Goal: Task Accomplishment & Management: Manage account settings

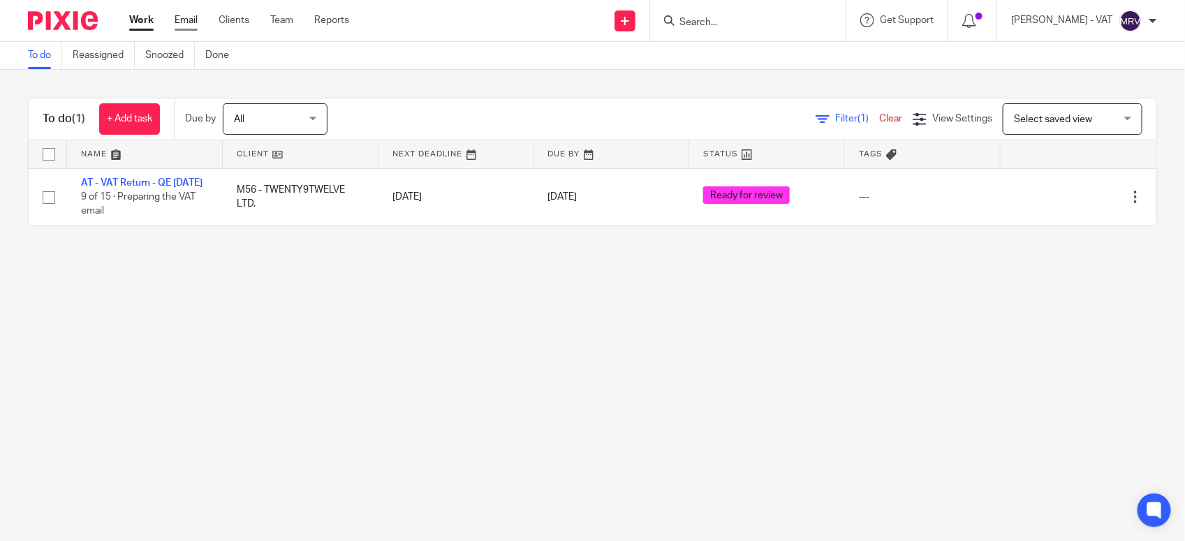
click at [194, 20] on link "Email" at bounding box center [186, 20] width 23 height 14
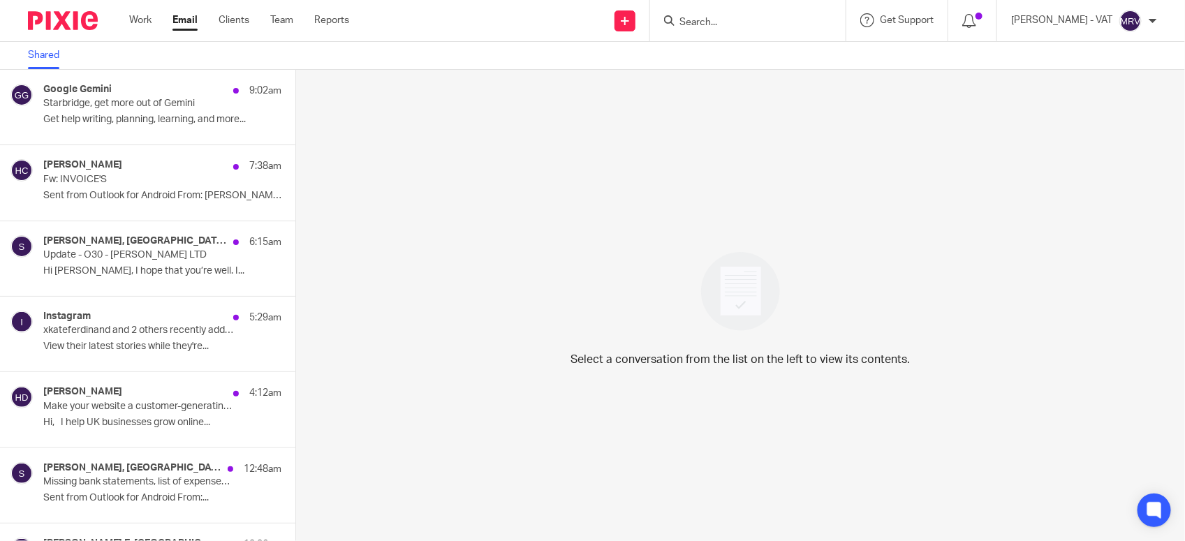
click at [46, 59] on link "Shared" at bounding box center [49, 55] width 42 height 27
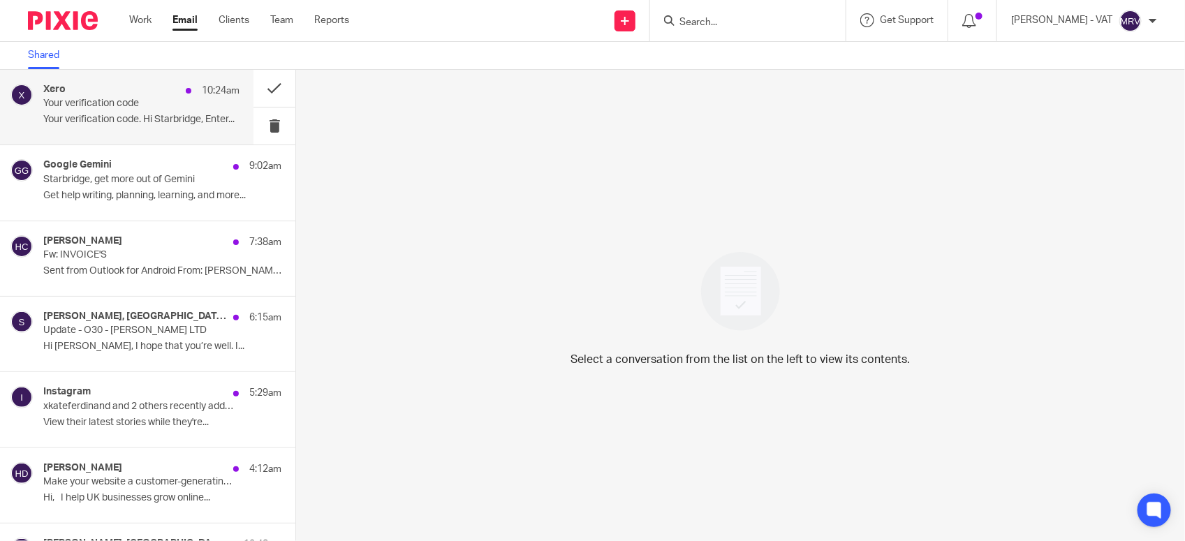
click at [86, 101] on p "Your verification code" at bounding box center [121, 104] width 157 height 12
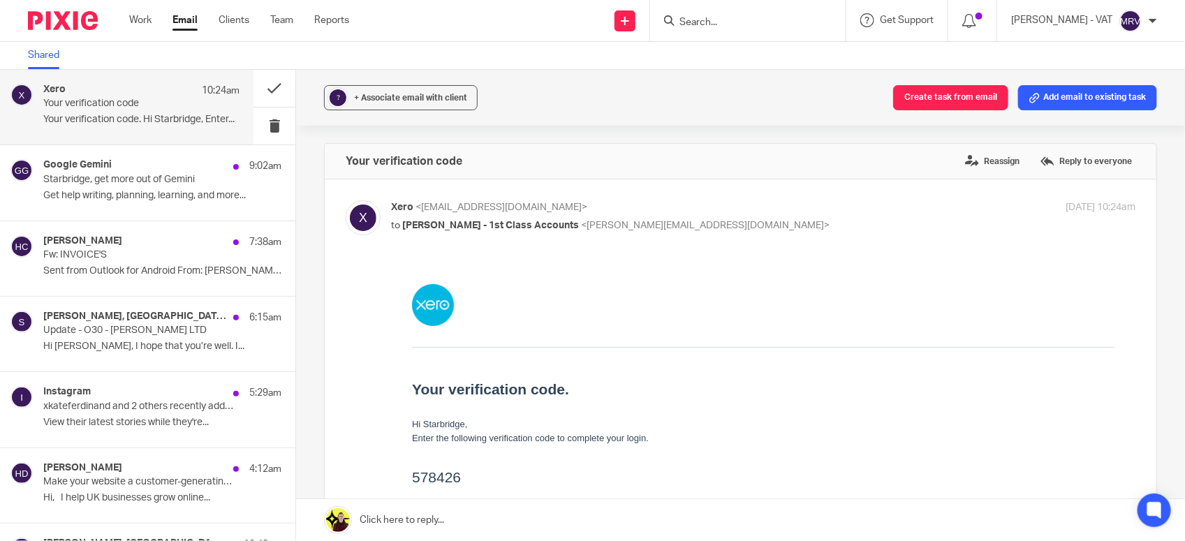
scroll to position [175, 0]
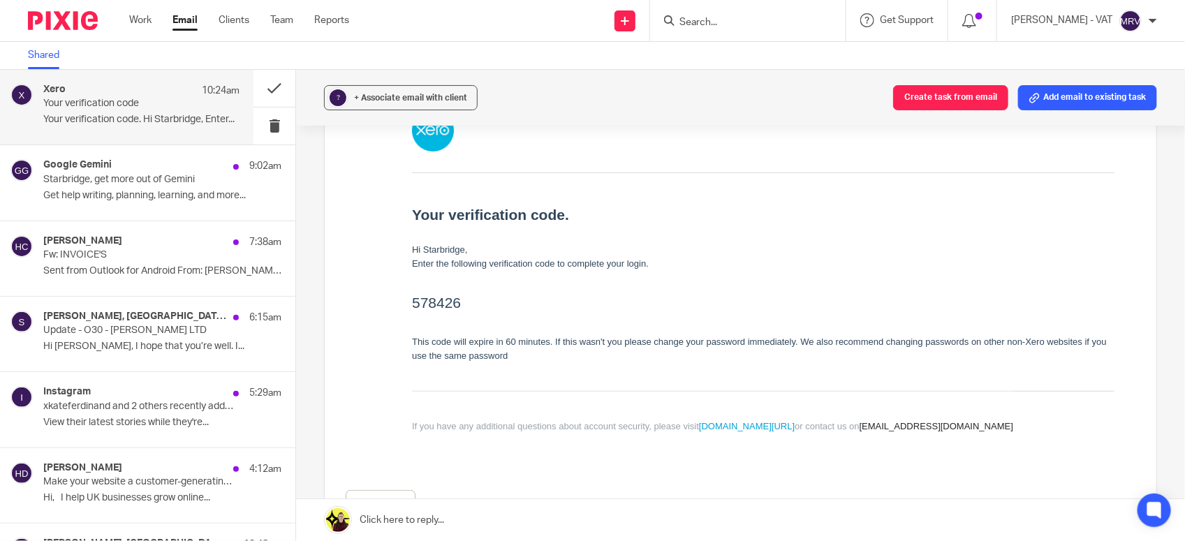
click at [424, 302] on h2 "578426" at bounding box center [763, 302] width 702 height 22
copy h2 "578426"
click at [260, 126] on button at bounding box center [274, 126] width 42 height 37
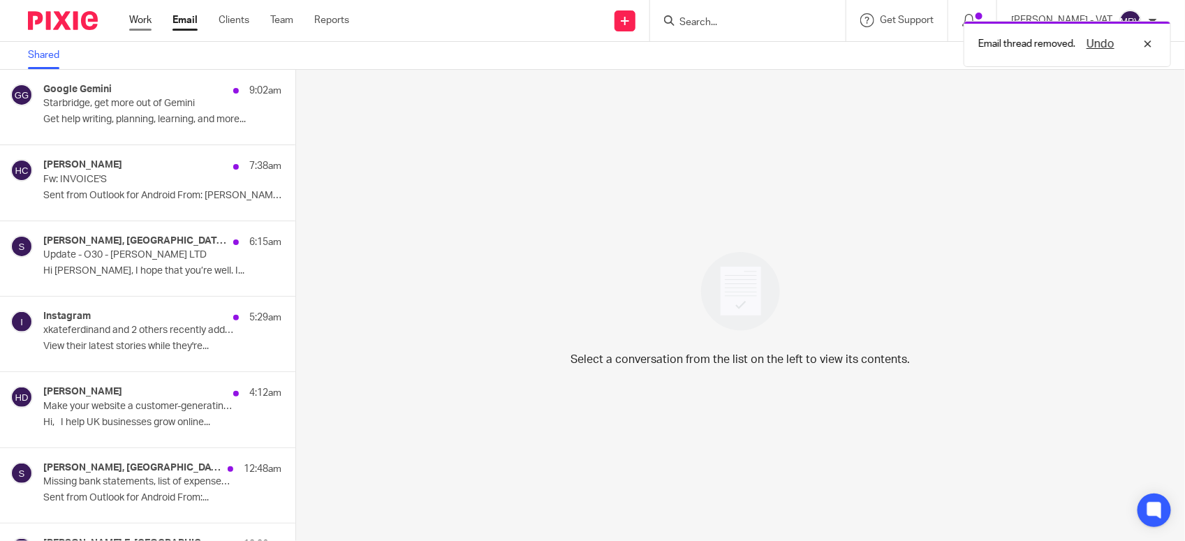
click at [134, 23] on link "Work" at bounding box center [140, 20] width 22 height 14
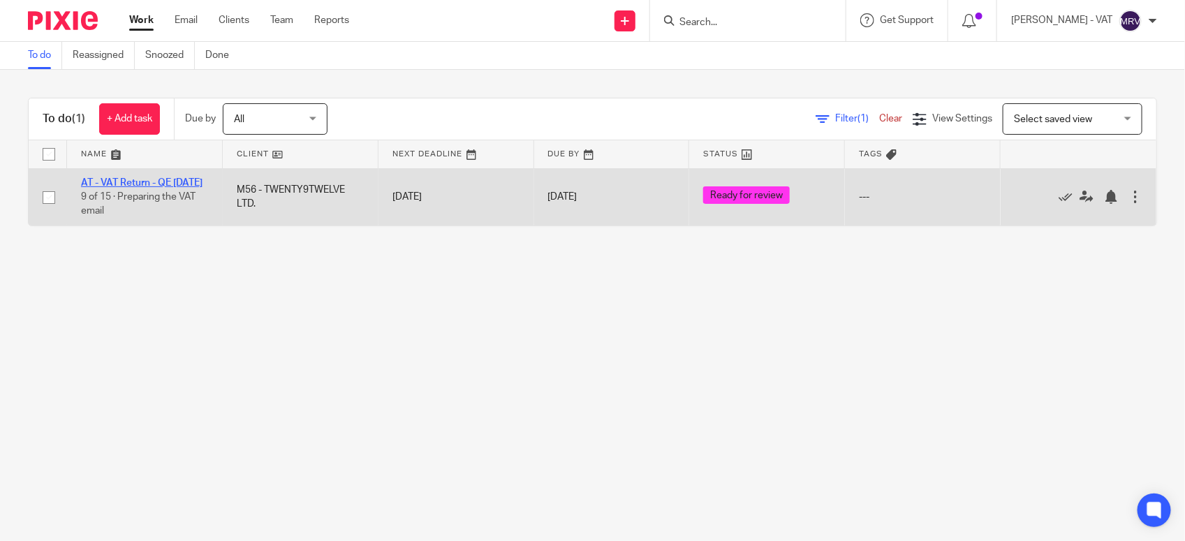
click at [143, 180] on link "AT - VAT Return - QE [DATE]" at bounding box center [141, 183] width 121 height 10
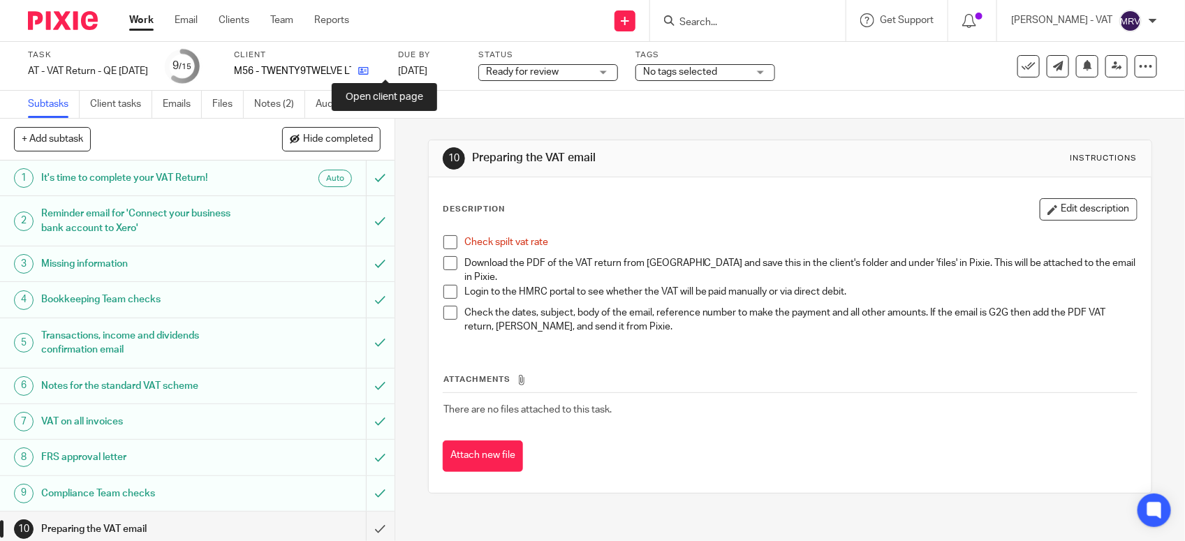
click at [369, 75] on icon at bounding box center [363, 71] width 10 height 10
click at [443, 239] on span at bounding box center [450, 242] width 14 height 14
click at [227, 106] on link "Files" at bounding box center [227, 104] width 31 height 27
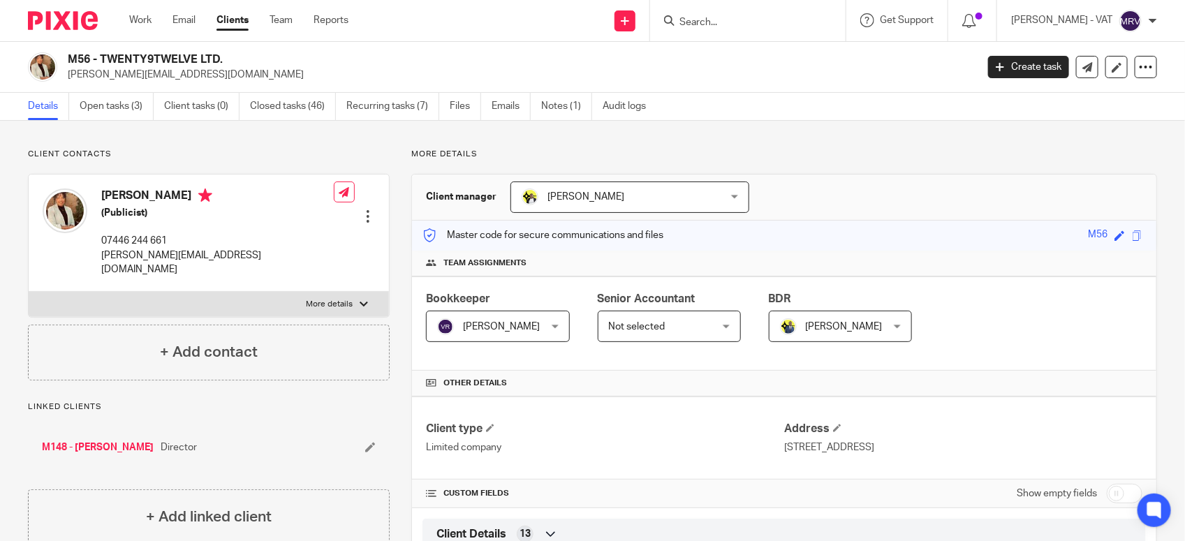
drag, startPoint x: 101, startPoint y: 57, endPoint x: 221, endPoint y: 58, distance: 120.1
click at [221, 58] on h2 "M56 - TWENTY9TWELVE LTD." at bounding box center [427, 59] width 719 height 15
copy h2 "TWENTY9TWELVE LTD"
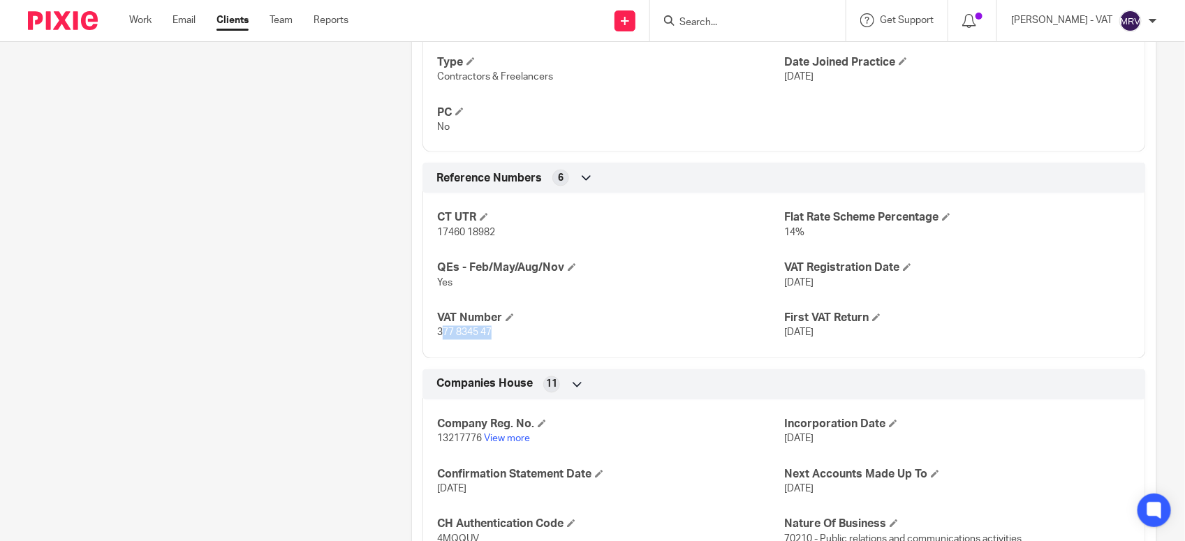
drag, startPoint x: 436, startPoint y: 337, endPoint x: 503, endPoint y: 335, distance: 66.4
click at [503, 335] on p "377 8345 47" at bounding box center [610, 333] width 347 height 14
drag, startPoint x: 503, startPoint y: 335, endPoint x: 426, endPoint y: 339, distance: 76.9
click at [426, 339] on div "CT UTR 17460 18982 Flat Rate Scheme Percentage 14% QEs - Feb/May/Aug/Nov Yes VA…" at bounding box center [783, 270] width 723 height 175
drag, startPoint x: 434, startPoint y: 334, endPoint x: 490, endPoint y: 337, distance: 55.9
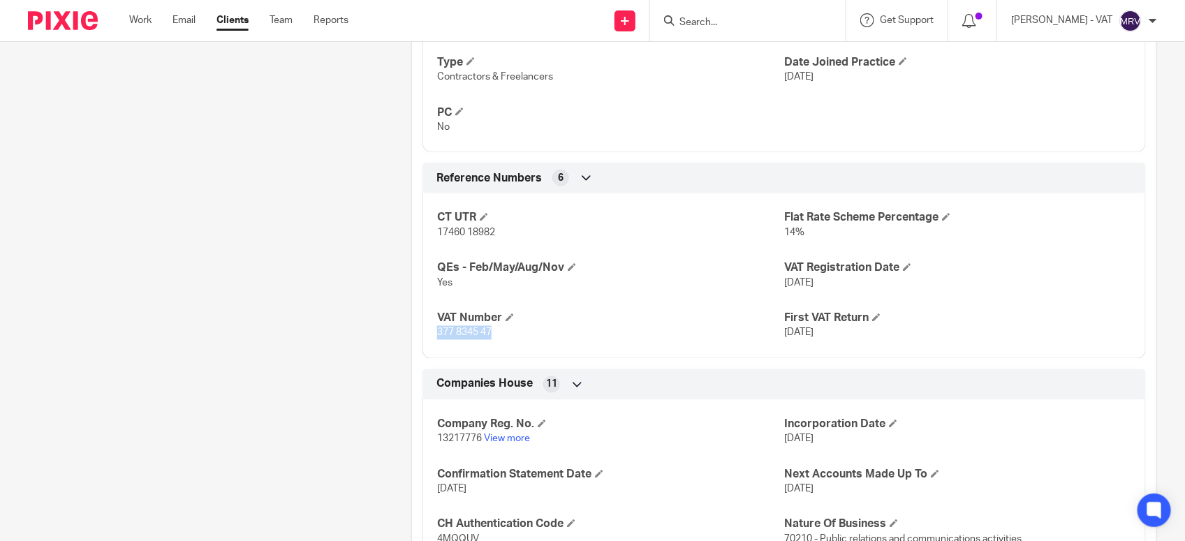
click at [490, 337] on p "377 8345 47" at bounding box center [610, 333] width 347 height 14
copy span "377 8345 47"
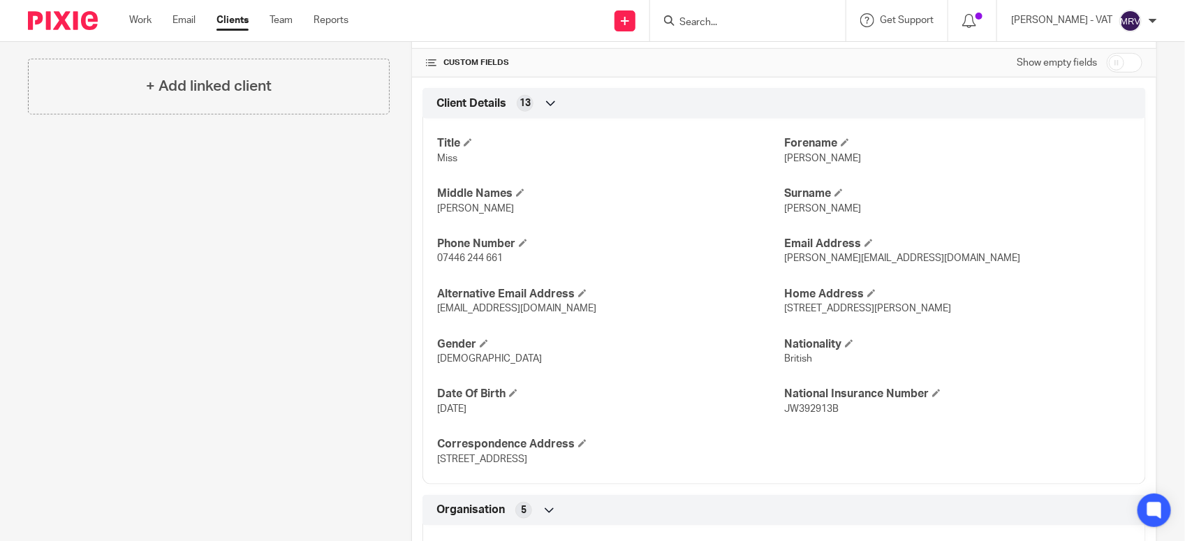
scroll to position [349, 0]
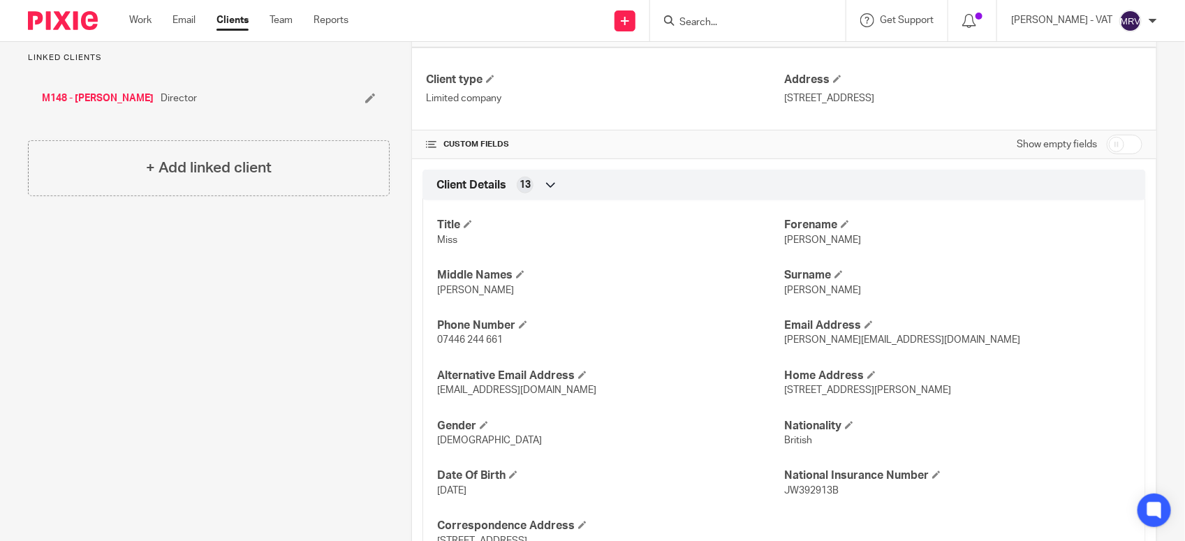
click at [760, 17] on input "Search" at bounding box center [741, 23] width 126 height 13
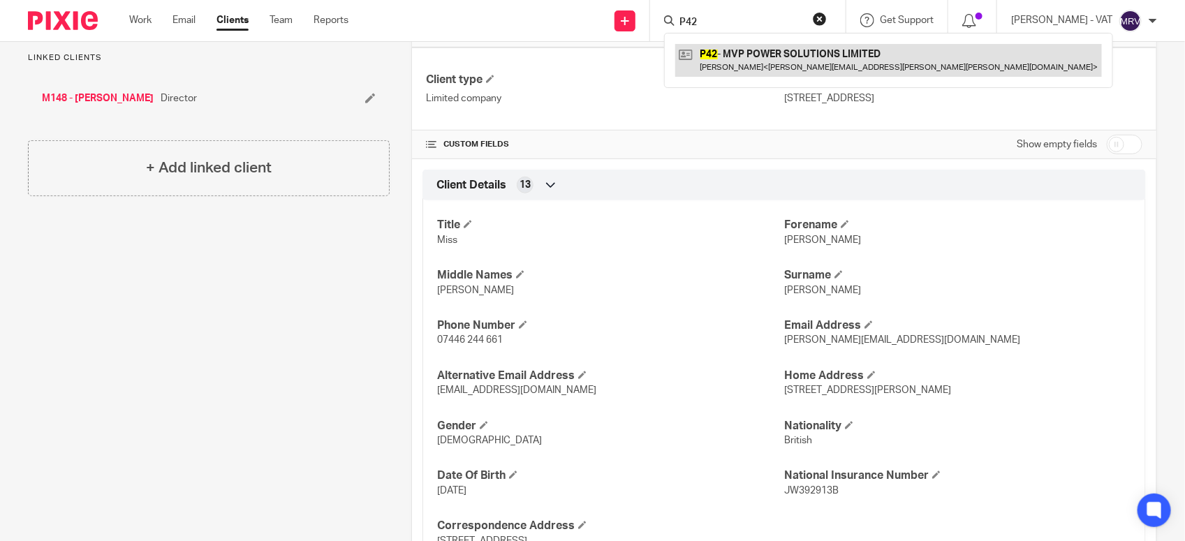
type input "P42"
click at [773, 44] on link at bounding box center [888, 60] width 427 height 32
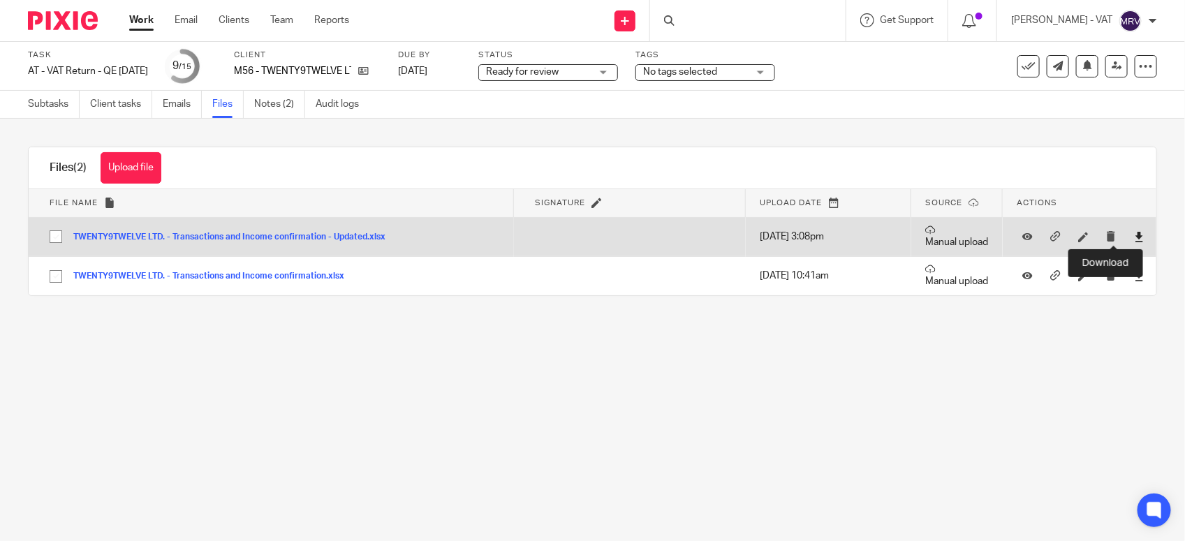
click at [1134, 242] on icon at bounding box center [1139, 237] width 10 height 10
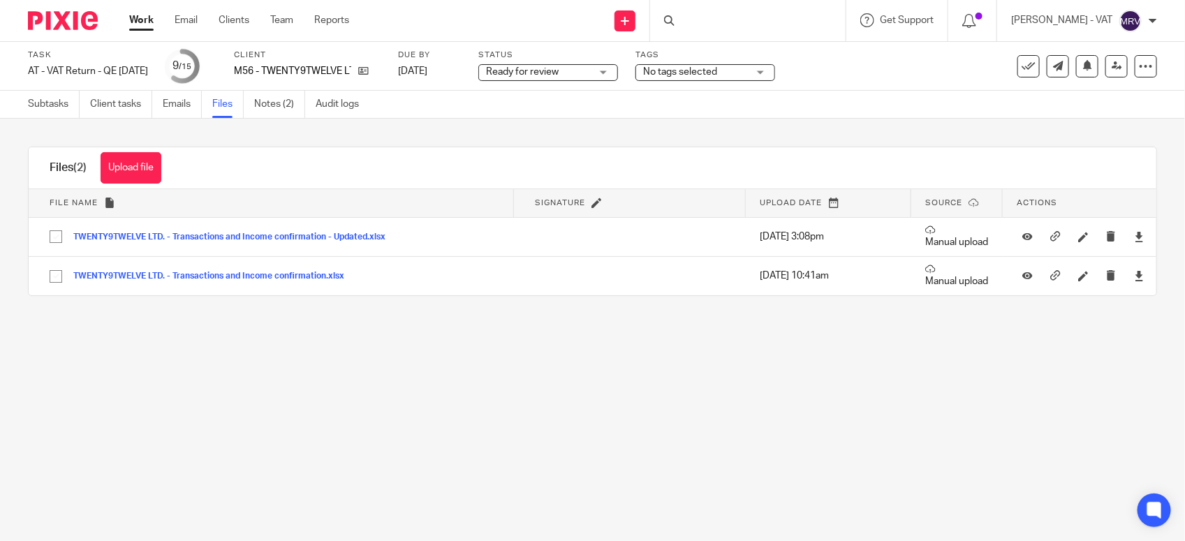
click at [622, 375] on main "Task AT - VAT Return - QE [DATE] Save AT - VAT Return - QE [DATE] 9 /15 Client …" at bounding box center [592, 270] width 1185 height 541
click at [145, 162] on button "Upload file" at bounding box center [131, 167] width 61 height 31
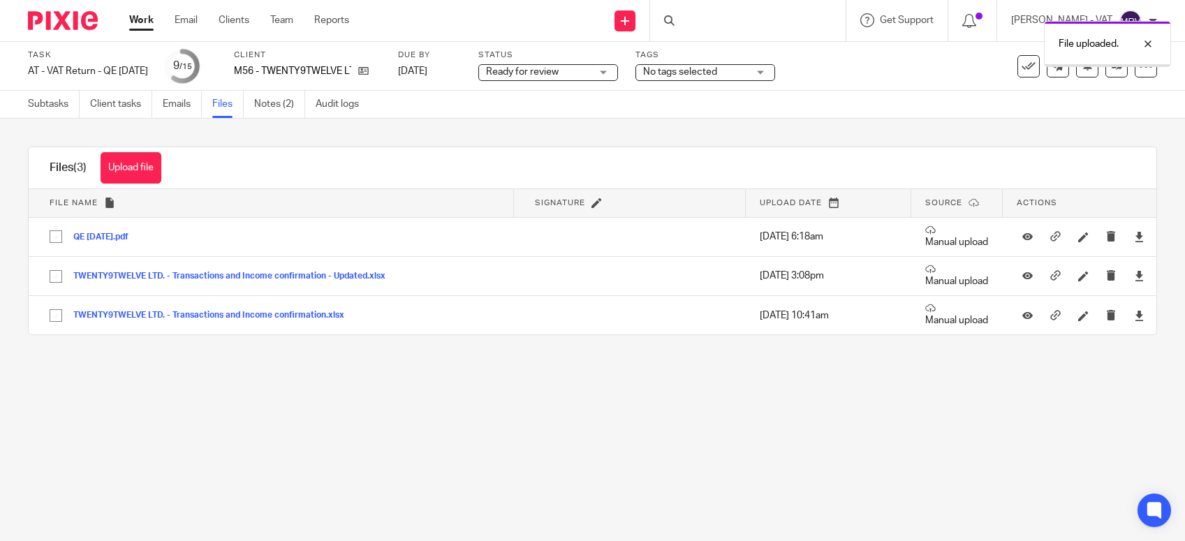
click at [394, 487] on main "Task AT - VAT Return - QE [DATE] Save AT - VAT Return - QE [DATE] 9 /15 Client …" at bounding box center [592, 270] width 1185 height 541
click at [54, 106] on link "Subtasks" at bounding box center [54, 104] width 52 height 27
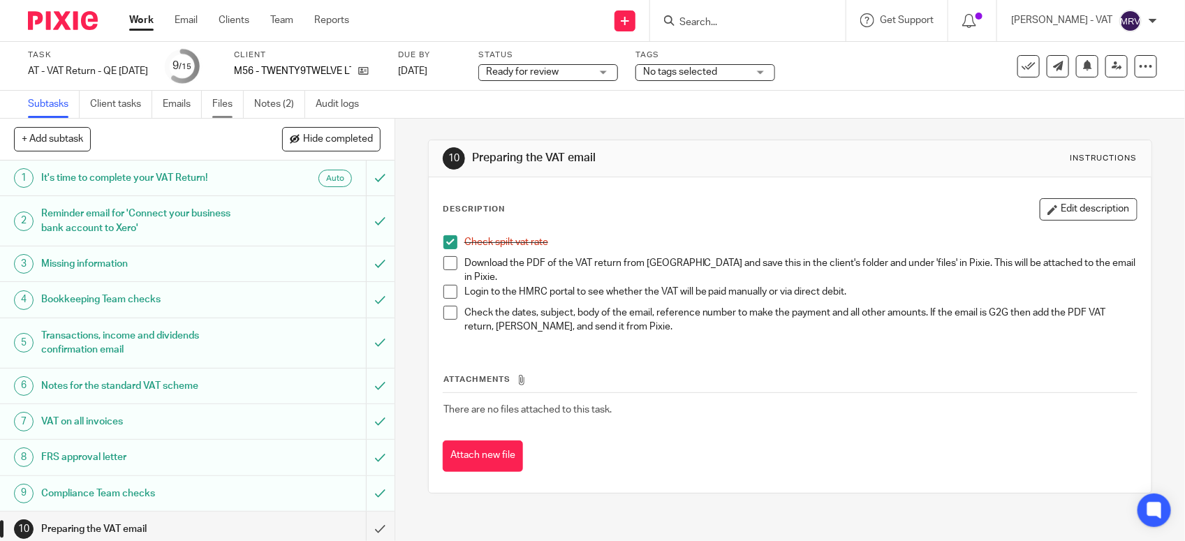
click at [220, 112] on link "Files" at bounding box center [227, 104] width 31 height 27
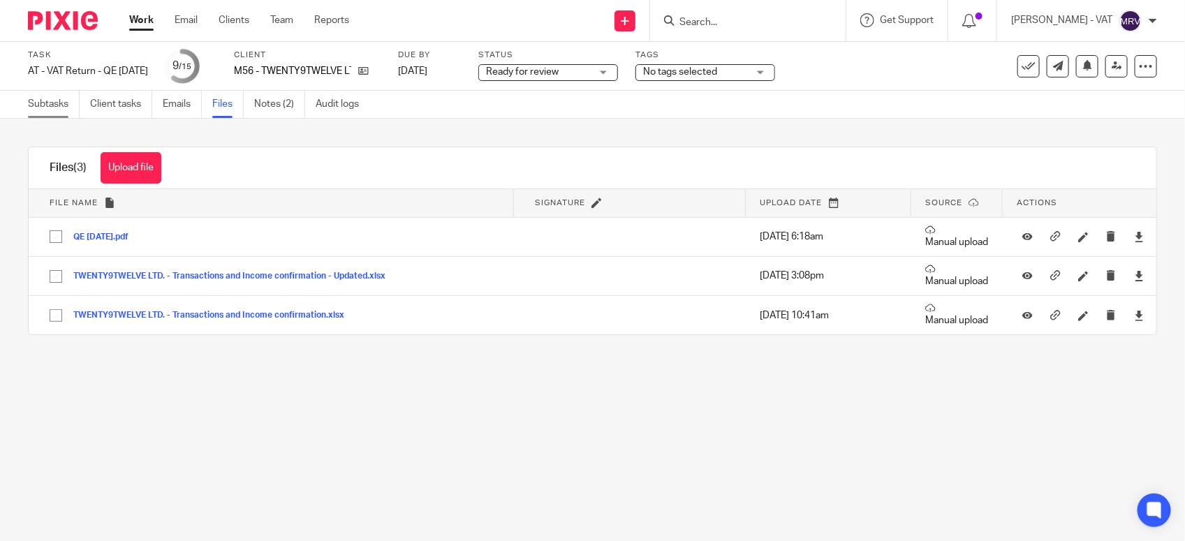
click at [57, 109] on link "Subtasks" at bounding box center [54, 104] width 52 height 27
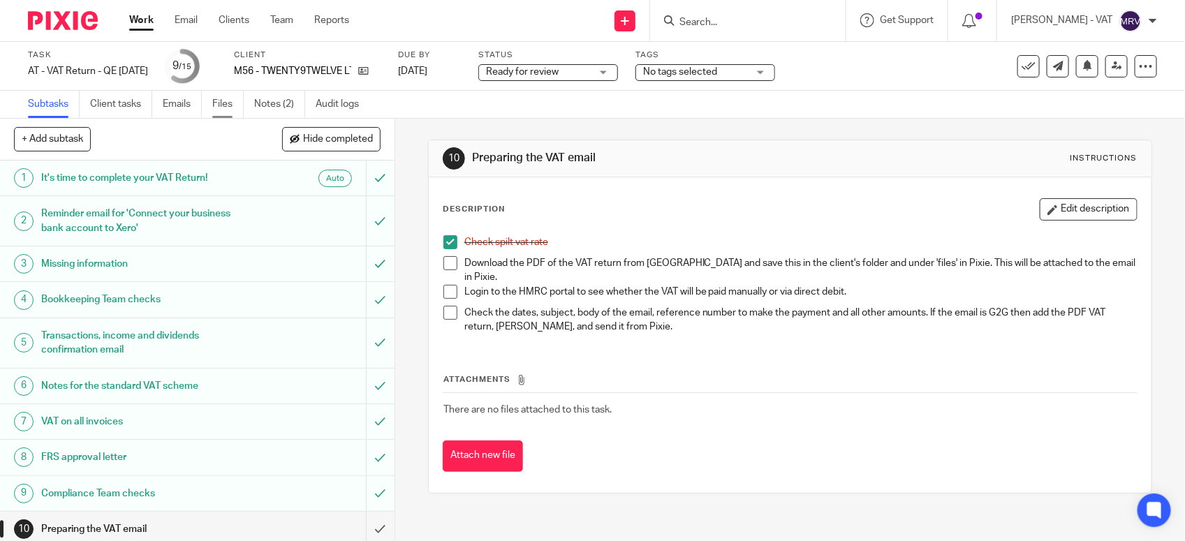
click at [221, 108] on link "Files" at bounding box center [227, 104] width 31 height 27
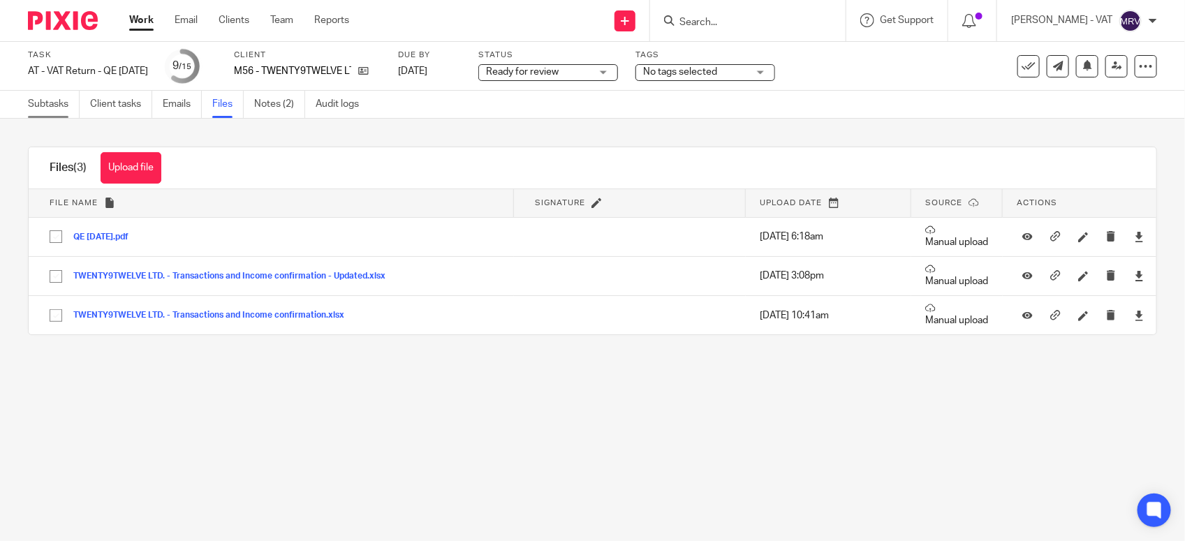
click at [57, 108] on link "Subtasks" at bounding box center [54, 104] width 52 height 27
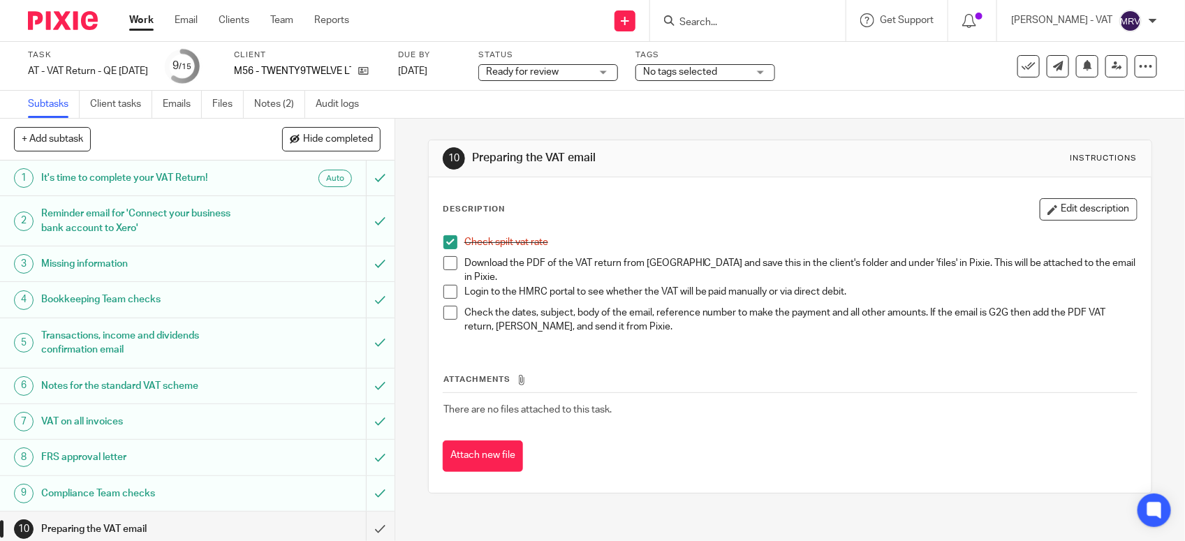
click at [443, 262] on span at bounding box center [450, 263] width 14 height 14
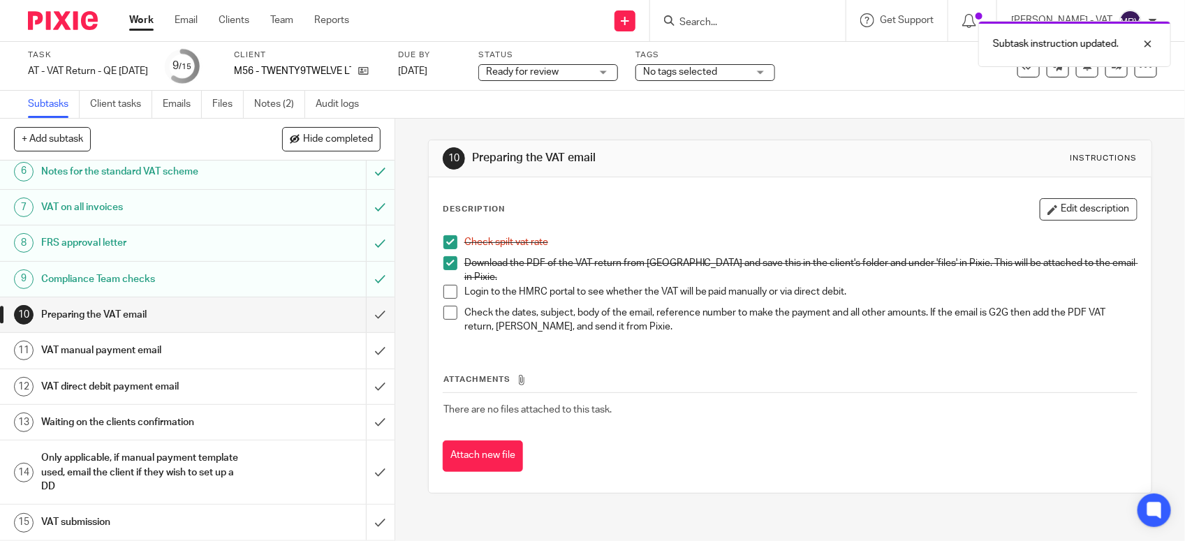
scroll to position [217, 0]
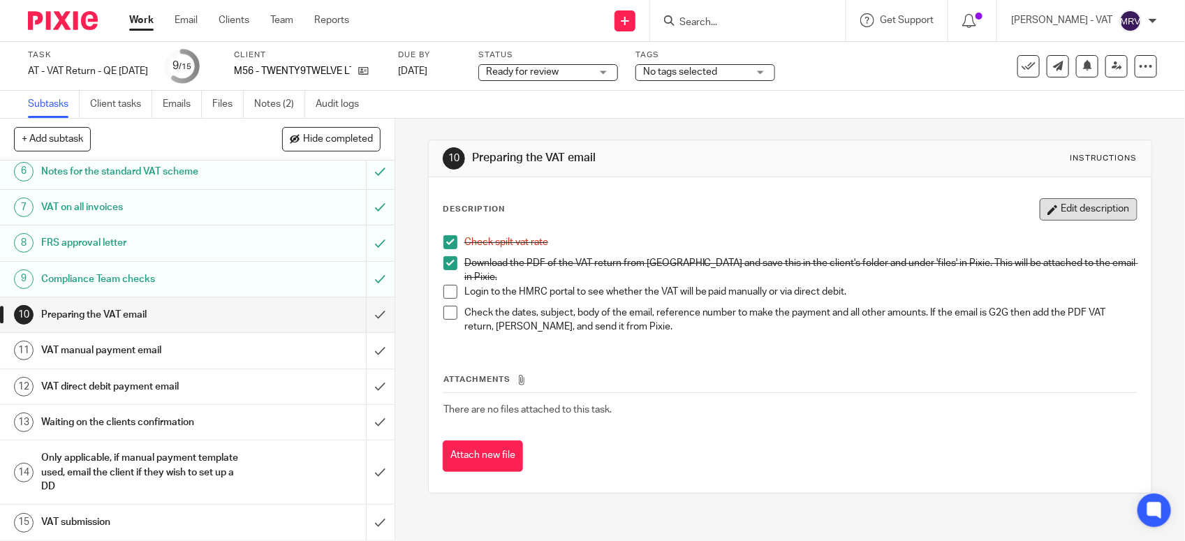
click at [1091, 211] on button "Edit description" at bounding box center [1089, 209] width 98 height 22
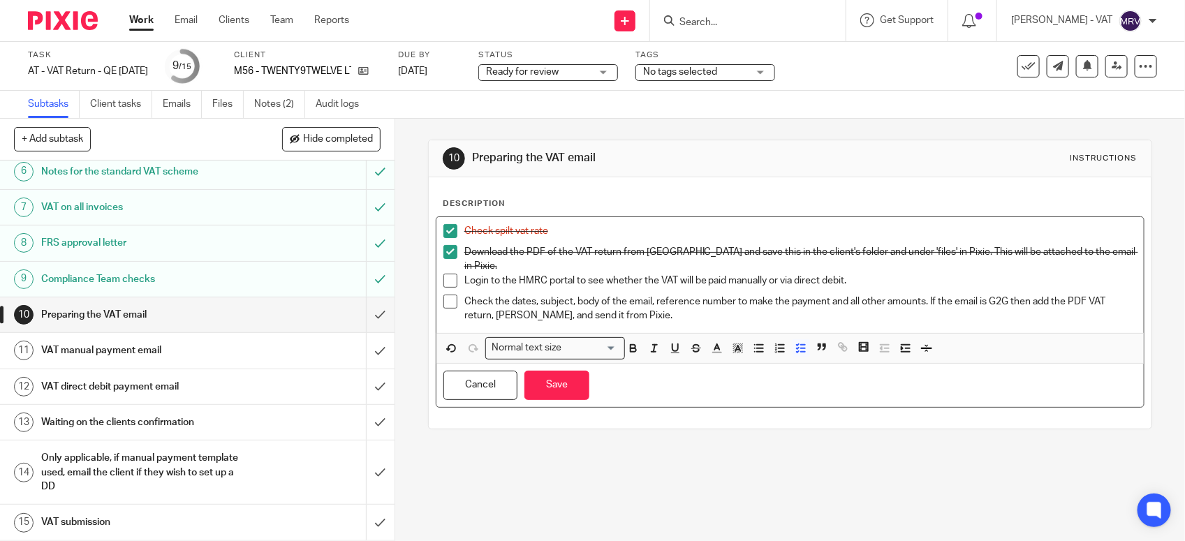
click at [843, 274] on p "Login to the HMRC portal to see whether the VAT will be paid manually or via di…" at bounding box center [800, 281] width 672 height 14
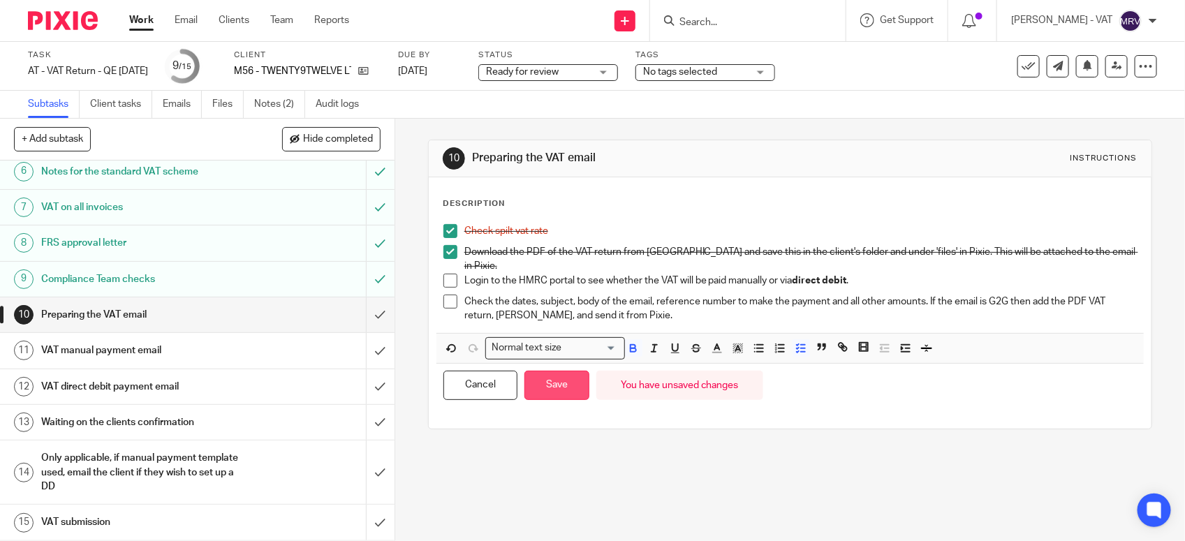
click at [571, 384] on button "Save" at bounding box center [556, 386] width 65 height 30
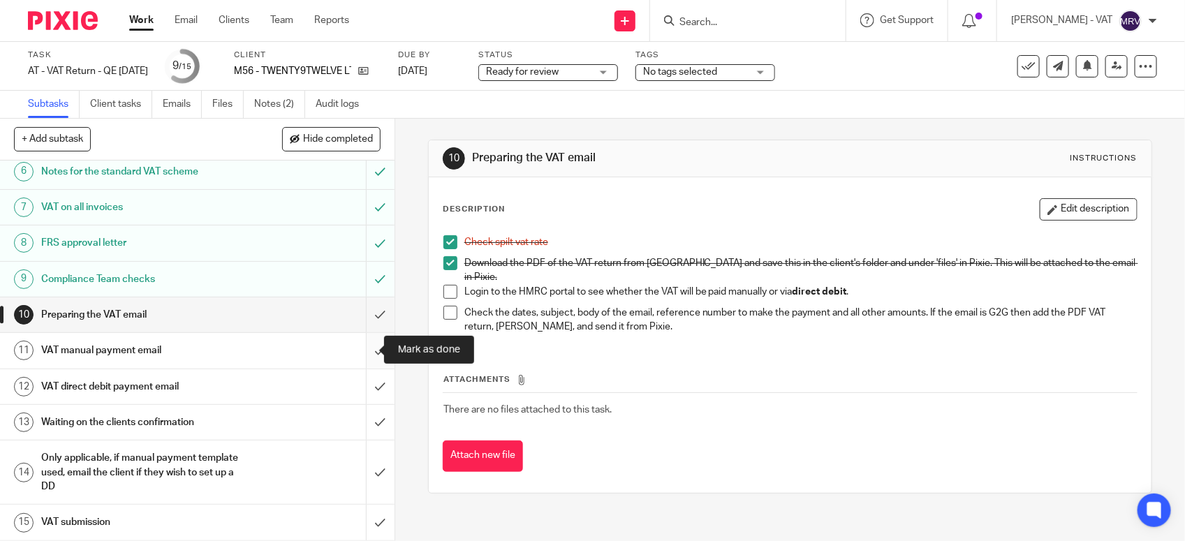
click at [364, 354] on input "submit" at bounding box center [197, 350] width 394 height 35
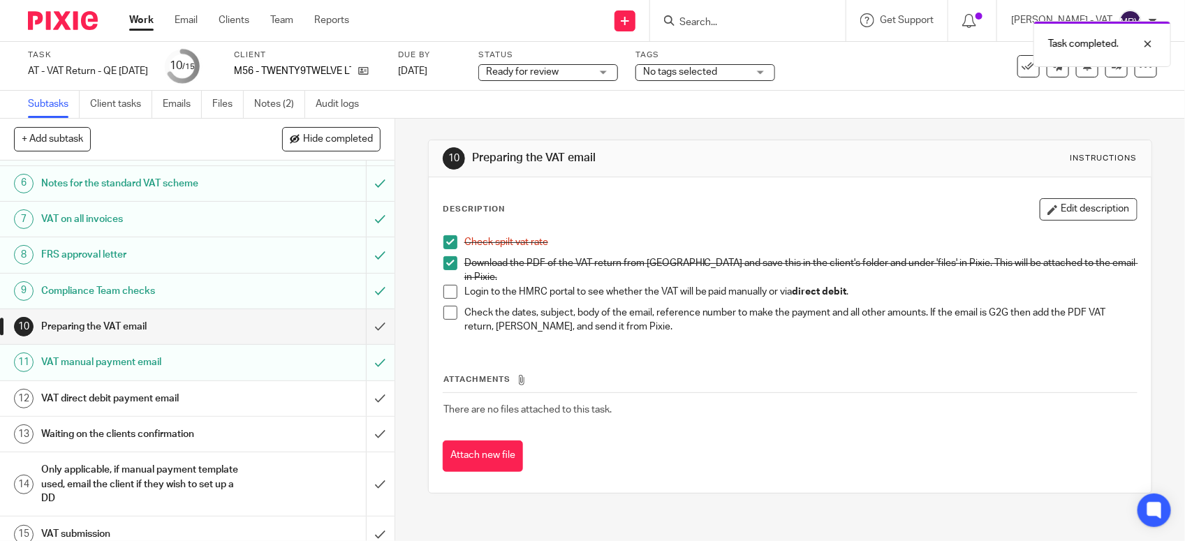
scroll to position [217, 0]
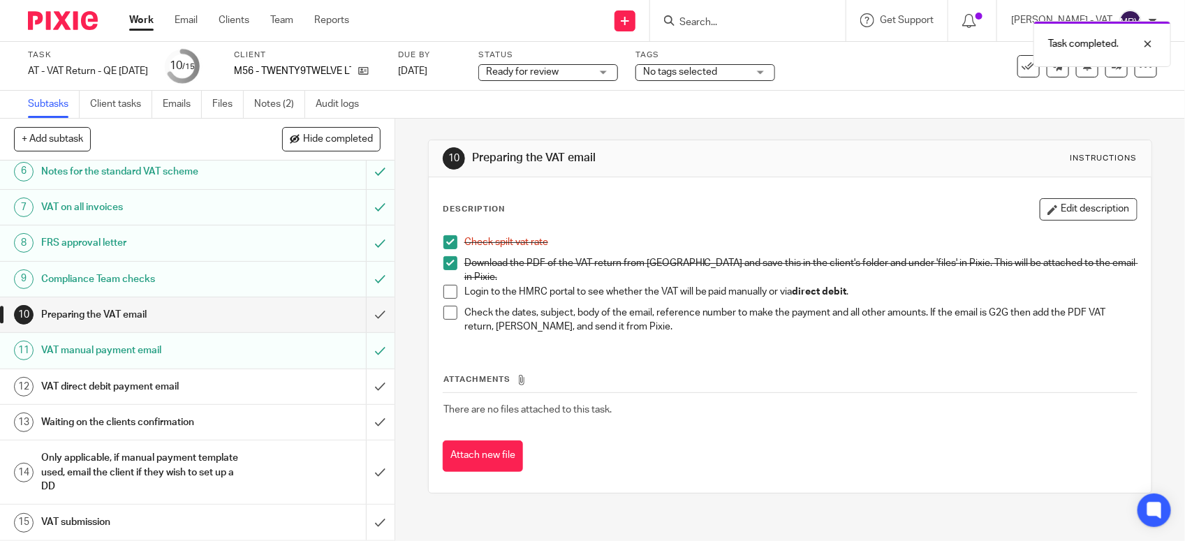
click at [237, 384] on div "VAT direct debit payment email" at bounding box center [196, 386] width 311 height 21
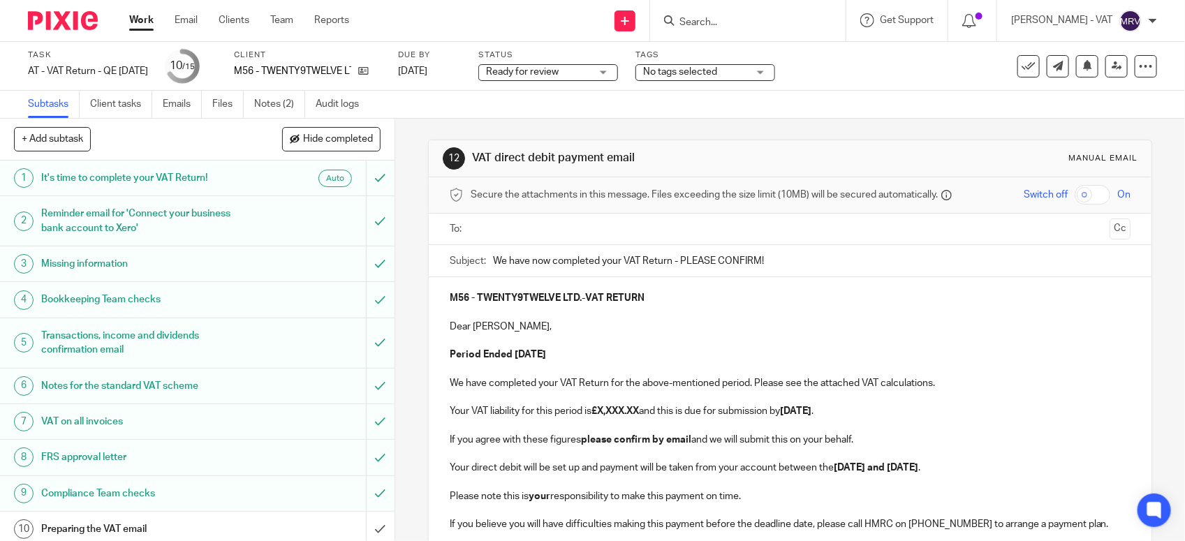
click at [515, 412] on p "Your VAT liability for this period is £X,XXX.XX and this is due for submission …" at bounding box center [790, 411] width 681 height 14
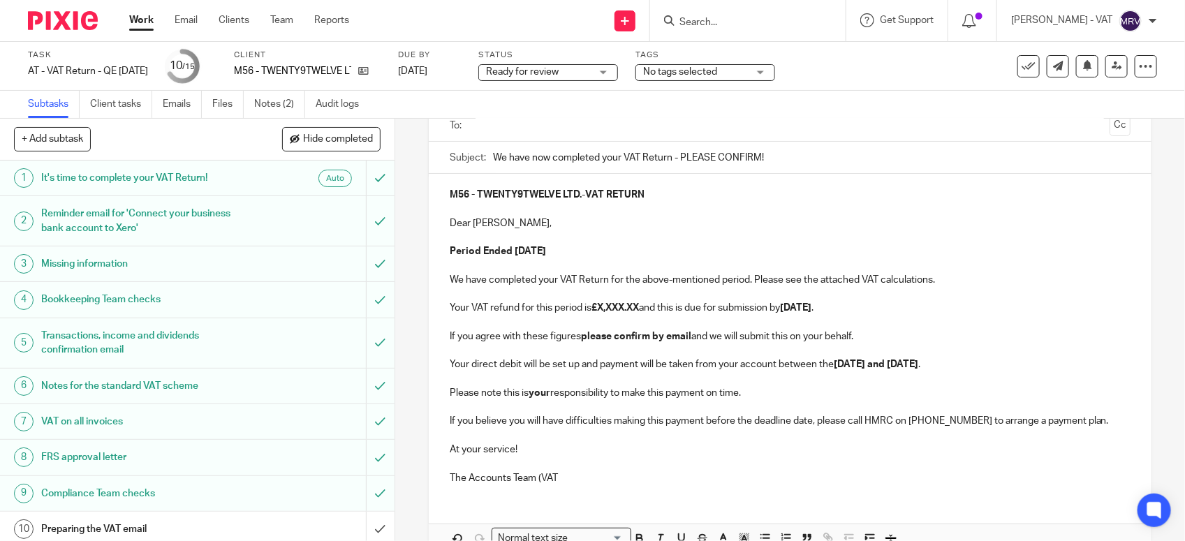
scroll to position [185, 0]
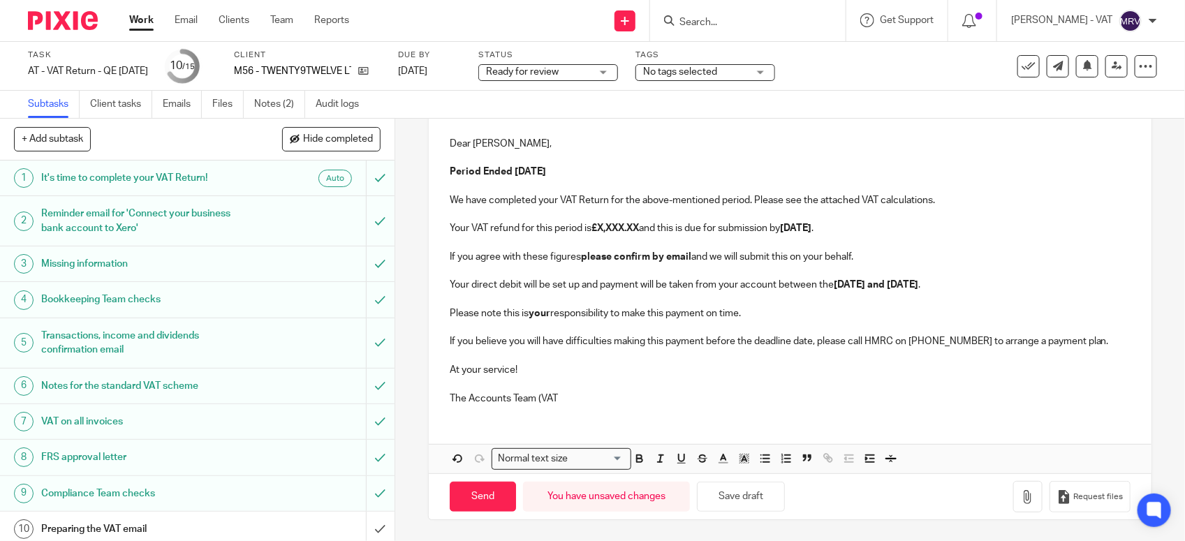
click at [639, 227] on strong "£X,XXX.XX" at bounding box center [614, 228] width 47 height 10
click at [758, 500] on button "Save draft" at bounding box center [741, 497] width 88 height 30
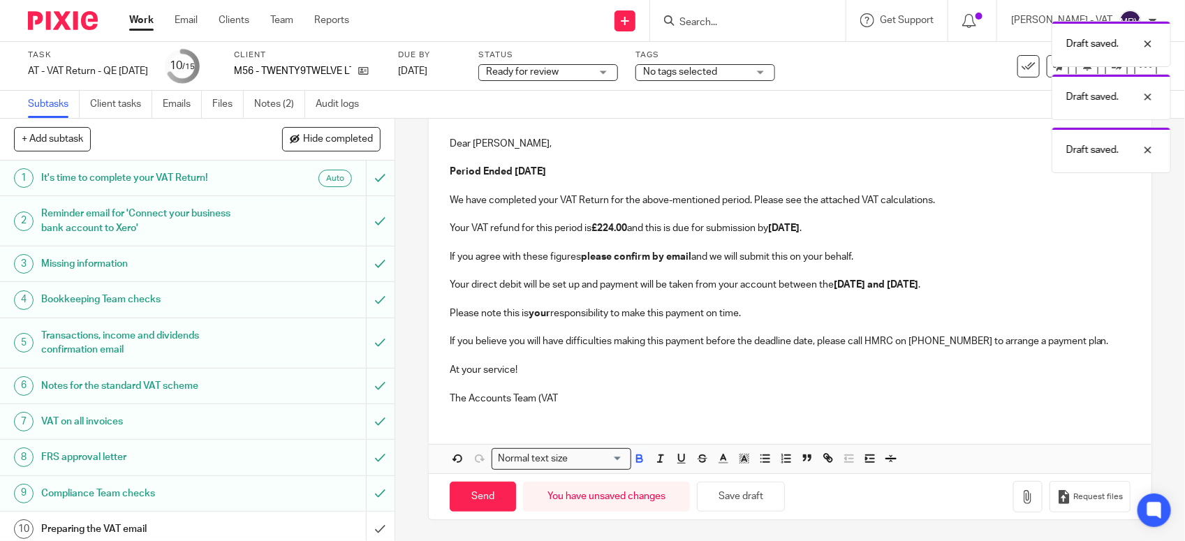
click at [450, 278] on p "Your direct debit will be set up and payment will be taken from your account be…" at bounding box center [790, 285] width 681 height 14
click at [450, 284] on p "Your direct debit will be set up and payment will be taken from your account be…" at bounding box center [790, 285] width 681 height 14
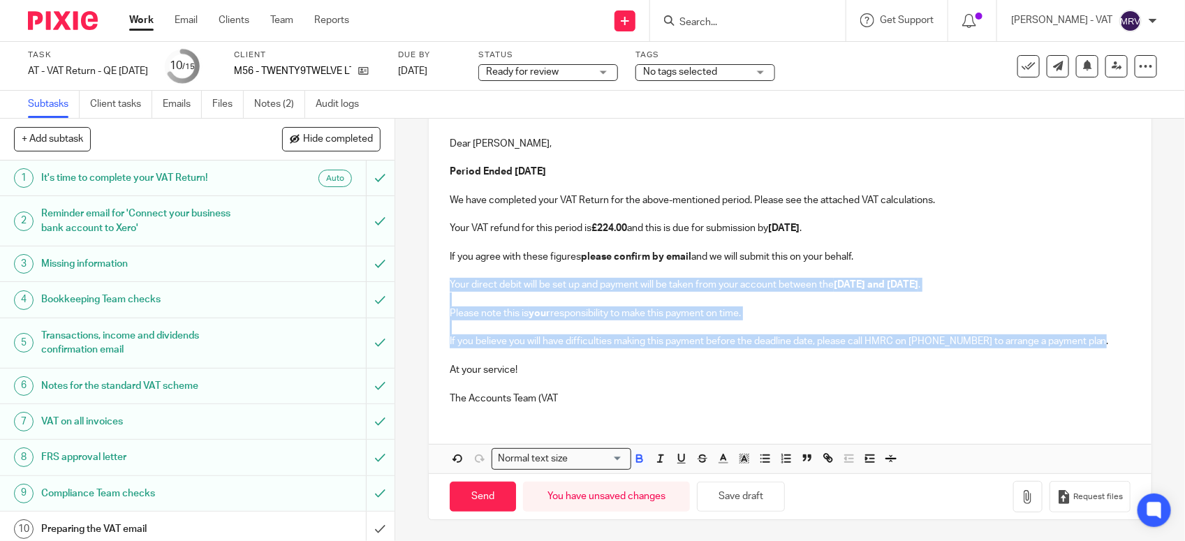
click at [1093, 343] on p "If you believe you will have difficulties making this payment before the deadli…" at bounding box center [790, 341] width 681 height 14
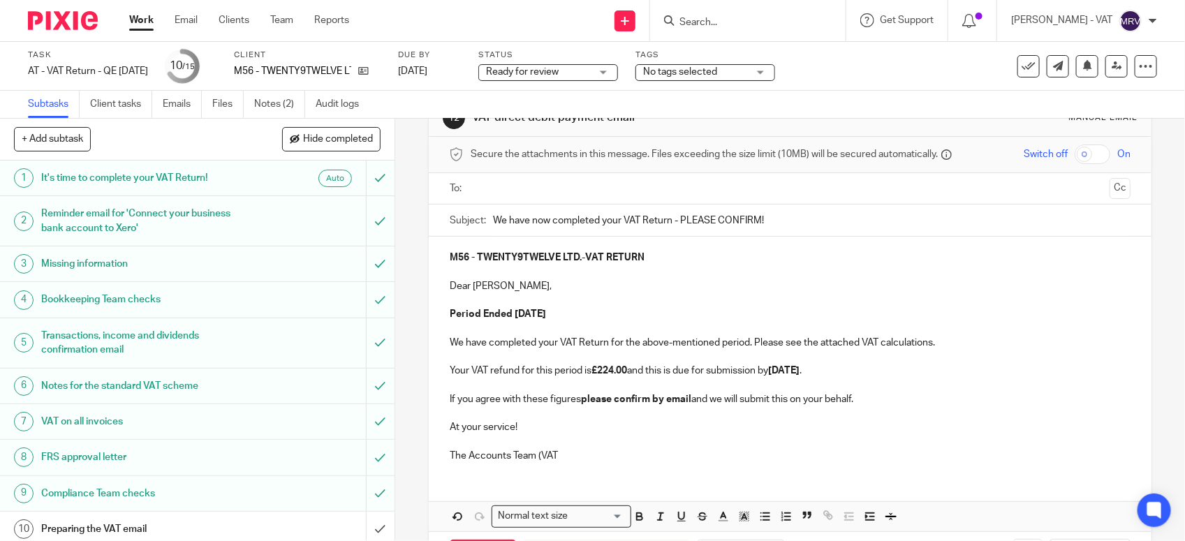
scroll to position [100, 0]
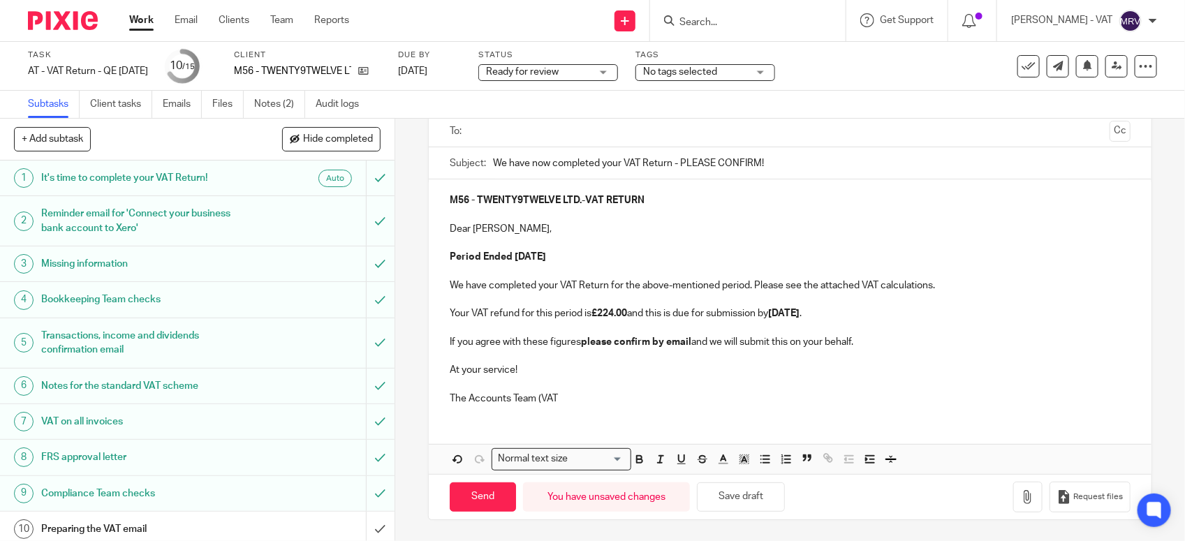
click at [600, 392] on p "The Accounts Team (VAT" at bounding box center [790, 399] width 681 height 14
click at [735, 500] on button "Save draft" at bounding box center [741, 497] width 88 height 30
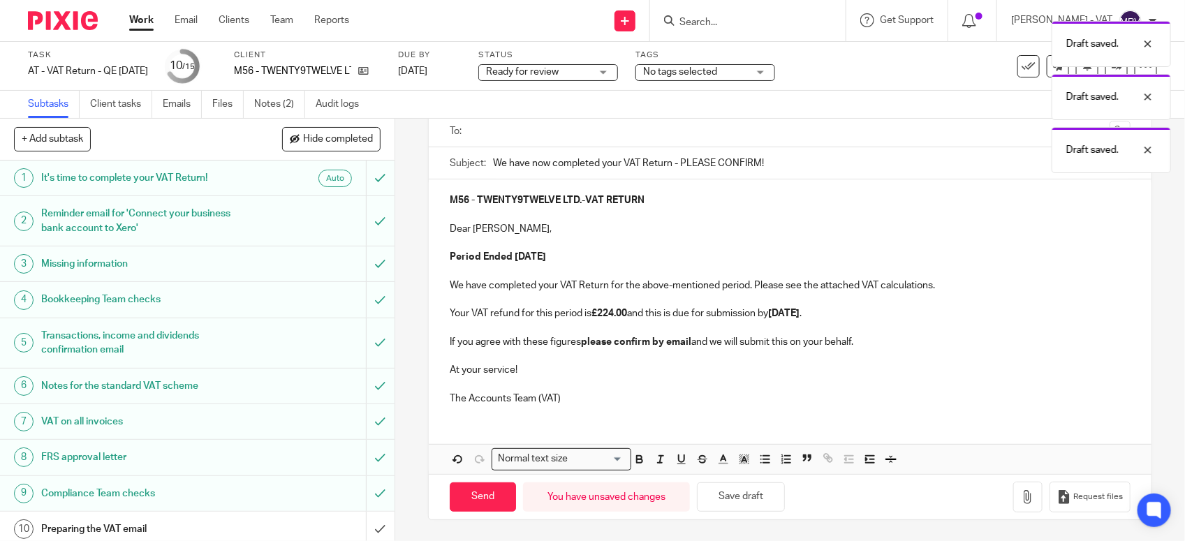
click at [672, 420] on div "M56 - TWENTY9TWELVE LTD. - VAT RETURN Dear Yazmin, Period Ended 31st August 202…" at bounding box center [790, 326] width 723 height 294
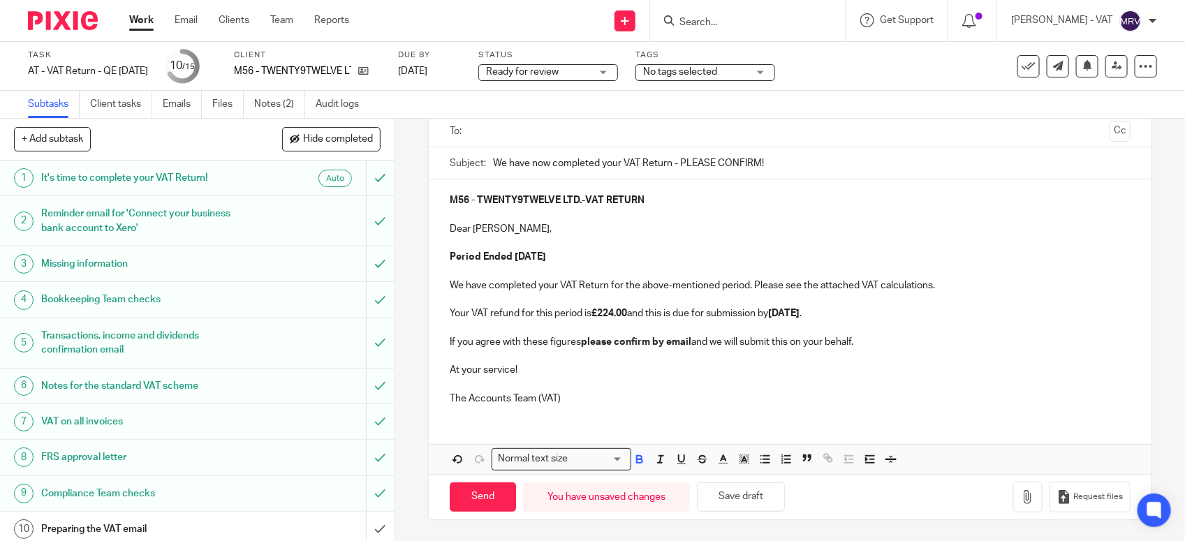
click at [626, 250] on p "Period Ended 31st August 2025" at bounding box center [790, 257] width 681 height 14
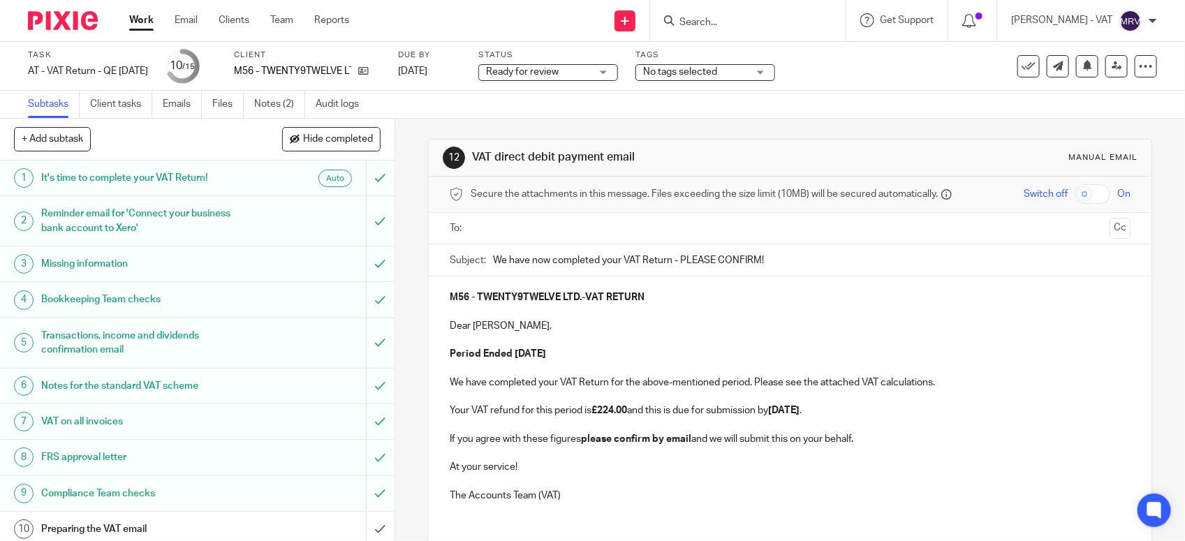
scroll to position [0, 0]
click at [589, 326] on p "Dear [PERSON_NAME]," at bounding box center [790, 327] width 681 height 14
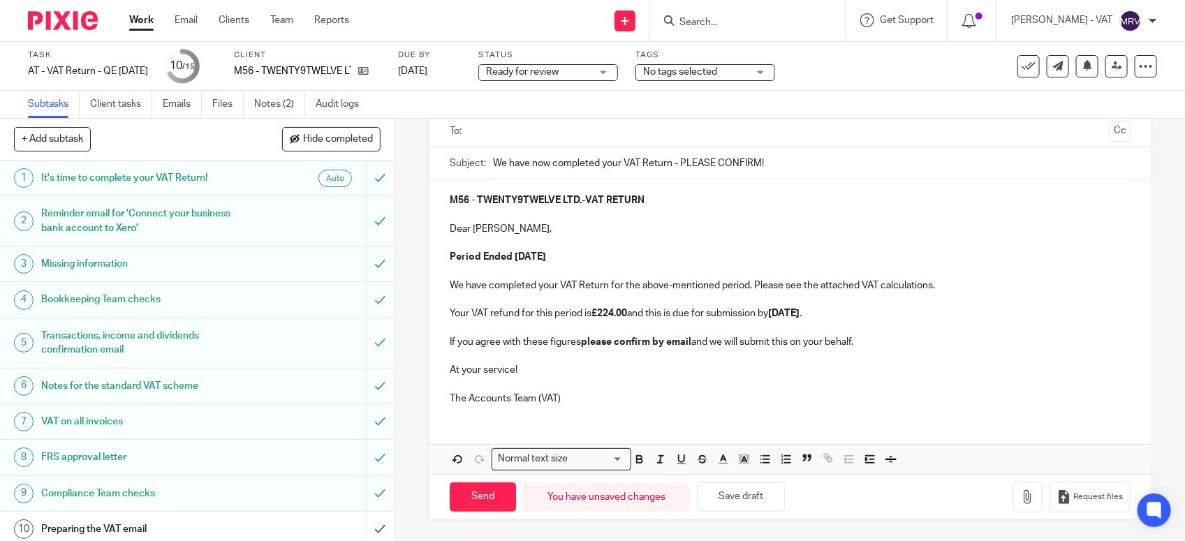
scroll to position [100, 0]
click at [758, 510] on button "Save draft" at bounding box center [741, 497] width 88 height 30
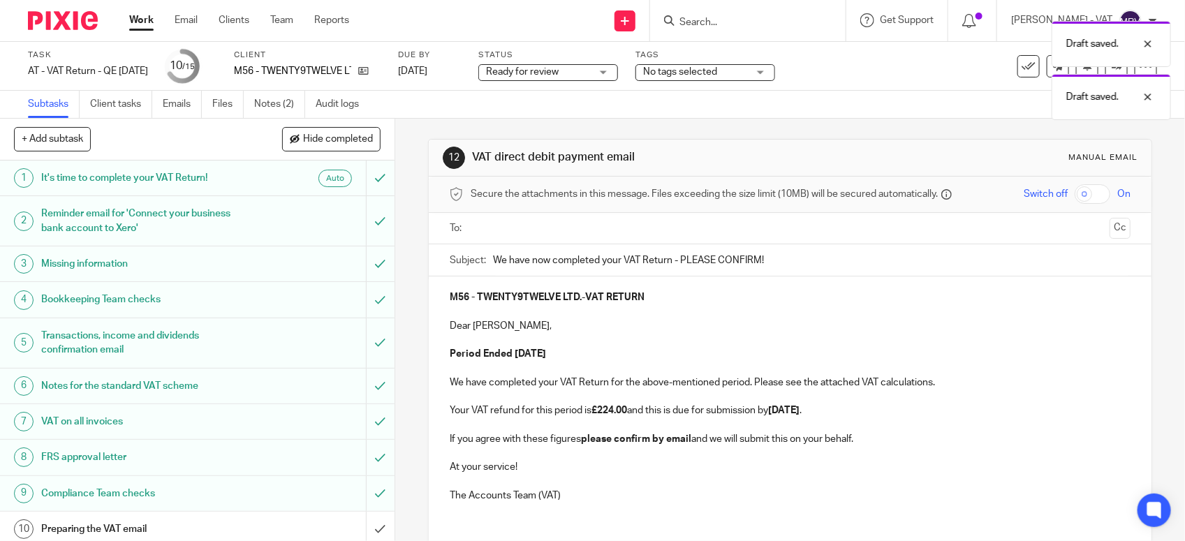
scroll to position [0, 0]
click at [601, 311] on p at bounding box center [790, 312] width 681 height 14
click at [618, 232] on input "text" at bounding box center [789, 229] width 628 height 16
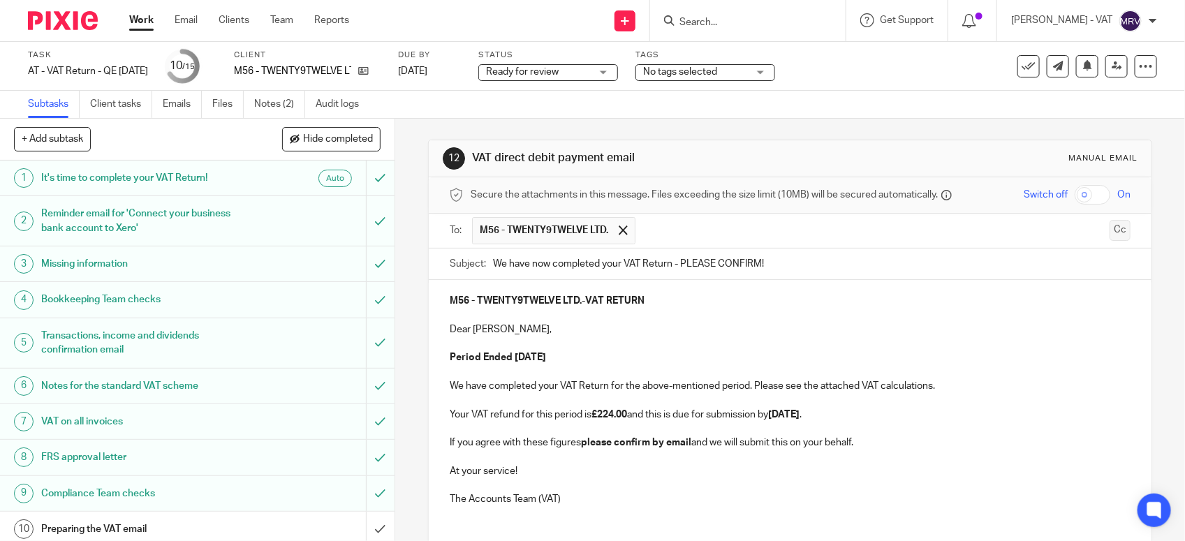
click at [1109, 228] on button "Cc" at bounding box center [1119, 230] width 21 height 21
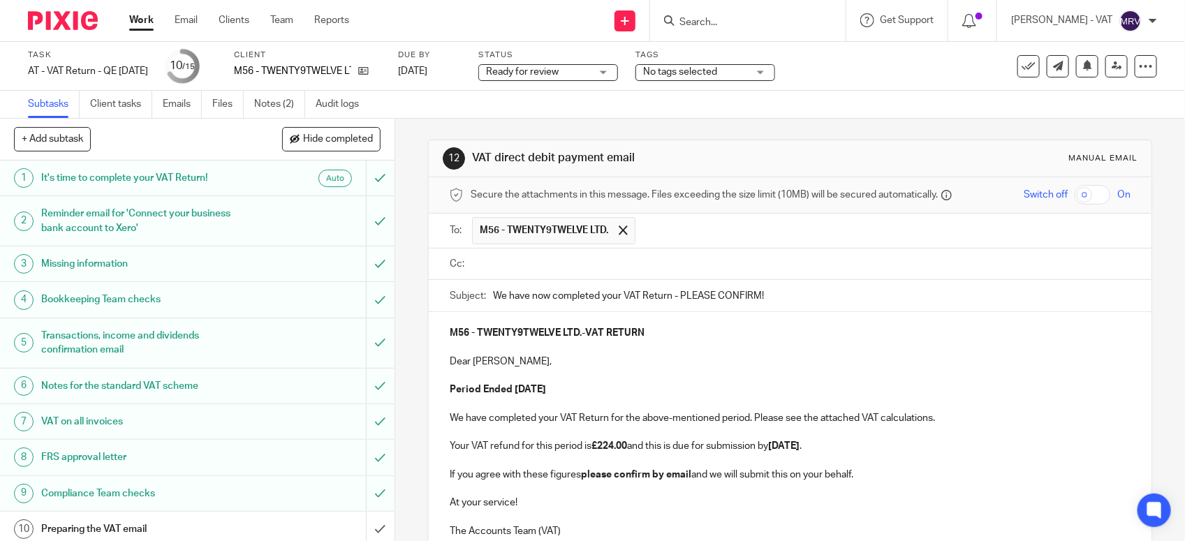
click at [532, 277] on div at bounding box center [801, 264] width 658 height 31
click at [531, 274] on ul at bounding box center [801, 264] width 658 height 23
click at [515, 270] on input "text" at bounding box center [799, 264] width 649 height 16
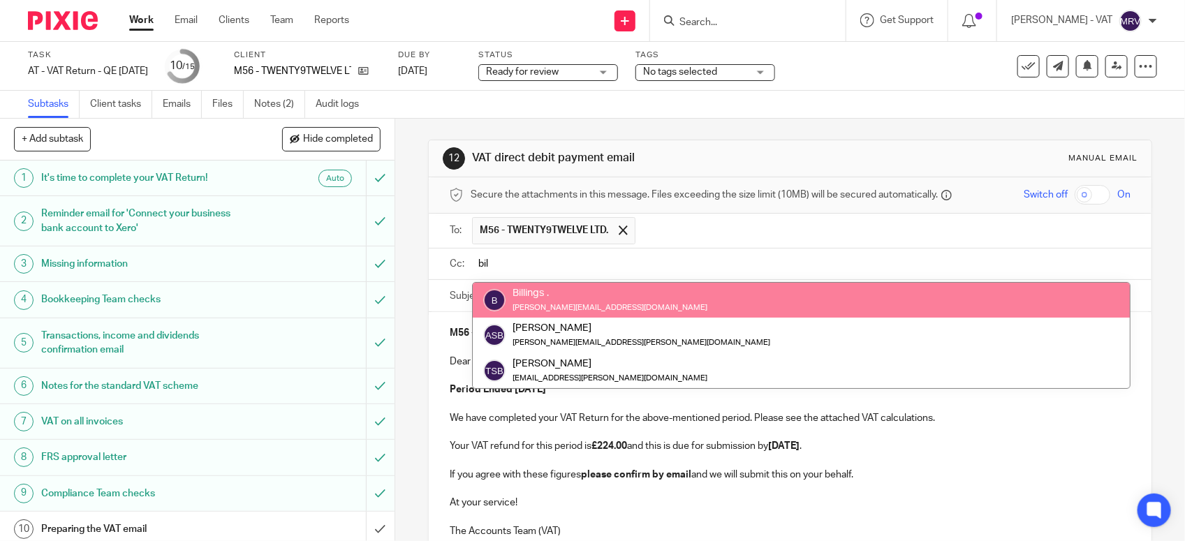
type input "bil"
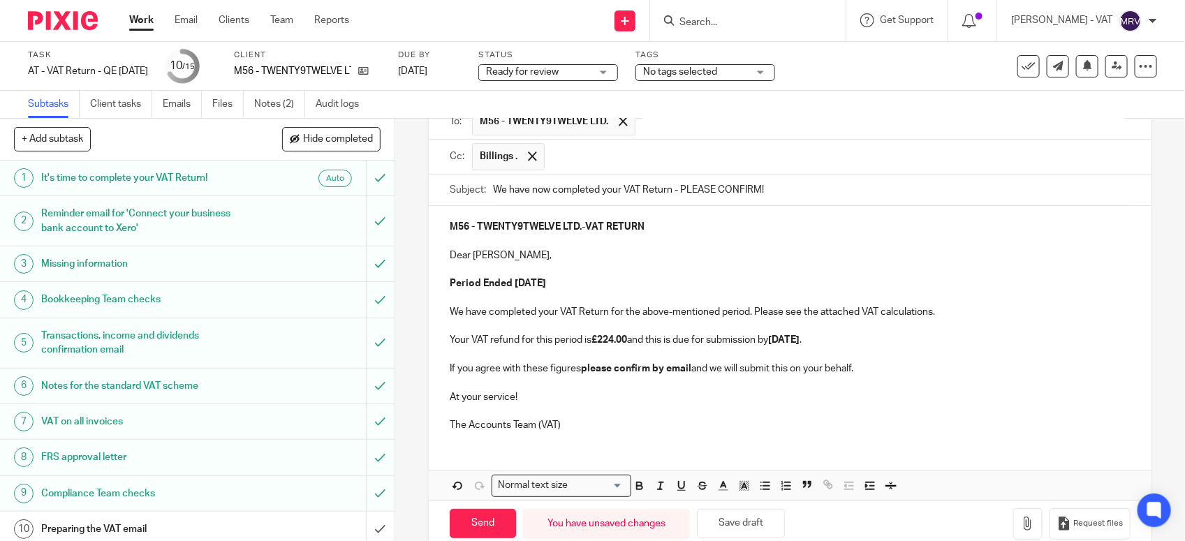
scroll to position [140, 0]
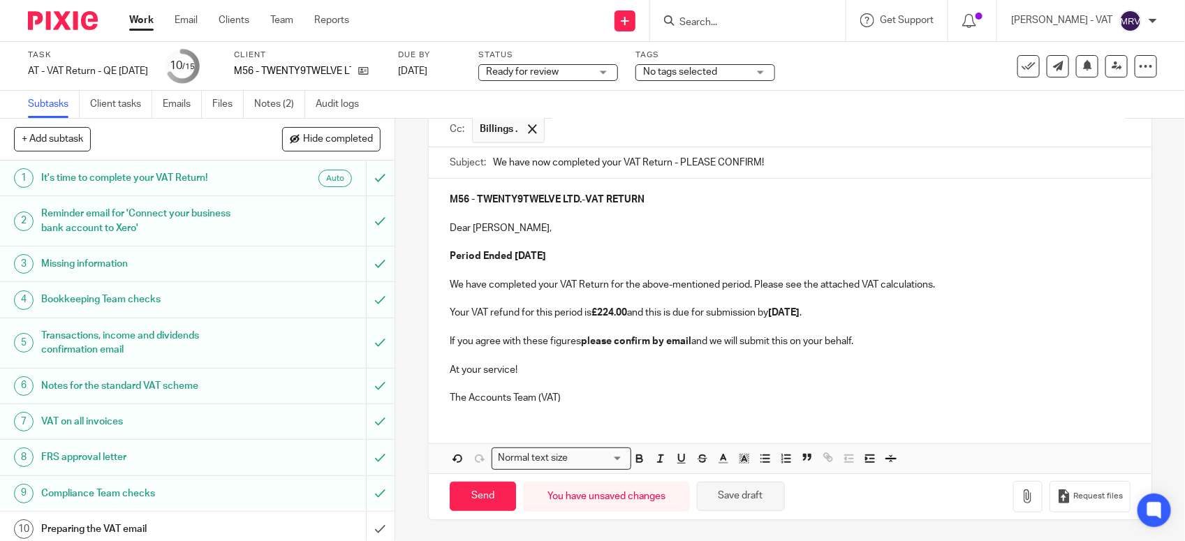
click at [721, 497] on button "Save draft" at bounding box center [741, 497] width 88 height 30
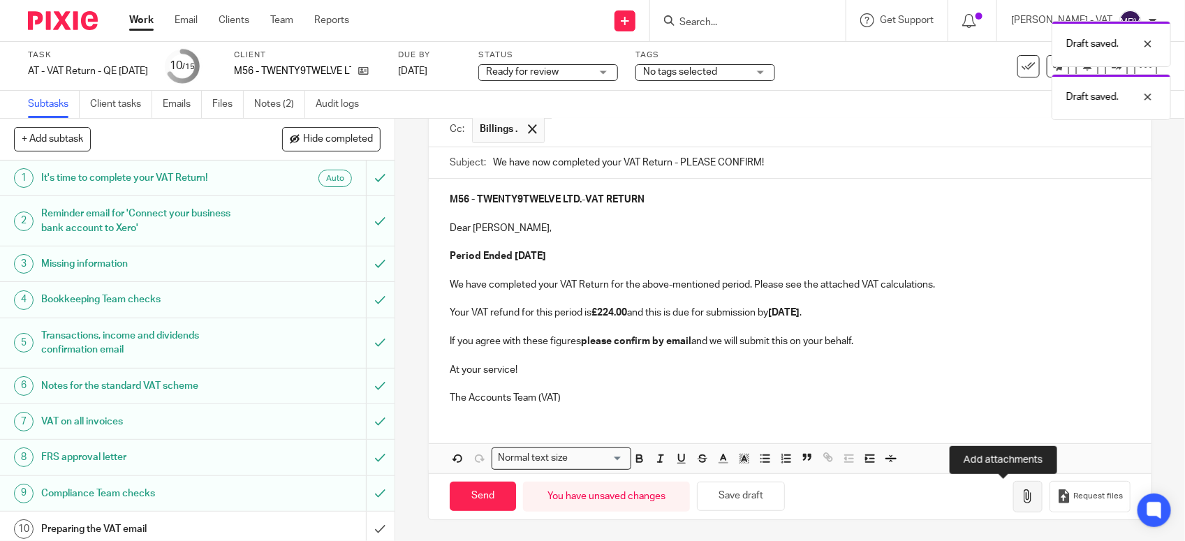
click at [1021, 501] on icon "button" at bounding box center [1028, 496] width 14 height 14
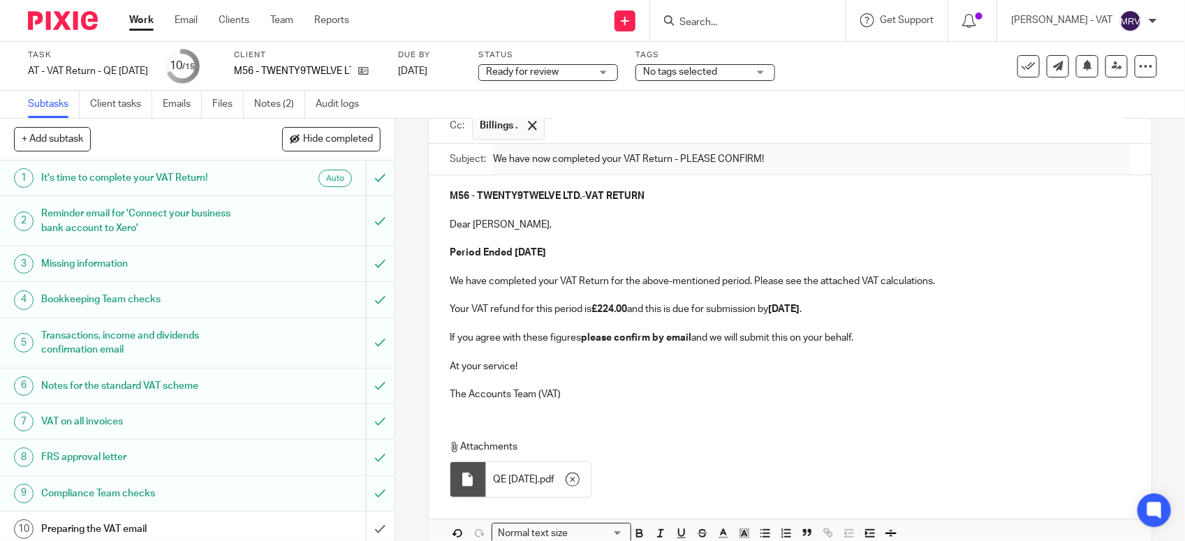
click at [592, 398] on p "The Accounts Team (VAT)" at bounding box center [790, 394] width 681 height 14
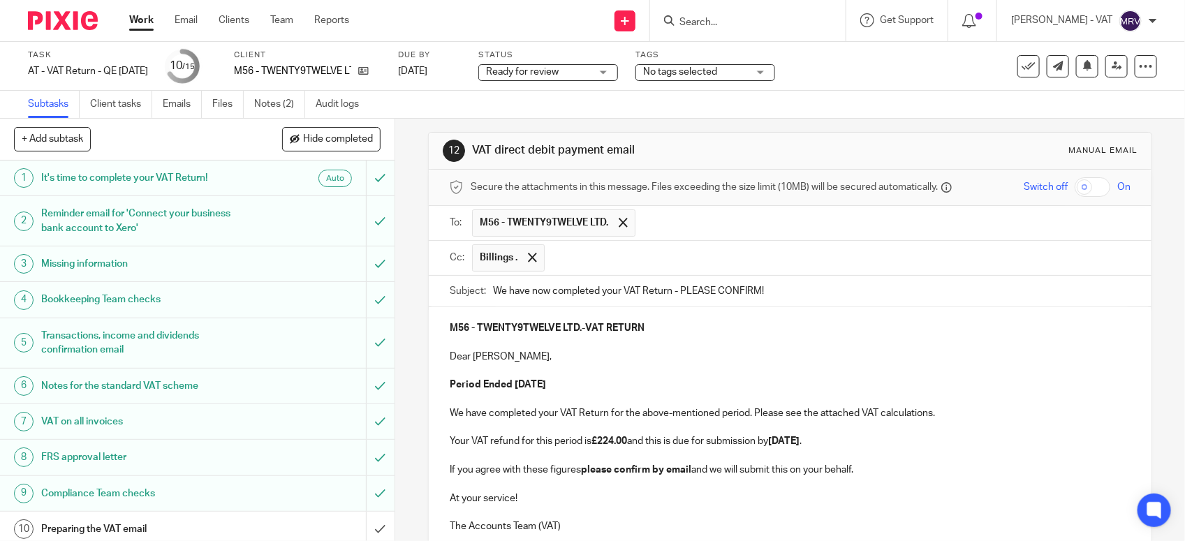
scroll to position [0, 0]
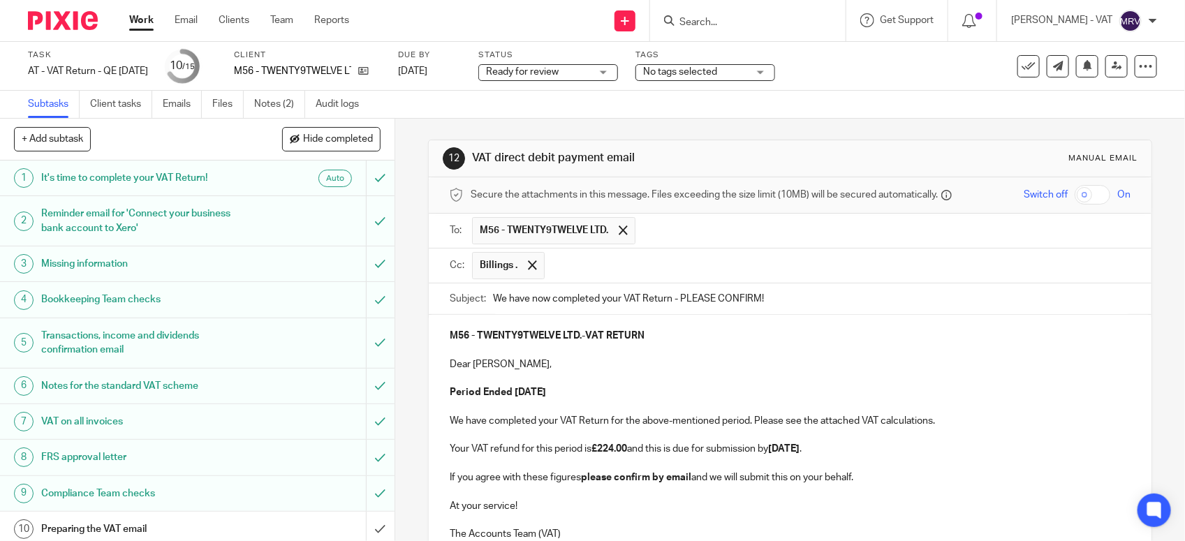
click at [623, 384] on p at bounding box center [790, 378] width 681 height 14
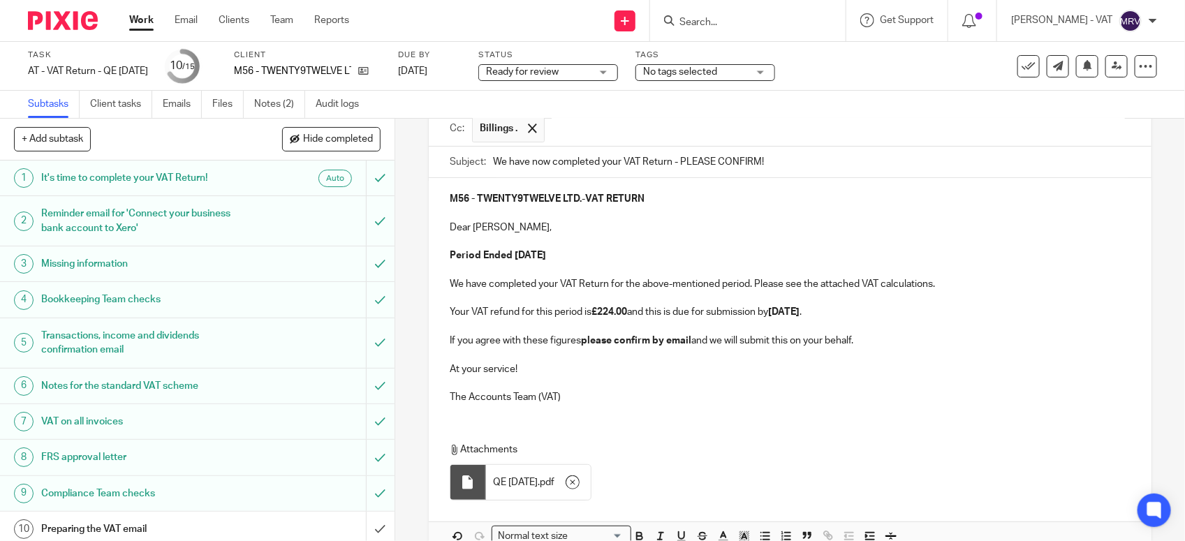
scroll to position [175, 0]
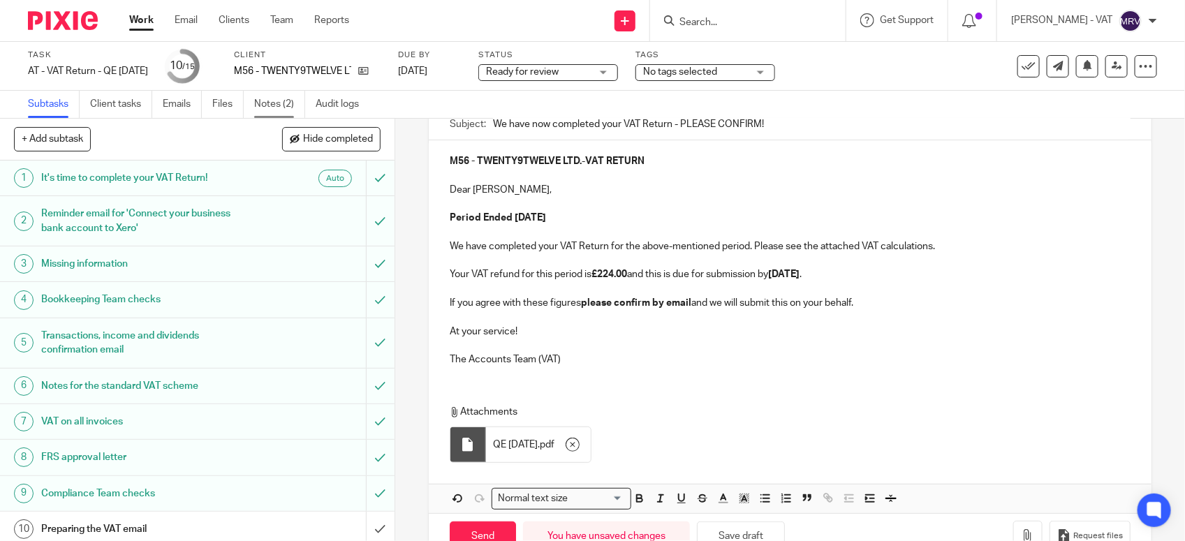
click at [272, 105] on link "Notes (2)" at bounding box center [279, 104] width 51 height 27
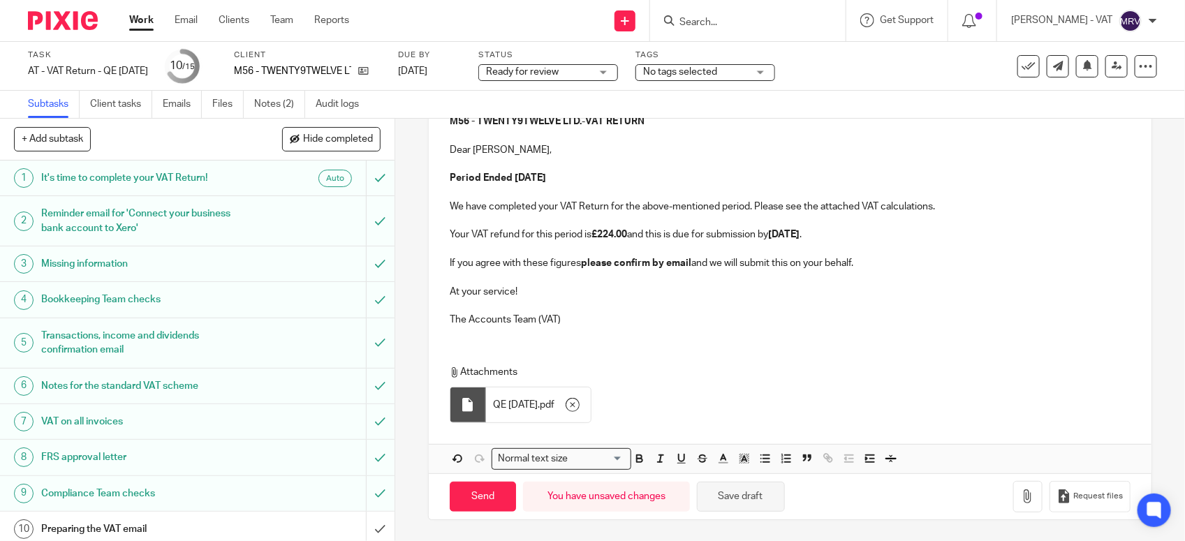
click at [724, 496] on button "Save draft" at bounding box center [741, 497] width 88 height 30
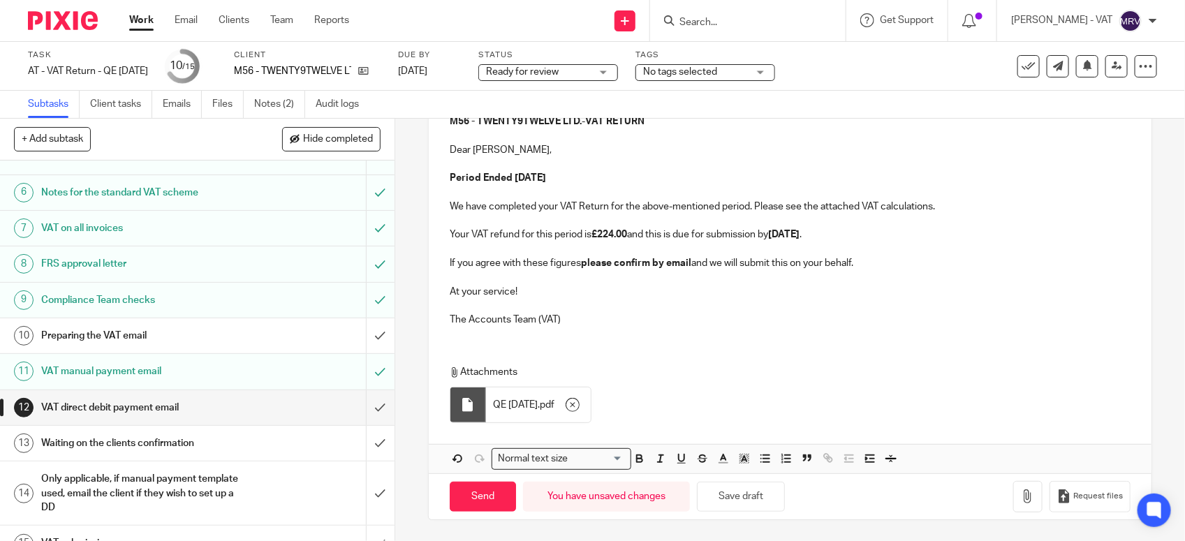
scroll to position [217, 0]
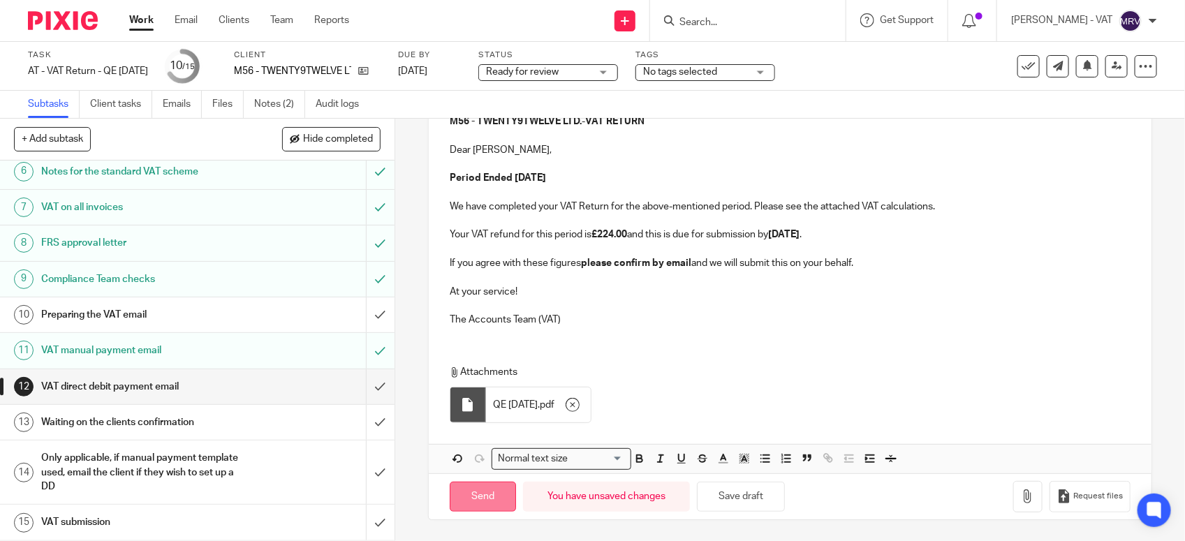
click at [483, 500] on input "Send" at bounding box center [483, 497] width 66 height 30
type input "Sent"
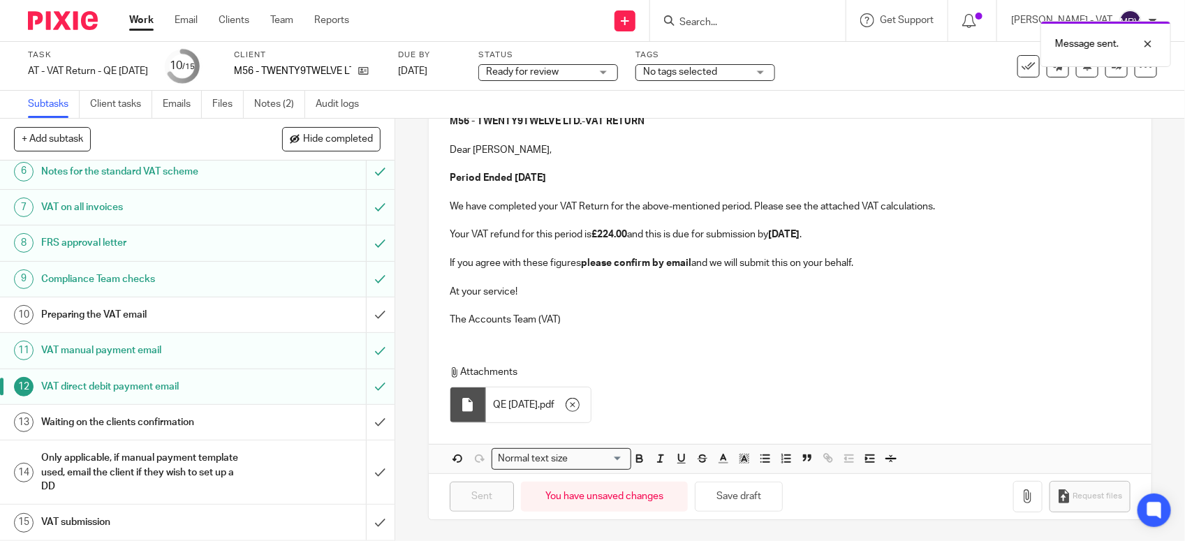
click at [280, 319] on div "Preparing the VAT email" at bounding box center [196, 314] width 311 height 21
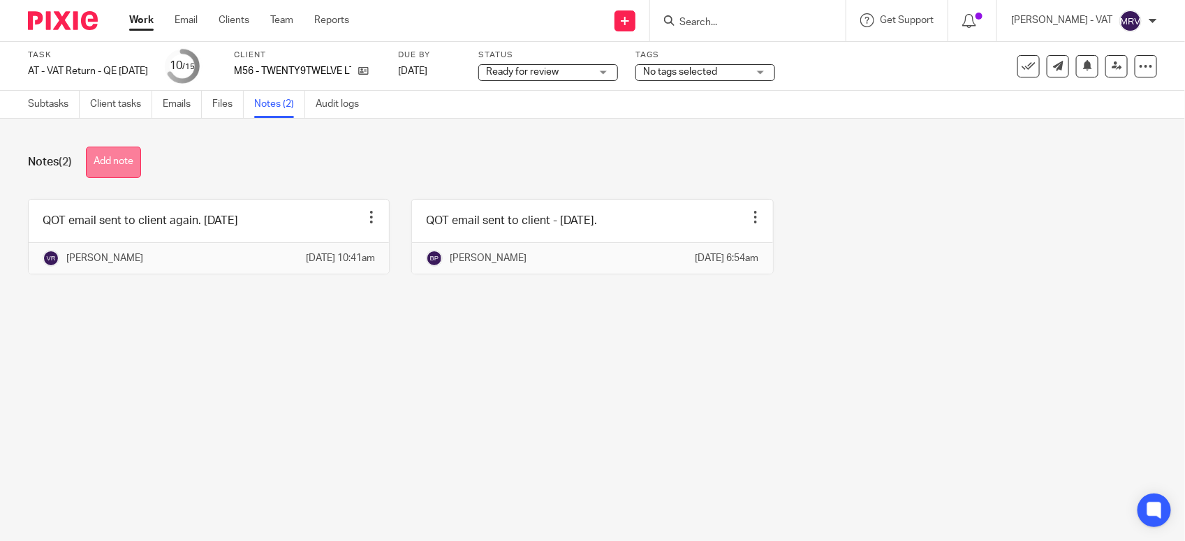
click at [105, 166] on button "Add note" at bounding box center [113, 162] width 55 height 31
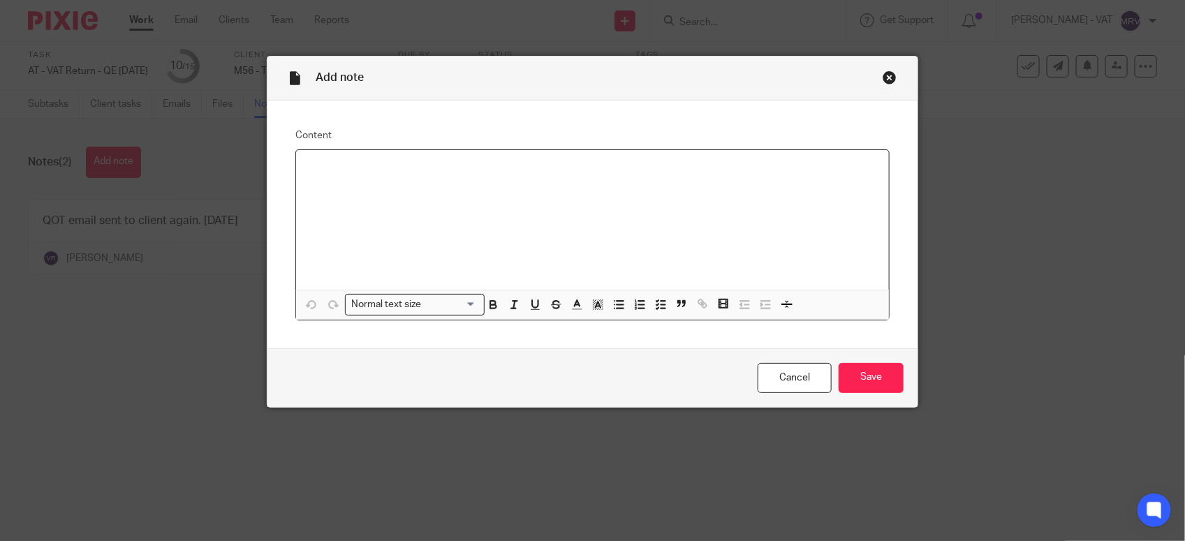
click at [364, 215] on div at bounding box center [592, 220] width 593 height 140
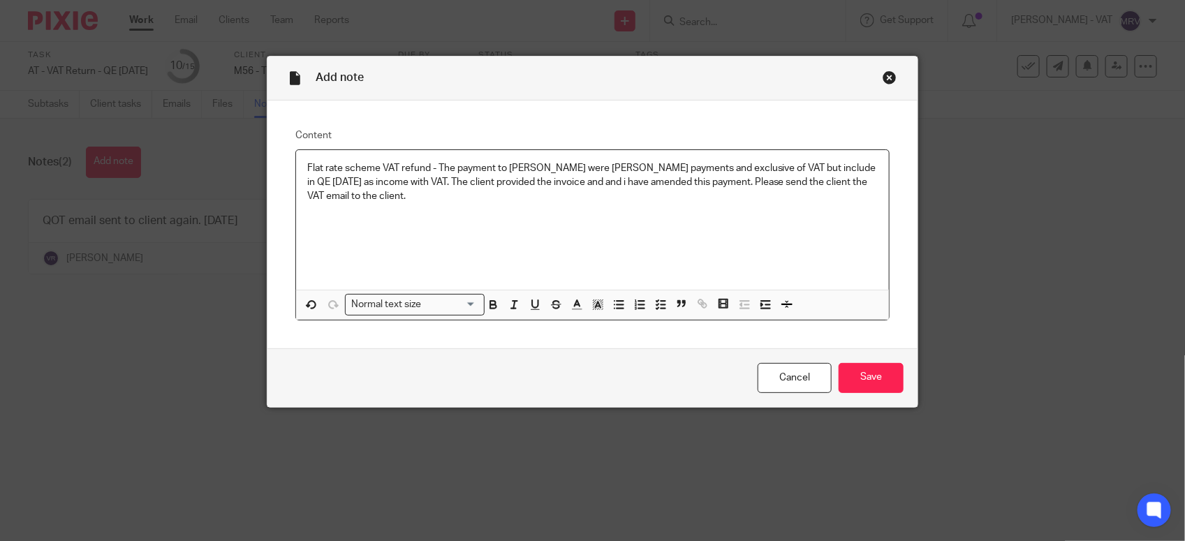
click at [421, 200] on p "Flat rate scheme VAT refund - The payment to [PERSON_NAME] were [PERSON_NAME] p…" at bounding box center [592, 182] width 570 height 43
click at [593, 184] on p "Flat rate scheme VAT refund - The payment to [PERSON_NAME] were [PERSON_NAME] p…" at bounding box center [592, 182] width 570 height 43
click at [738, 177] on p "Flat rate scheme VAT refund - The payment to [PERSON_NAME] were [PERSON_NAME] p…" at bounding box center [592, 182] width 570 height 43
click at [875, 377] on input "Save" at bounding box center [871, 378] width 65 height 30
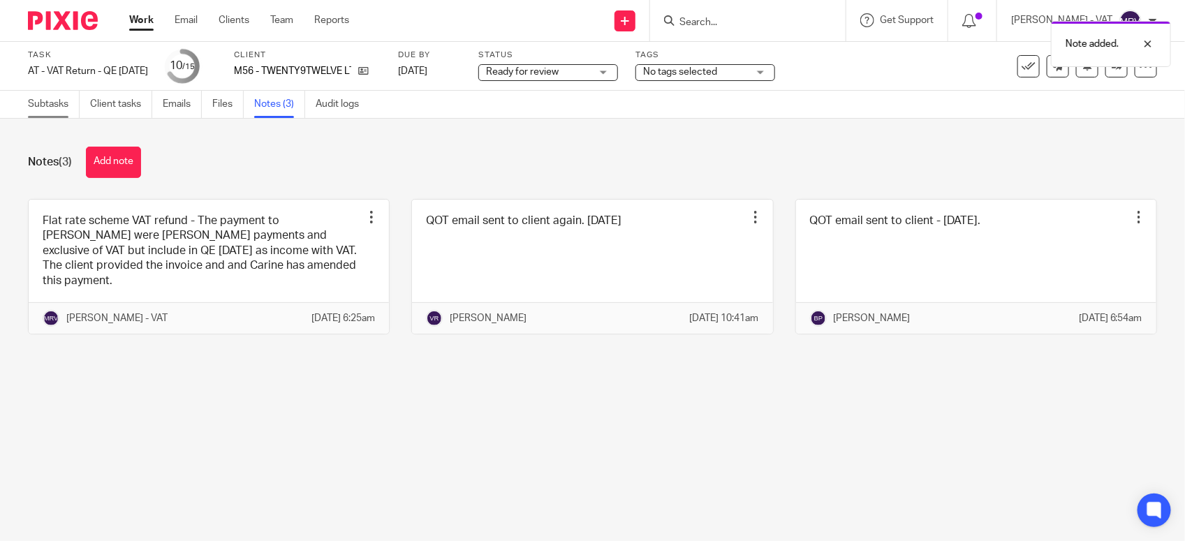
click at [58, 105] on link "Subtasks" at bounding box center [54, 104] width 52 height 27
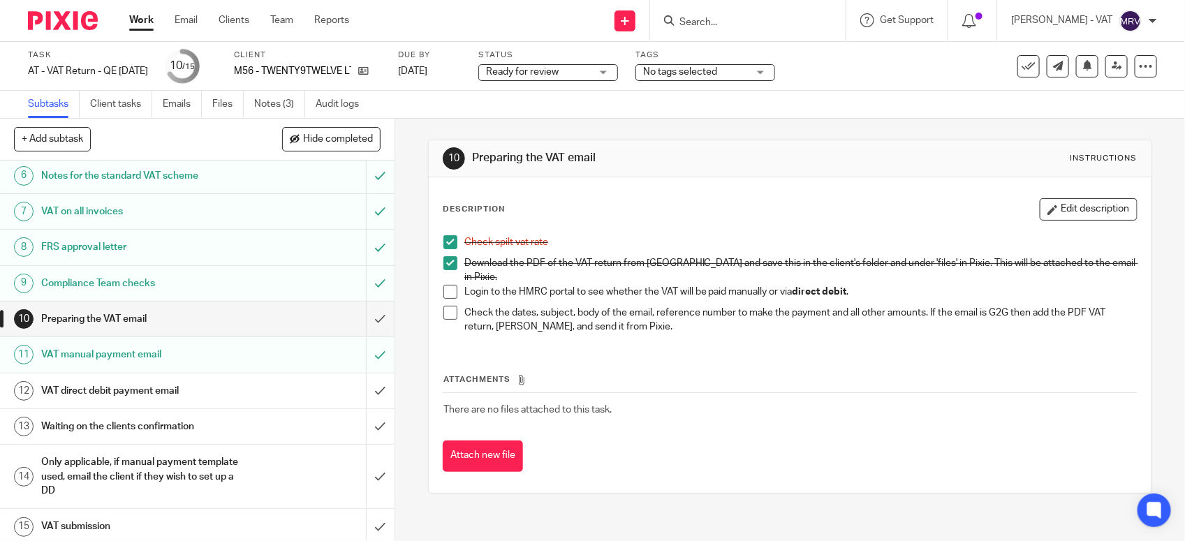
scroll to position [217, 0]
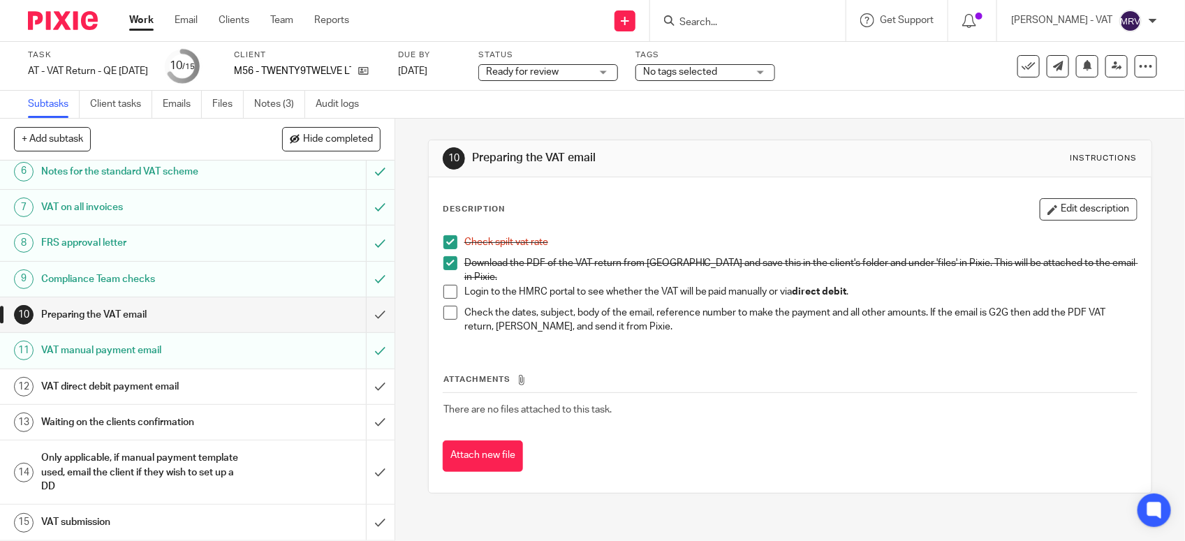
click at [171, 379] on h1 "VAT direct debit payment email" at bounding box center [144, 386] width 207 height 21
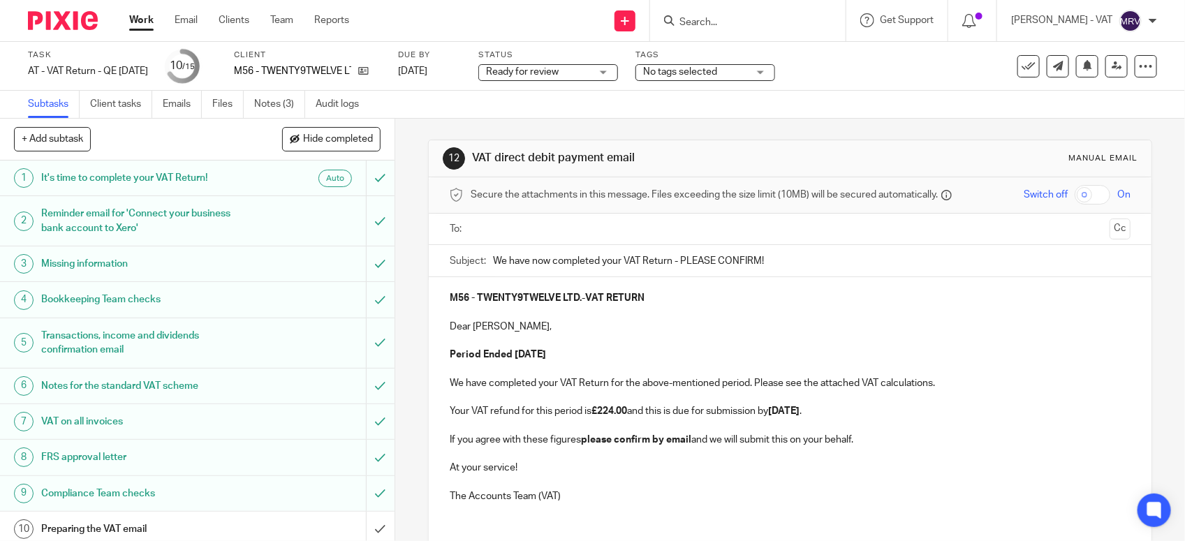
click at [655, 351] on p "Period Ended [DATE]" at bounding box center [790, 355] width 681 height 14
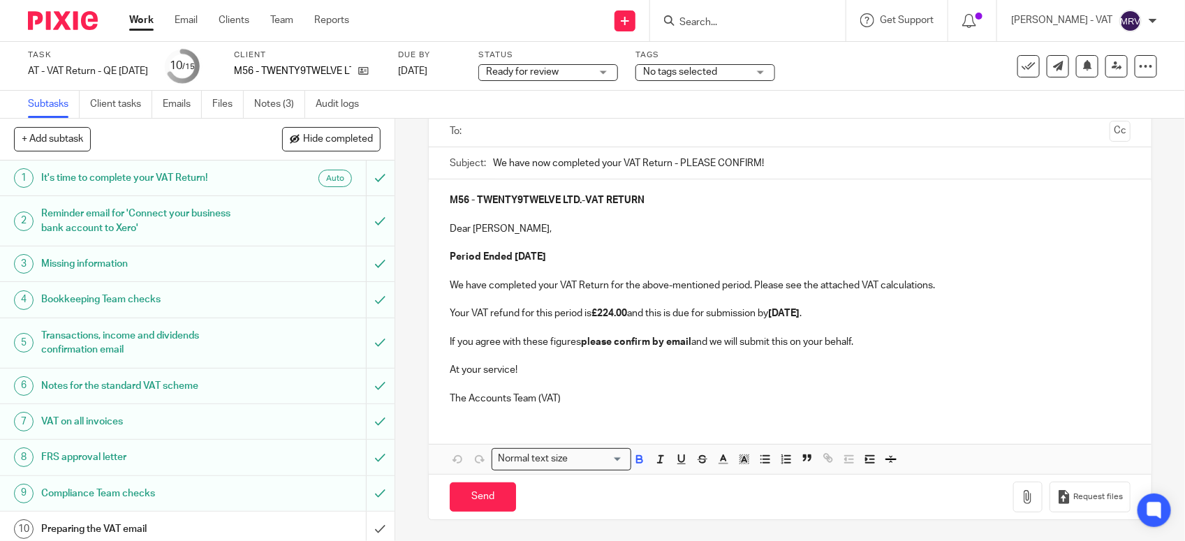
scroll to position [100, 0]
click at [675, 374] on p "At your service!" at bounding box center [790, 370] width 681 height 14
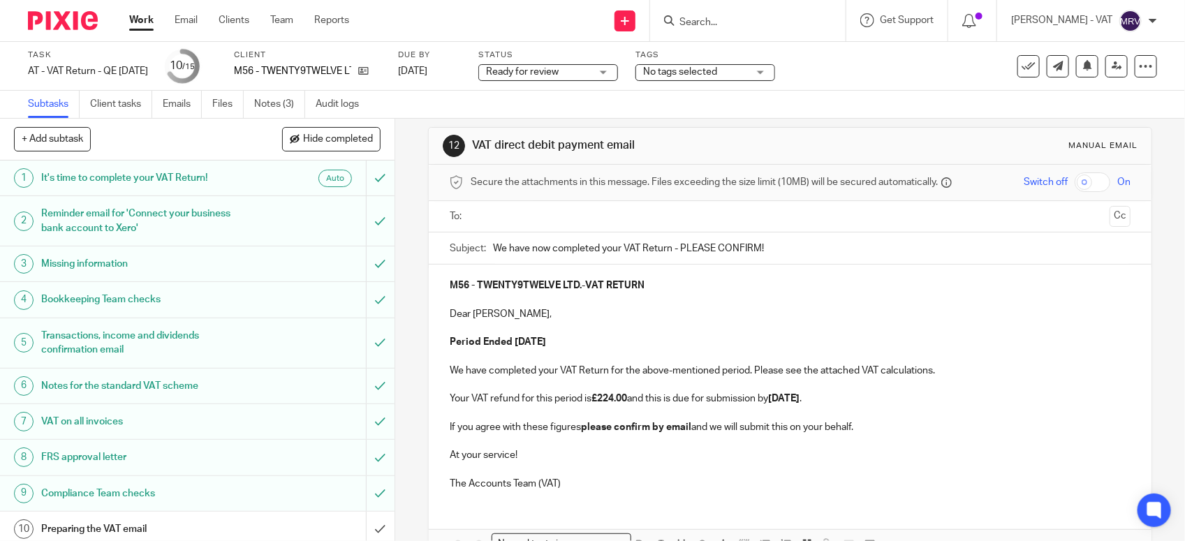
click at [674, 301] on p at bounding box center [790, 300] width 681 height 14
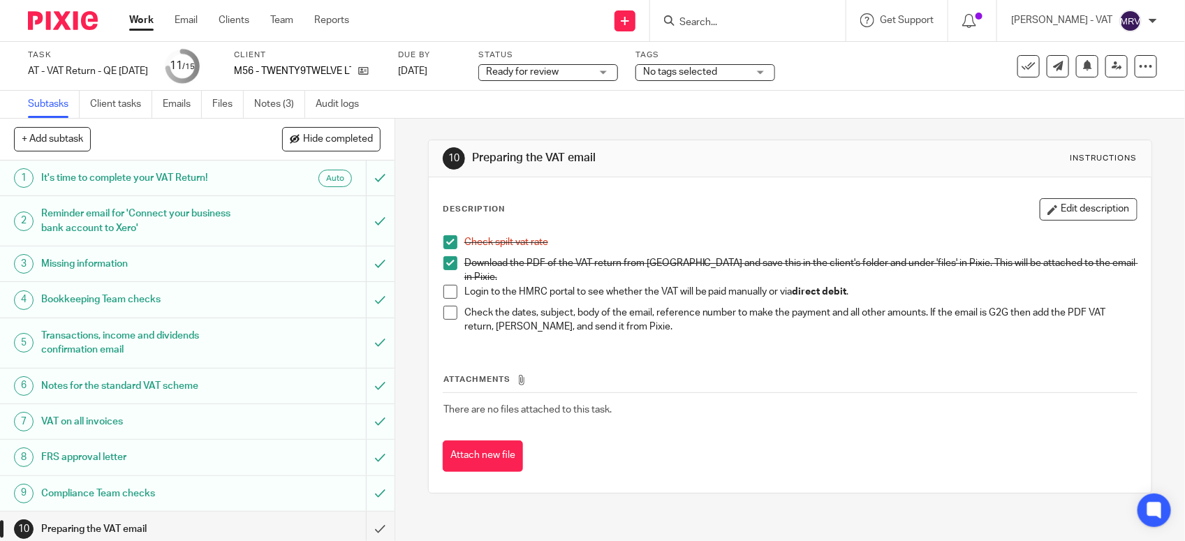
click at [444, 288] on span at bounding box center [450, 292] width 14 height 14
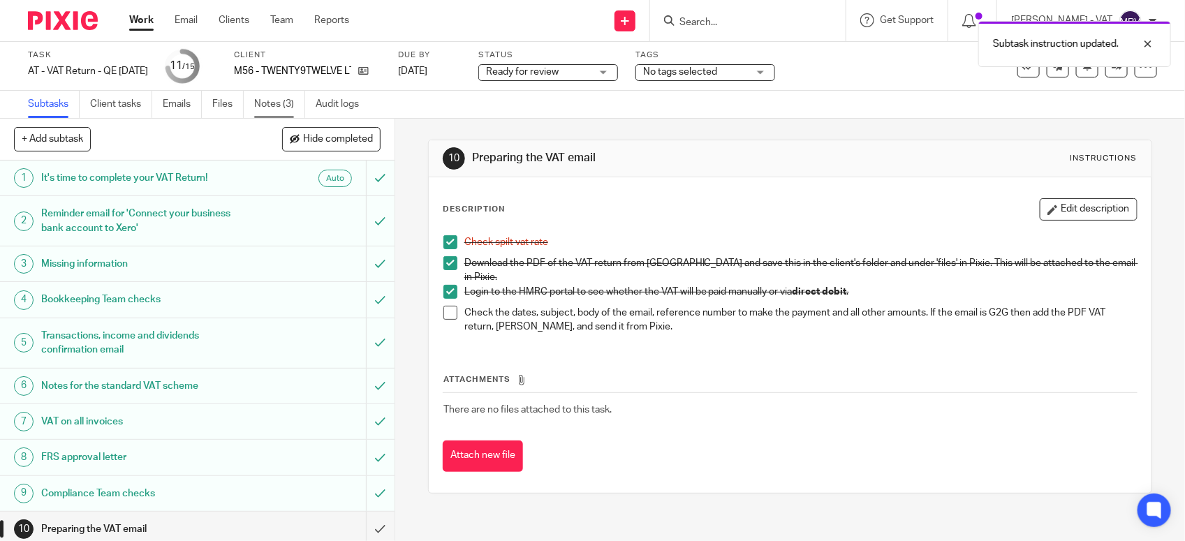
click at [294, 114] on link "Notes (3)" at bounding box center [279, 104] width 51 height 27
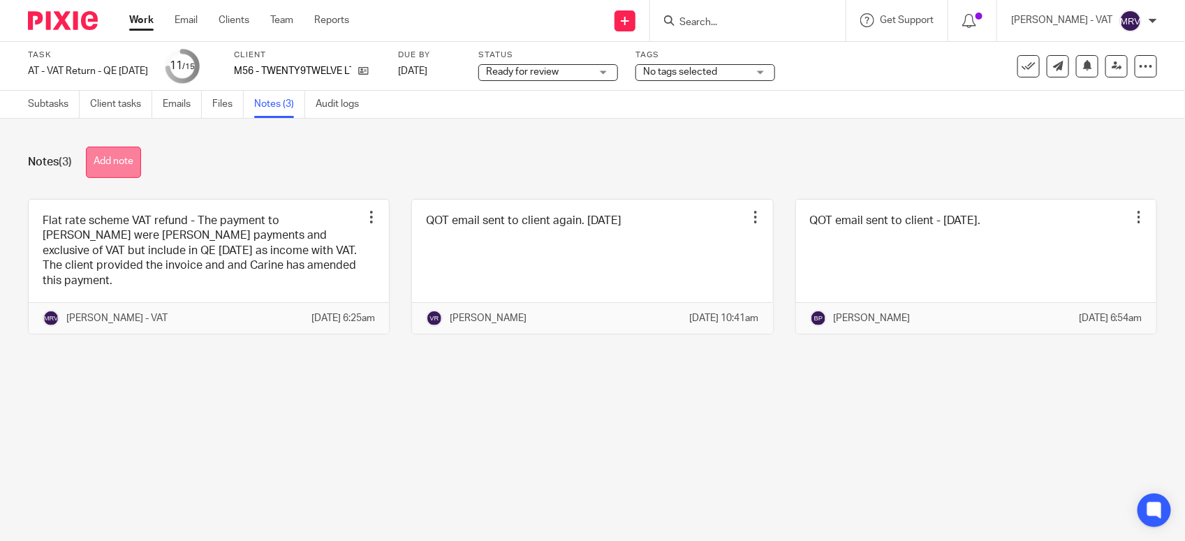
click at [140, 156] on button "Add note" at bounding box center [113, 162] width 55 height 31
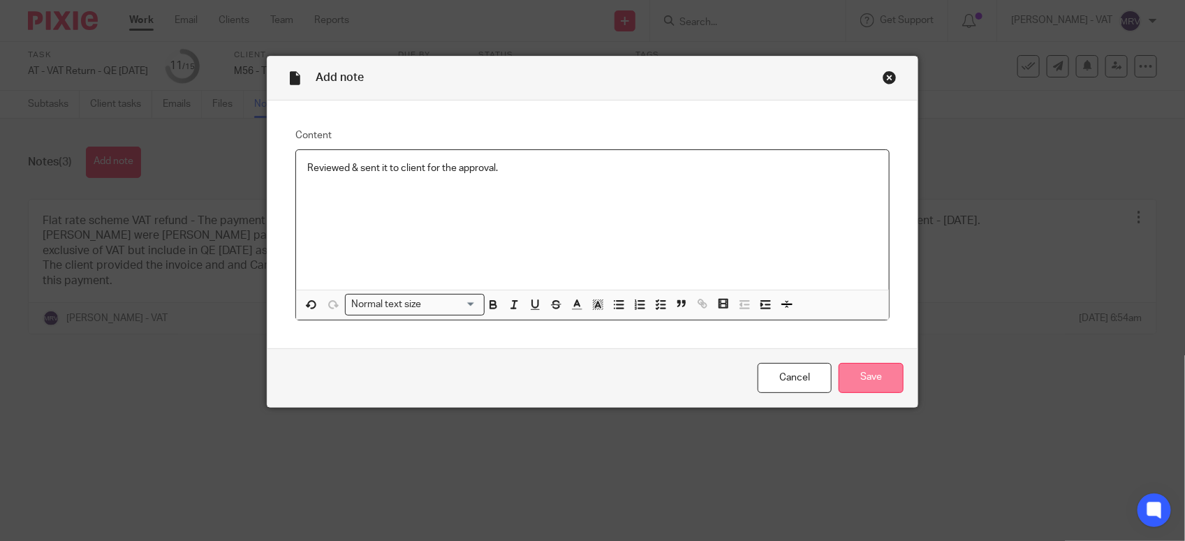
click at [876, 381] on input "Save" at bounding box center [871, 378] width 65 height 30
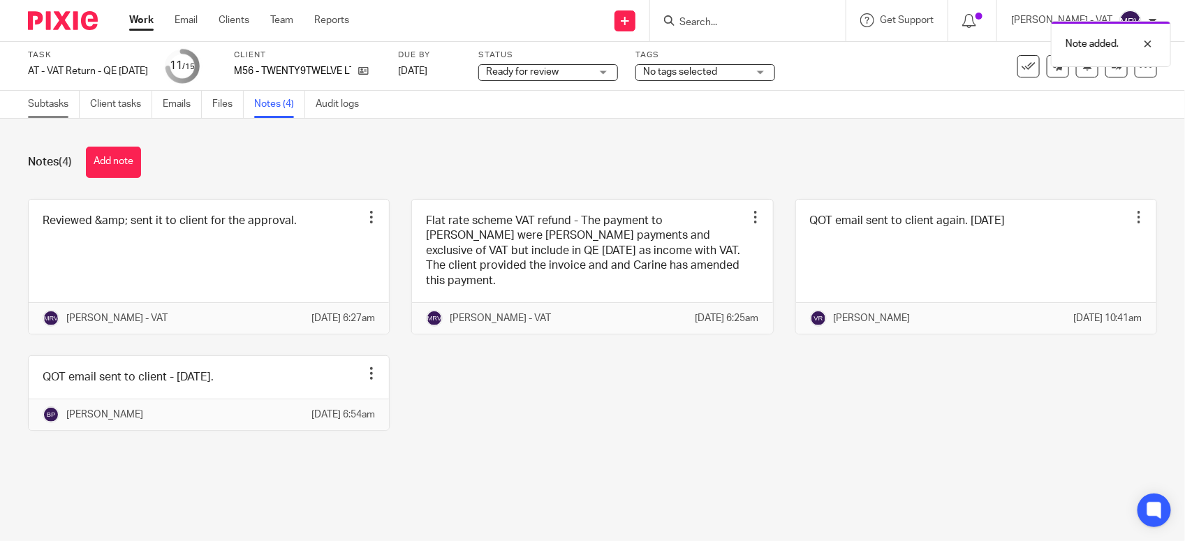
click at [37, 108] on link "Subtasks" at bounding box center [54, 104] width 52 height 27
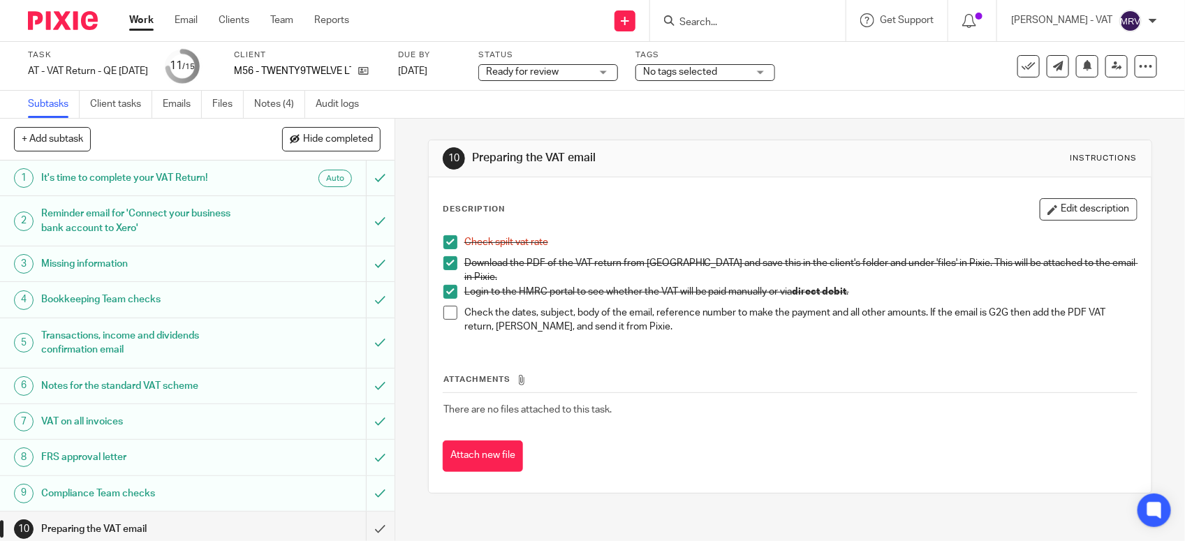
click at [443, 306] on span at bounding box center [450, 313] width 14 height 14
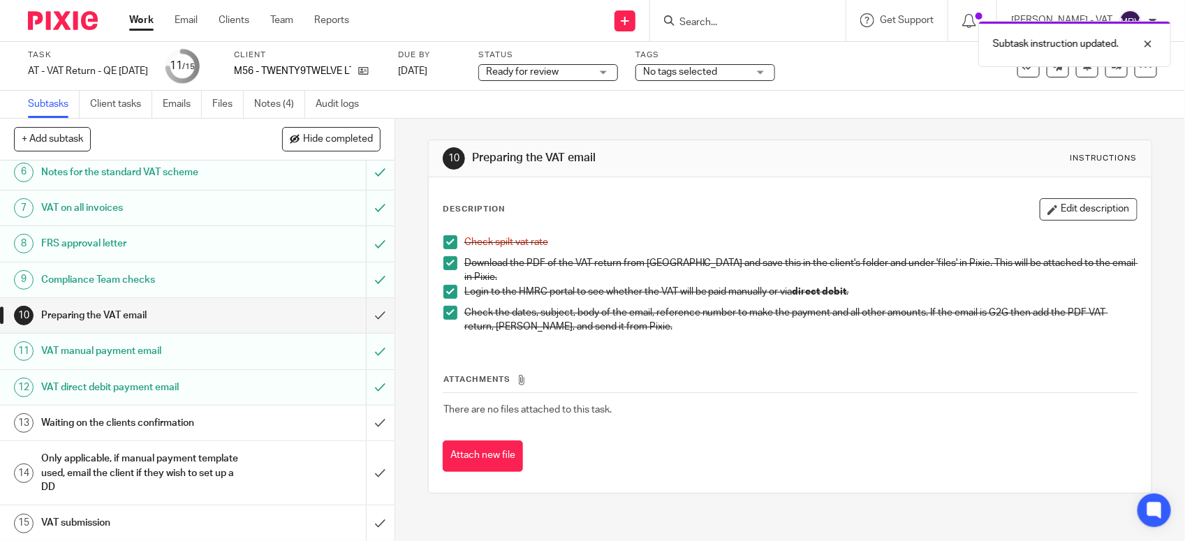
scroll to position [217, 0]
click at [358, 316] on input "submit" at bounding box center [197, 314] width 394 height 35
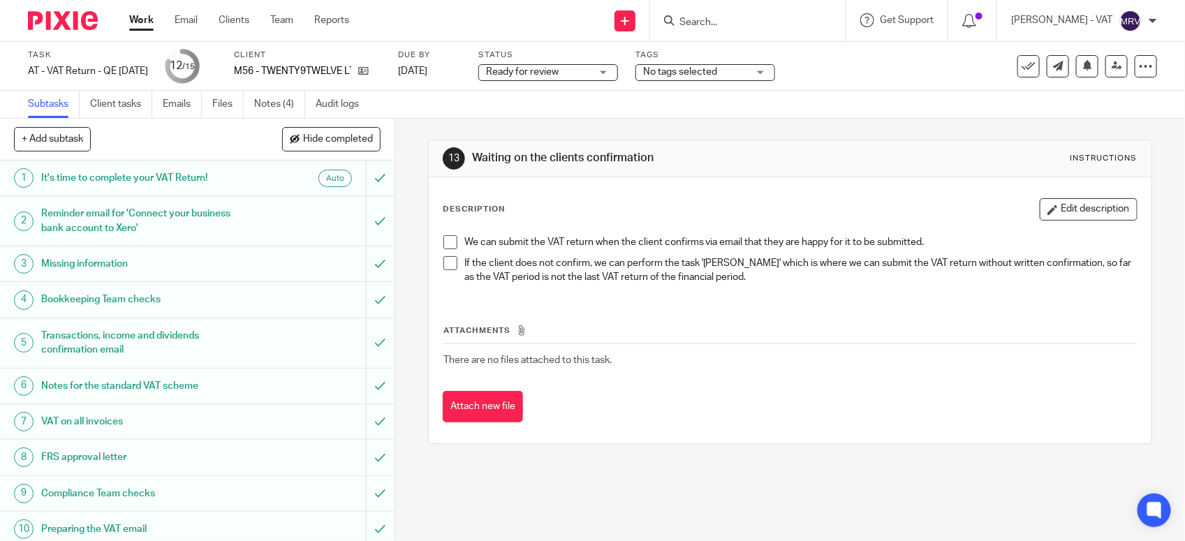
click at [532, 71] on span "Ready for review" at bounding box center [522, 72] width 73 height 10
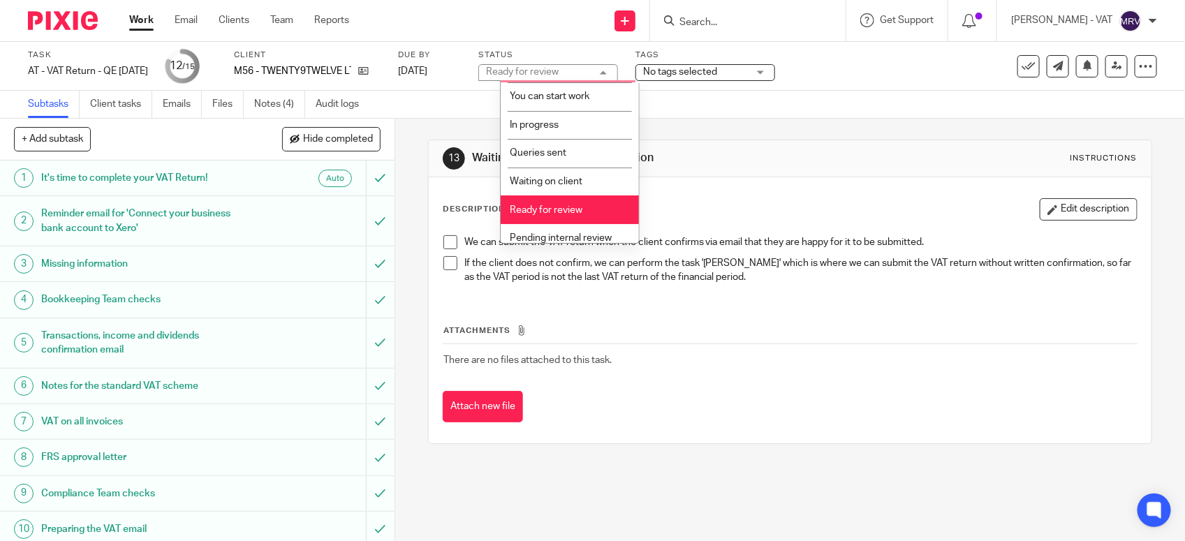
scroll to position [63, 0]
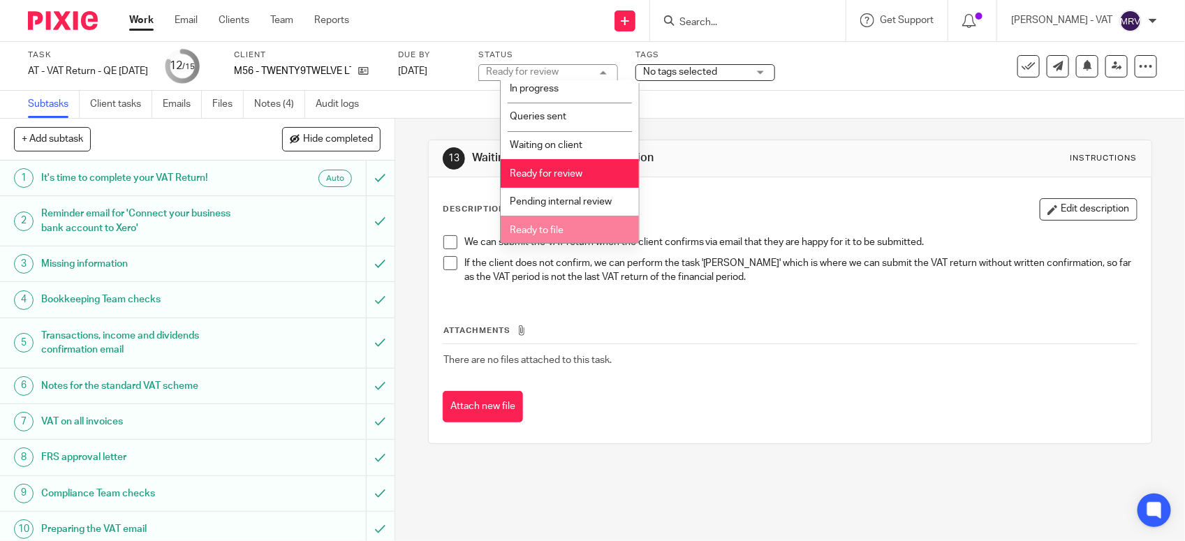
click at [571, 230] on li "Ready to file" at bounding box center [570, 230] width 138 height 29
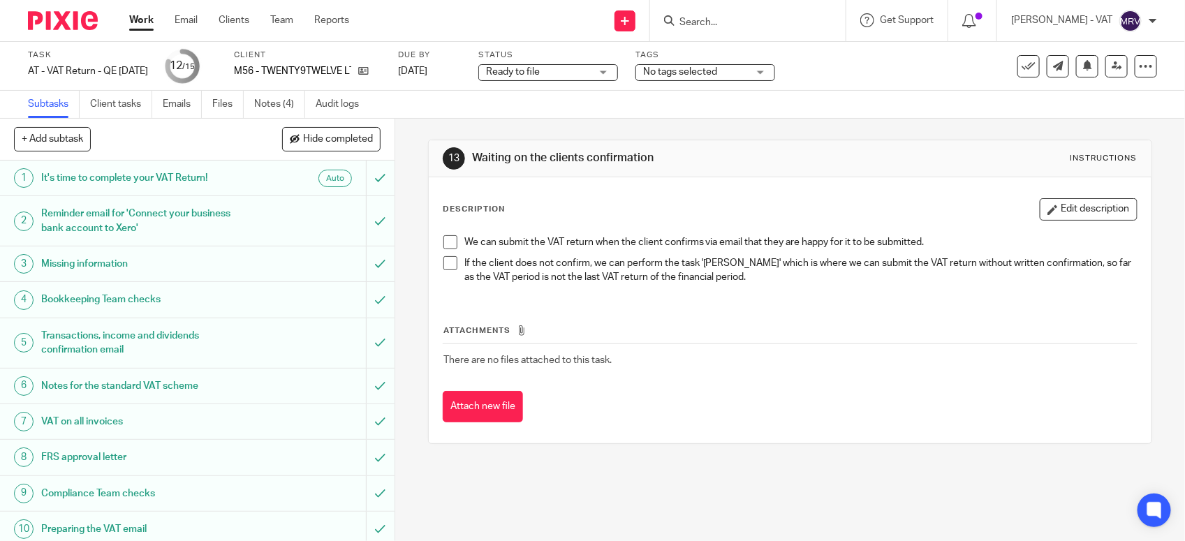
click at [755, 208] on div "Description Edit description" at bounding box center [790, 209] width 695 height 22
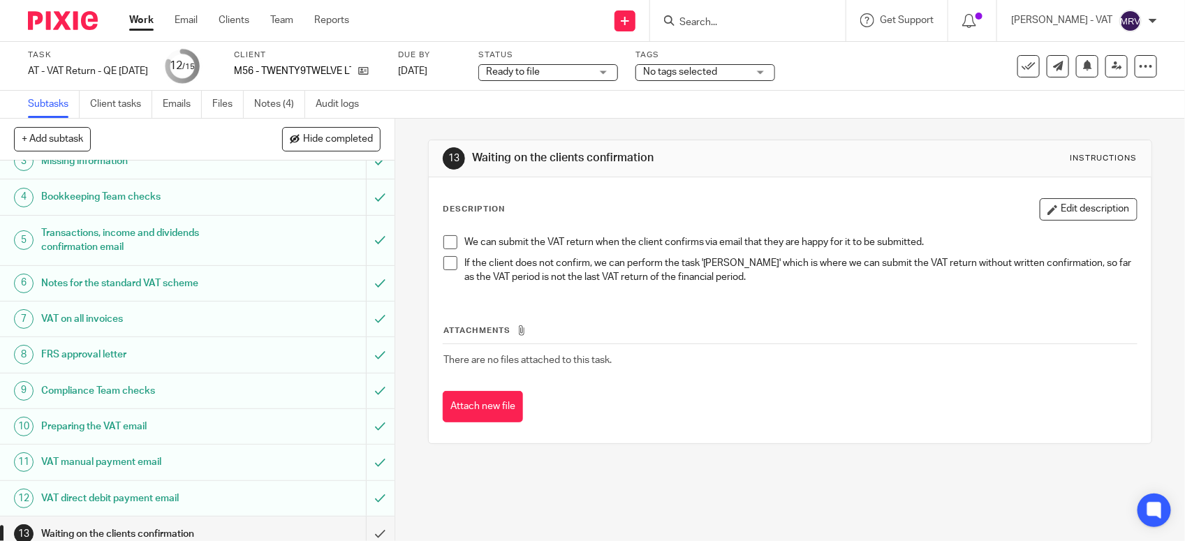
scroll to position [217, 0]
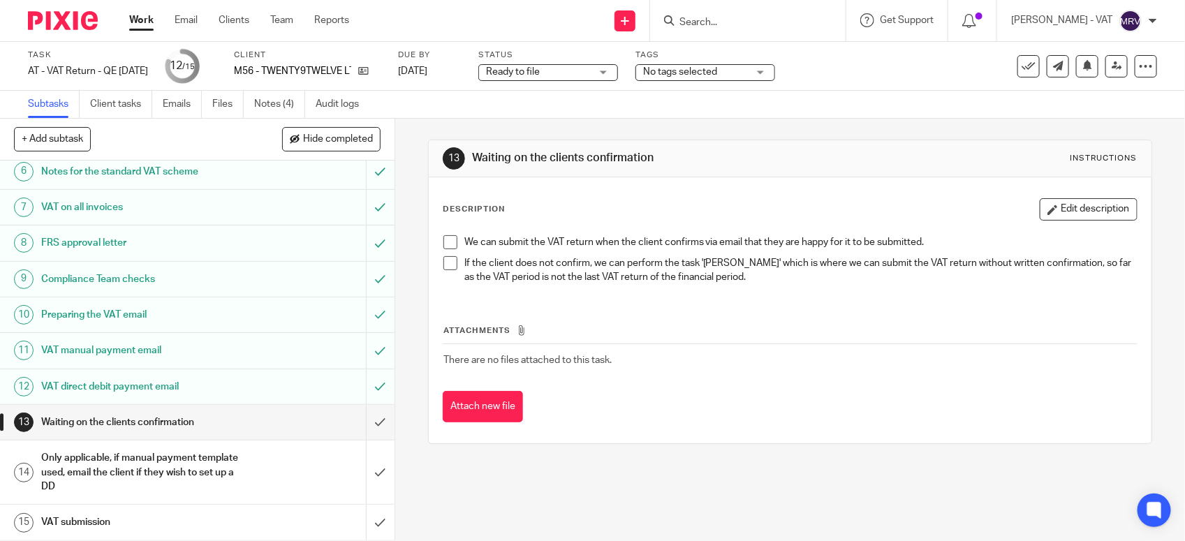
click at [785, 194] on div "Description Edit description We can submit the VAT return when the client confi…" at bounding box center [790, 310] width 723 height 266
click at [1105, 73] on link at bounding box center [1116, 66] width 22 height 22
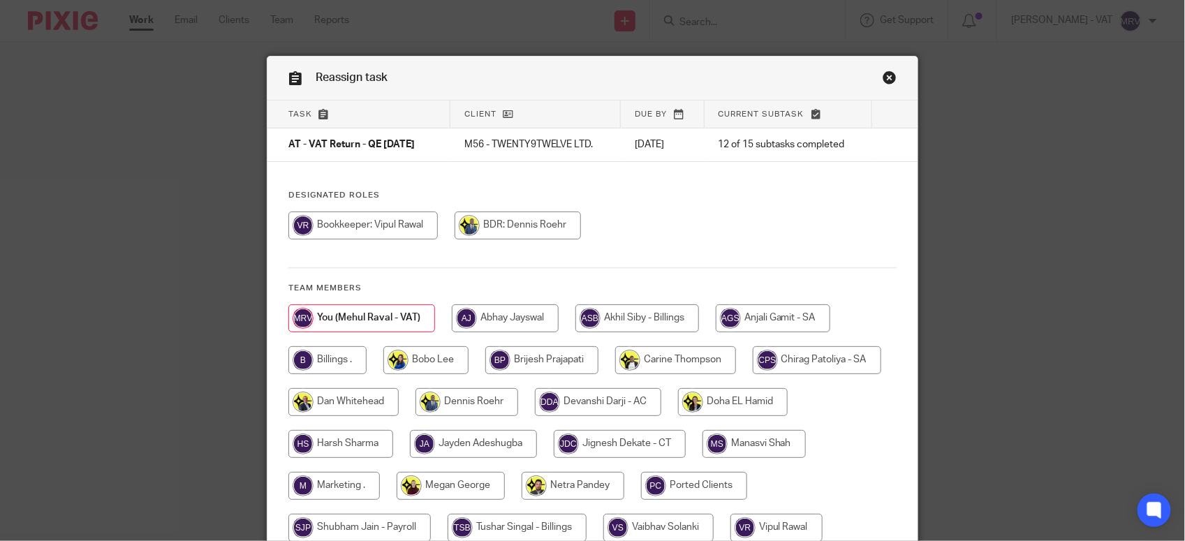
click at [783, 186] on div "Task Client Due by Current subtask AT - VAT Return - QE [DATE] M56 - TWENTY9TWE…" at bounding box center [592, 350] width 650 height 498
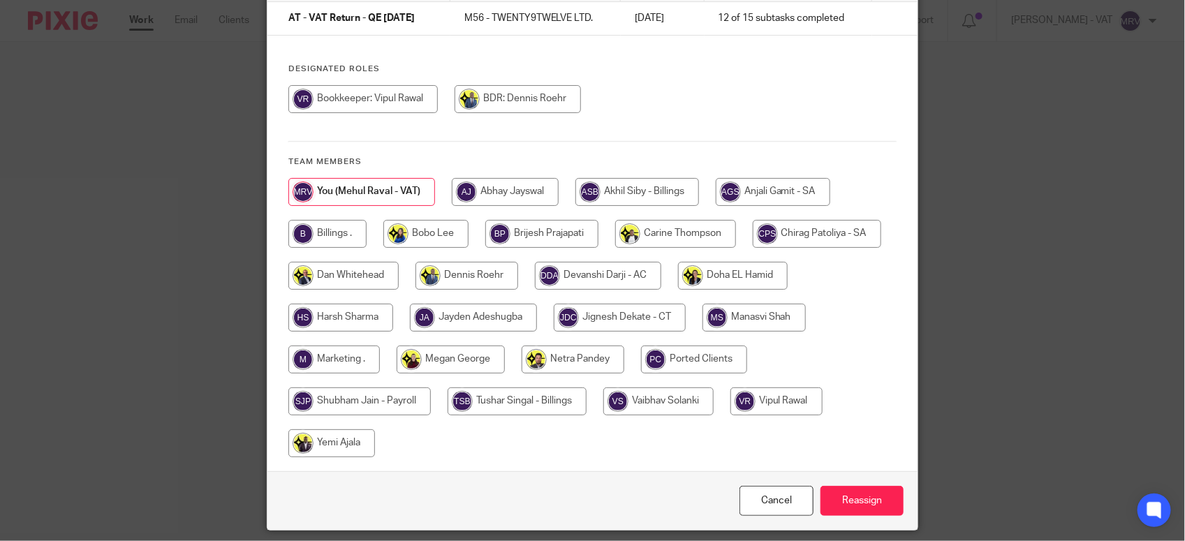
scroll to position [85, 0]
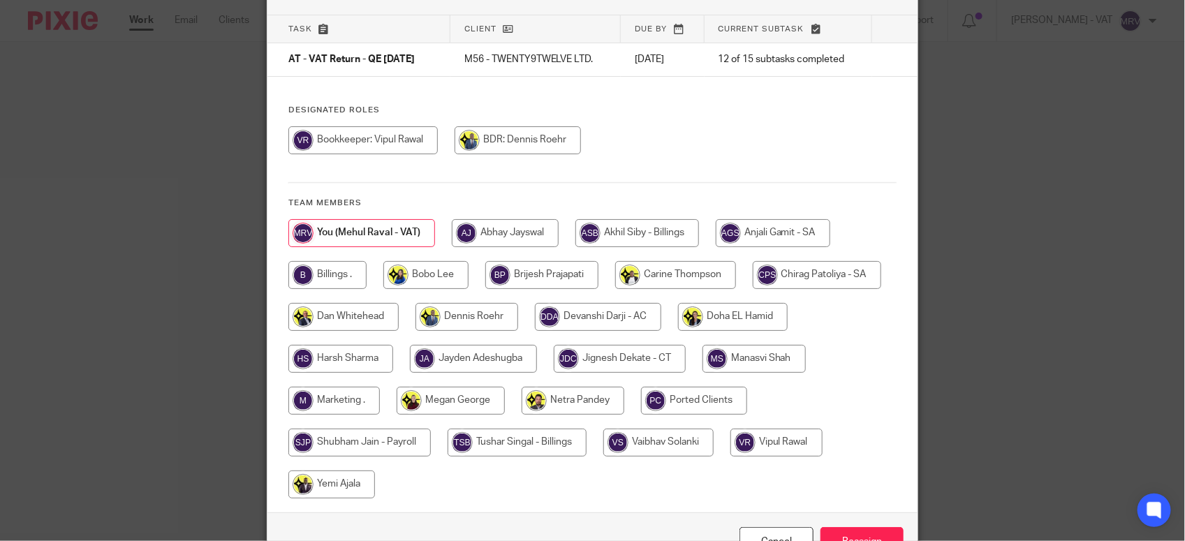
click at [304, 284] on input "radio" at bounding box center [327, 275] width 78 height 28
radio input "true"
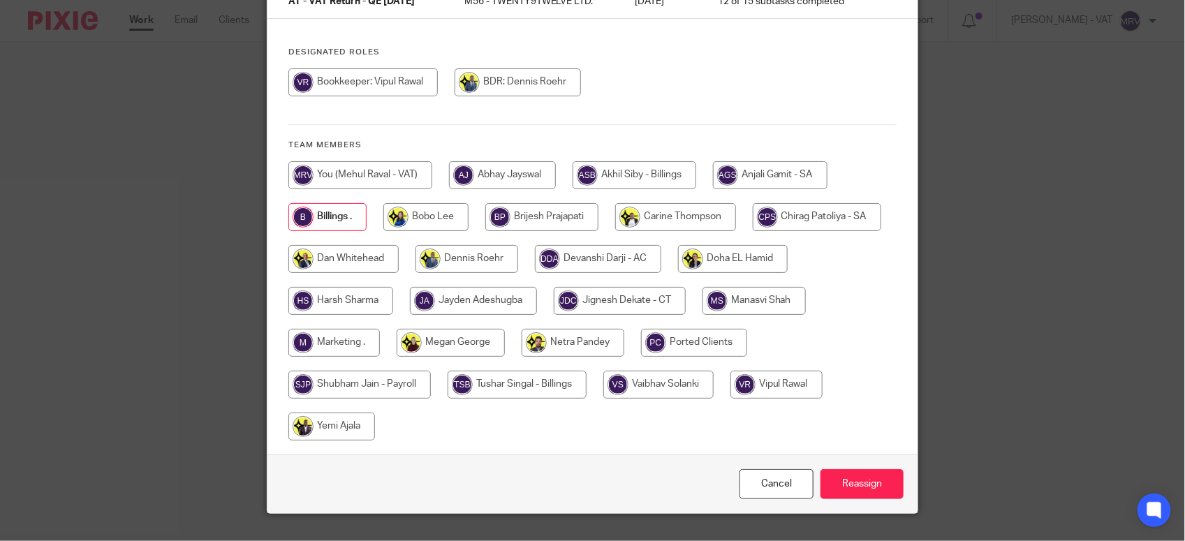
scroll to position [172, 0]
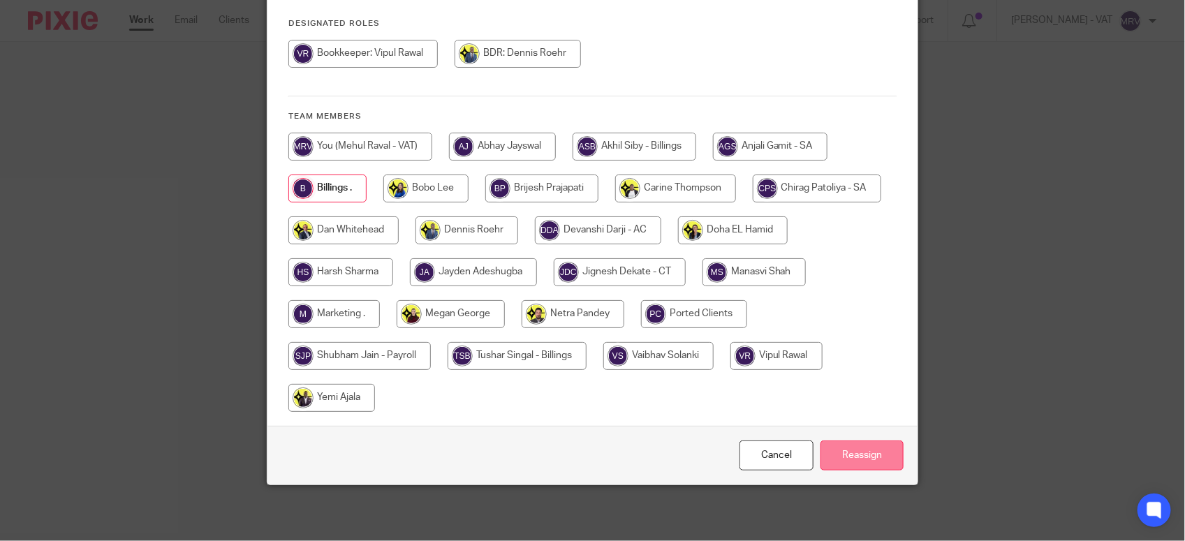
click at [840, 449] on input "Reassign" at bounding box center [861, 456] width 83 height 30
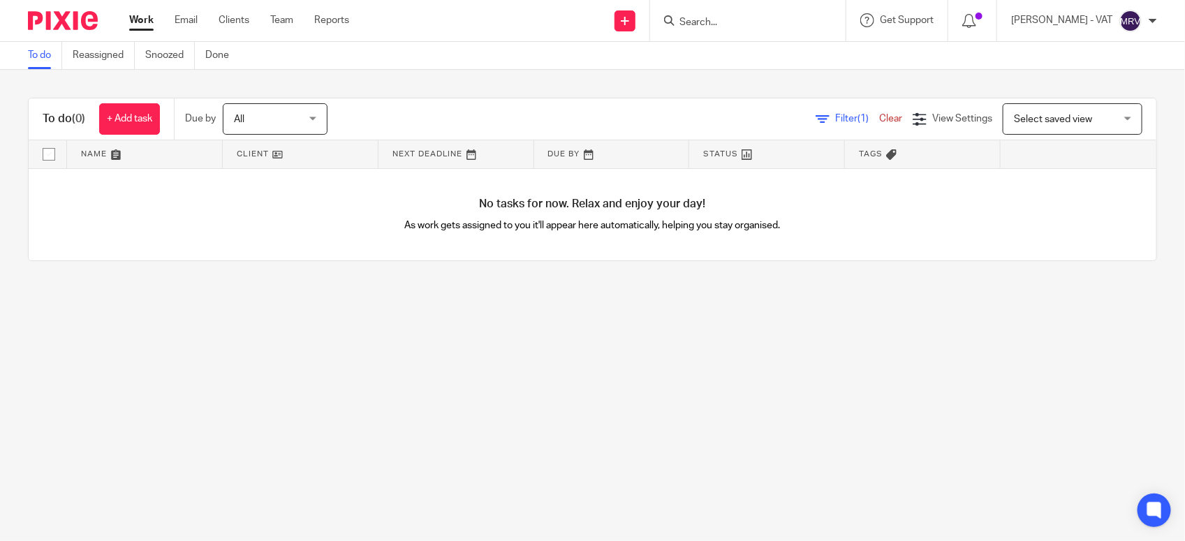
click at [413, 376] on main "To do Reassigned Snoozed Done To do (0) + Add task Due by All All [DATE] [DATE]…" at bounding box center [592, 270] width 1185 height 541
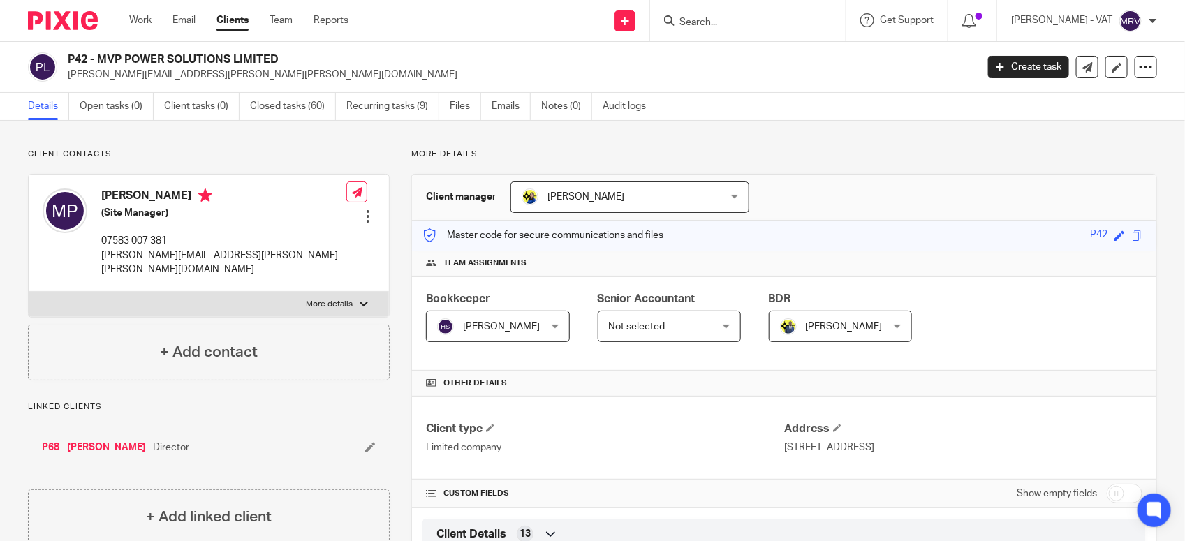
click at [738, 22] on input "Search" at bounding box center [741, 23] width 126 height 13
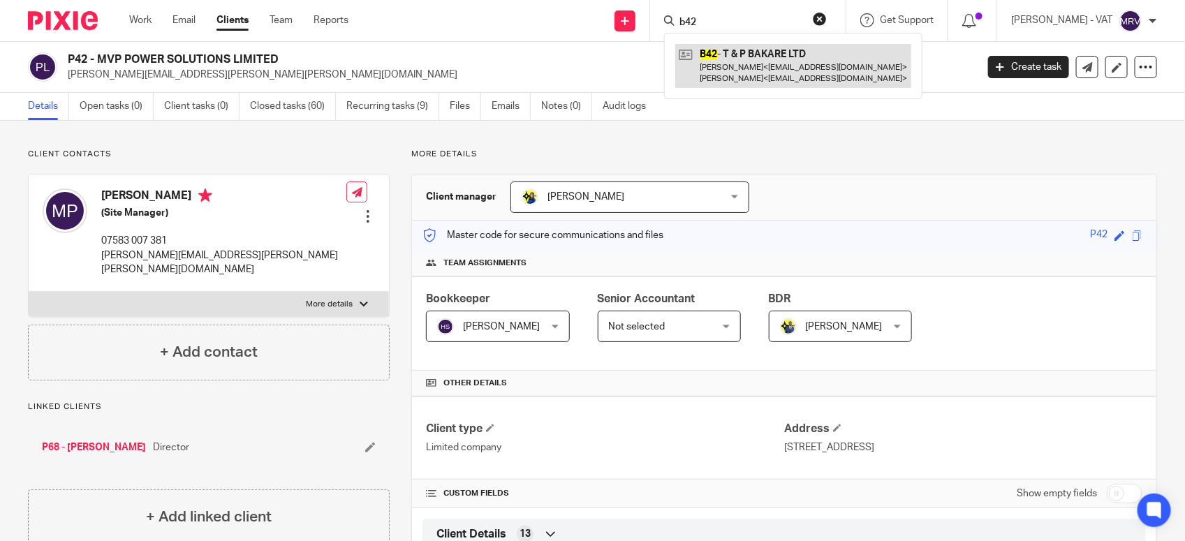
type input "b42"
click at [756, 59] on link at bounding box center [793, 65] width 236 height 43
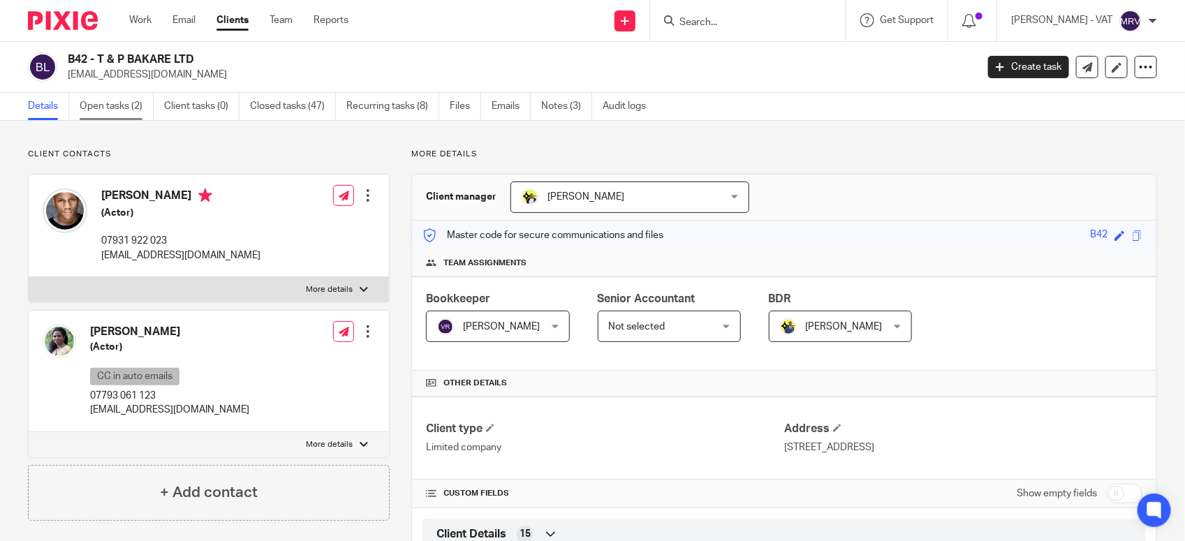
click at [123, 119] on link "Open tasks (2)" at bounding box center [117, 106] width 74 height 27
click at [578, 108] on link "Notes (3)" at bounding box center [566, 106] width 51 height 27
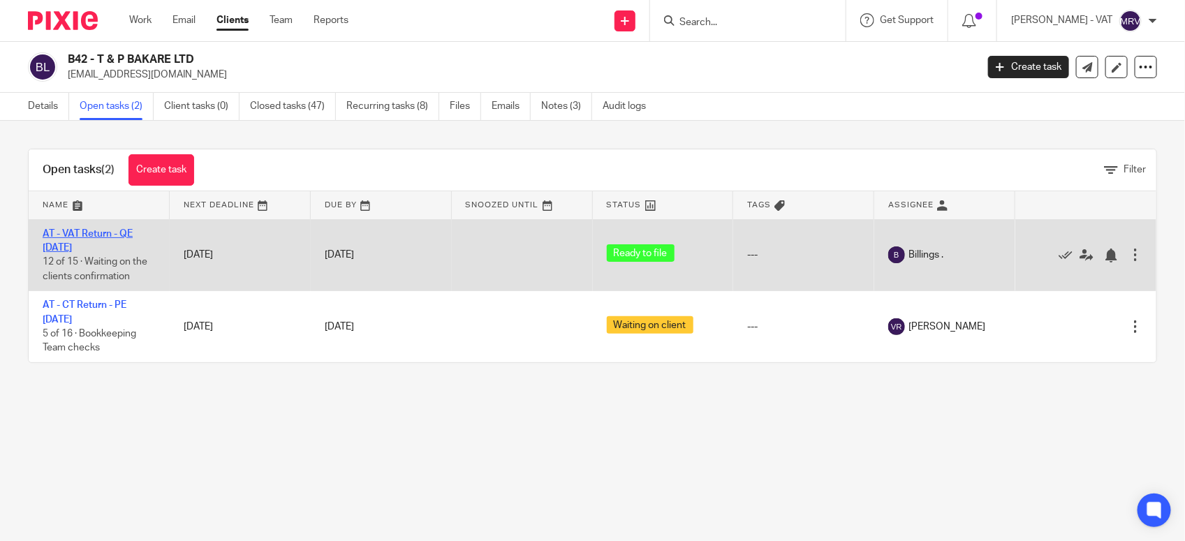
click at [109, 232] on link "AT - VAT Return - QE 31-08-2025" at bounding box center [88, 241] width 90 height 24
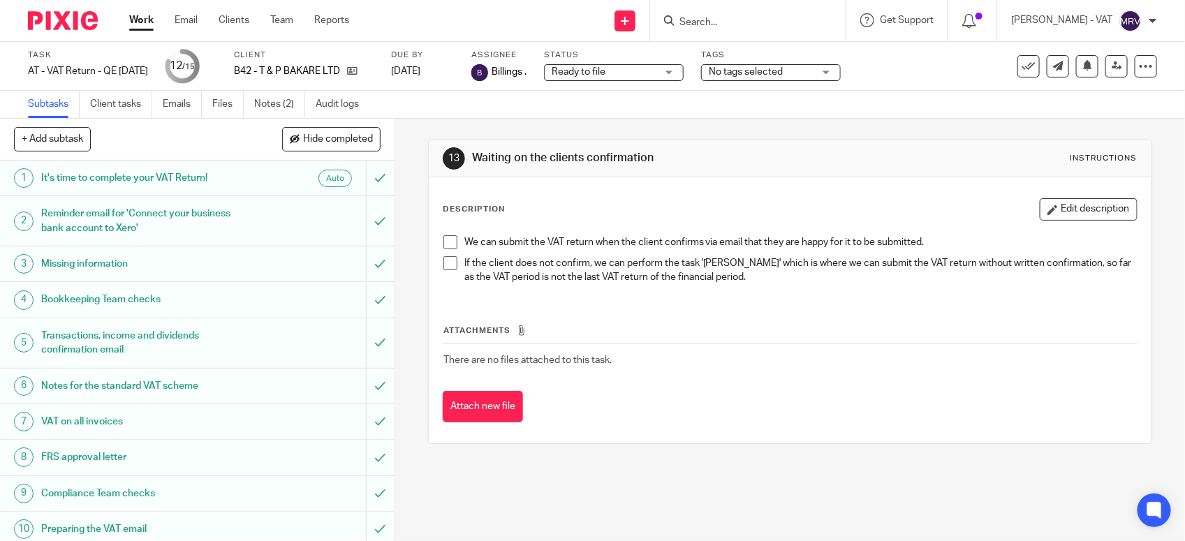
click at [451, 242] on span at bounding box center [450, 242] width 14 height 14
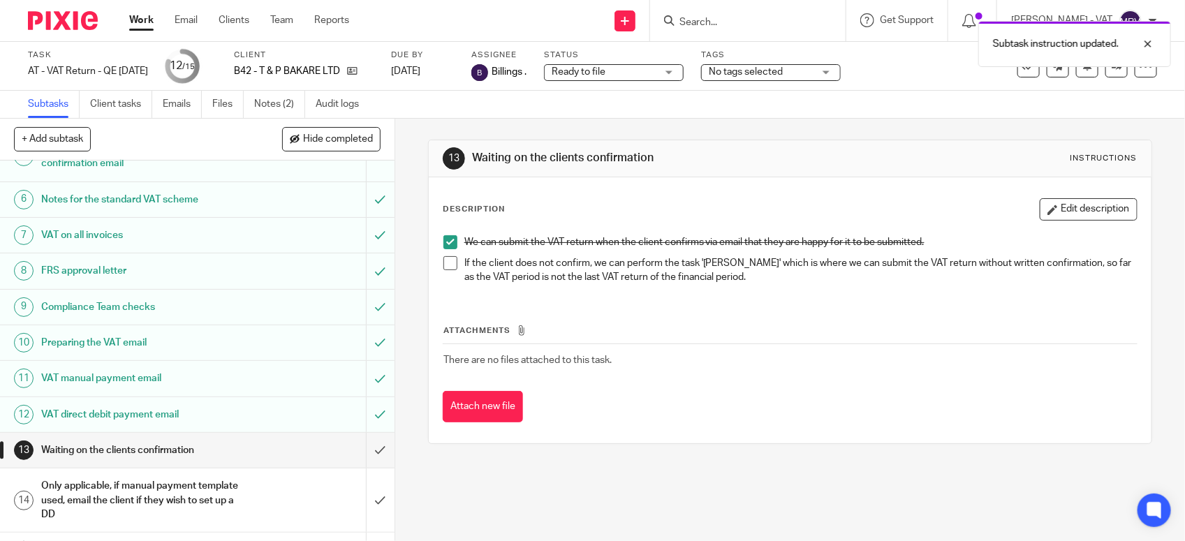
scroll to position [217, 0]
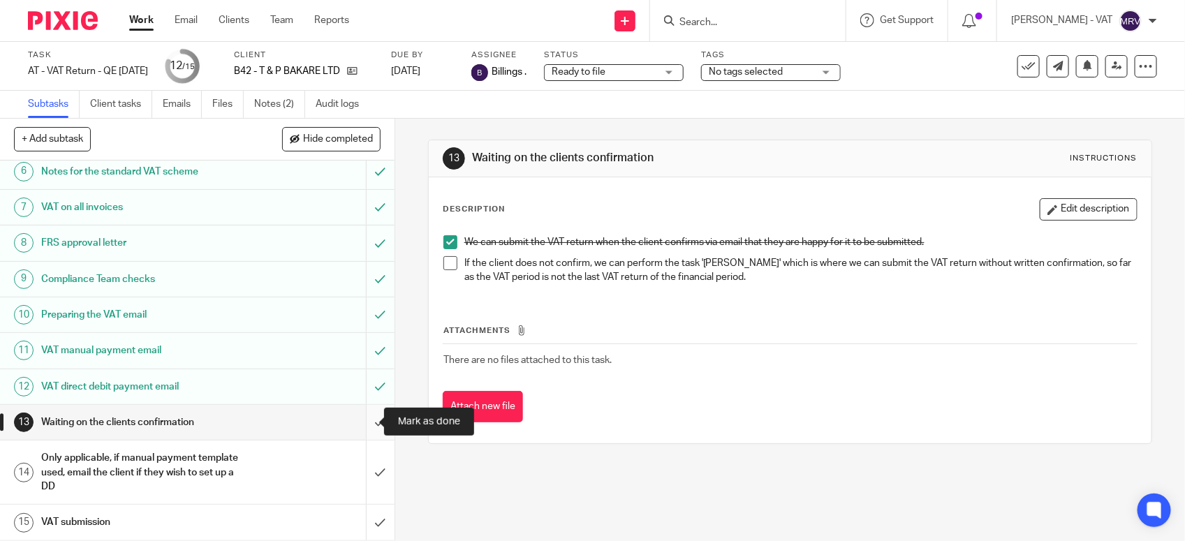
click at [361, 422] on input "submit" at bounding box center [197, 422] width 394 height 35
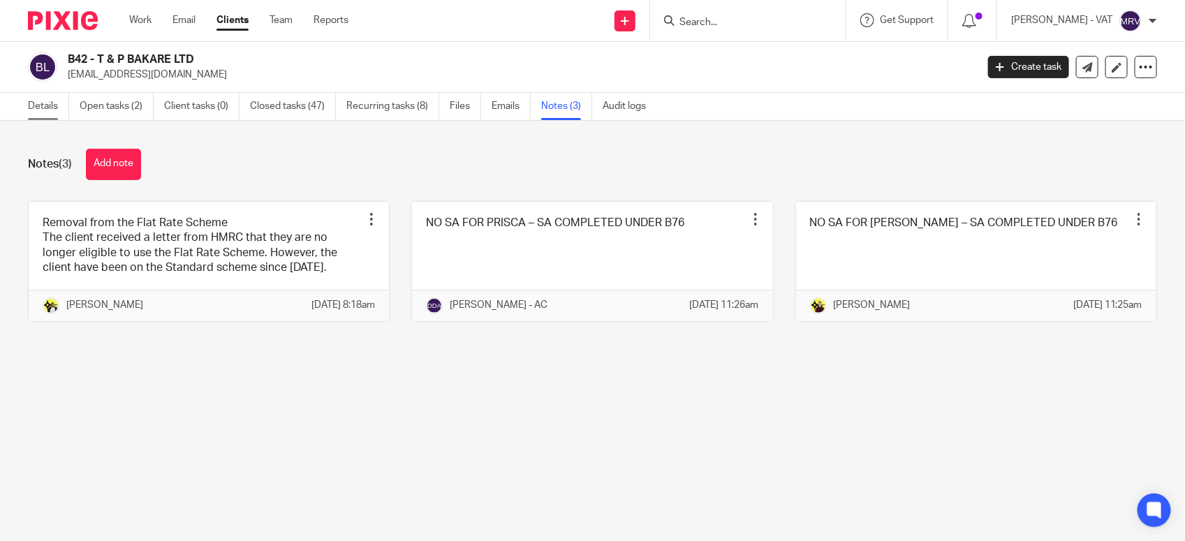
click at [32, 112] on link "Details" at bounding box center [48, 106] width 41 height 27
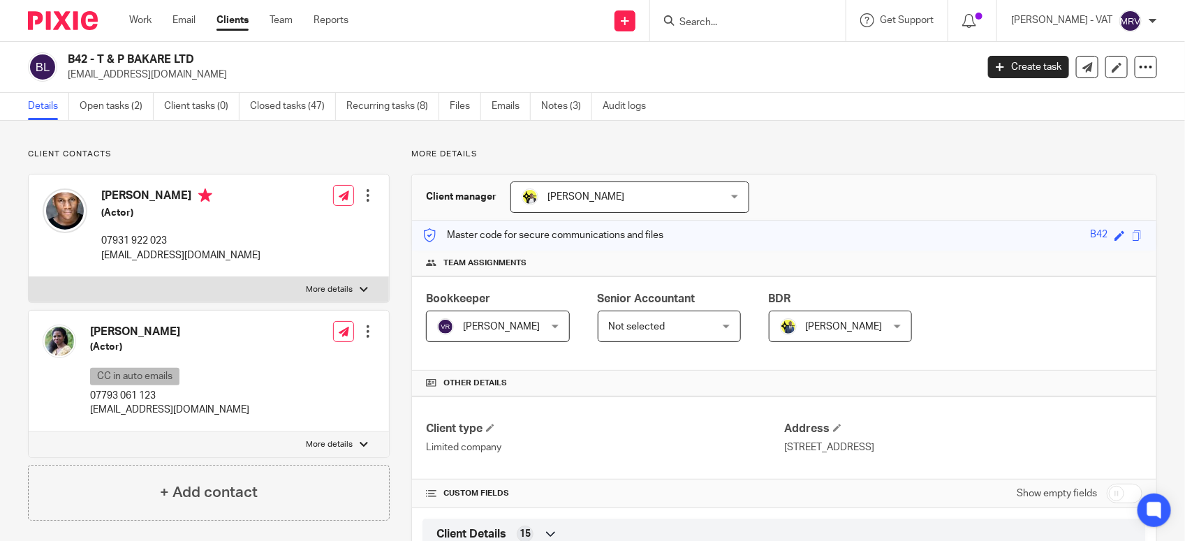
drag, startPoint x: 98, startPoint y: 58, endPoint x: 198, endPoint y: 57, distance: 99.2
click at [198, 57] on h2 "B42 - T & P BAKARE LTD" at bounding box center [427, 59] width 719 height 15
copy h2 "T & P BAKARE LTD"
click at [574, 105] on link "Notes (3)" at bounding box center [566, 106] width 51 height 27
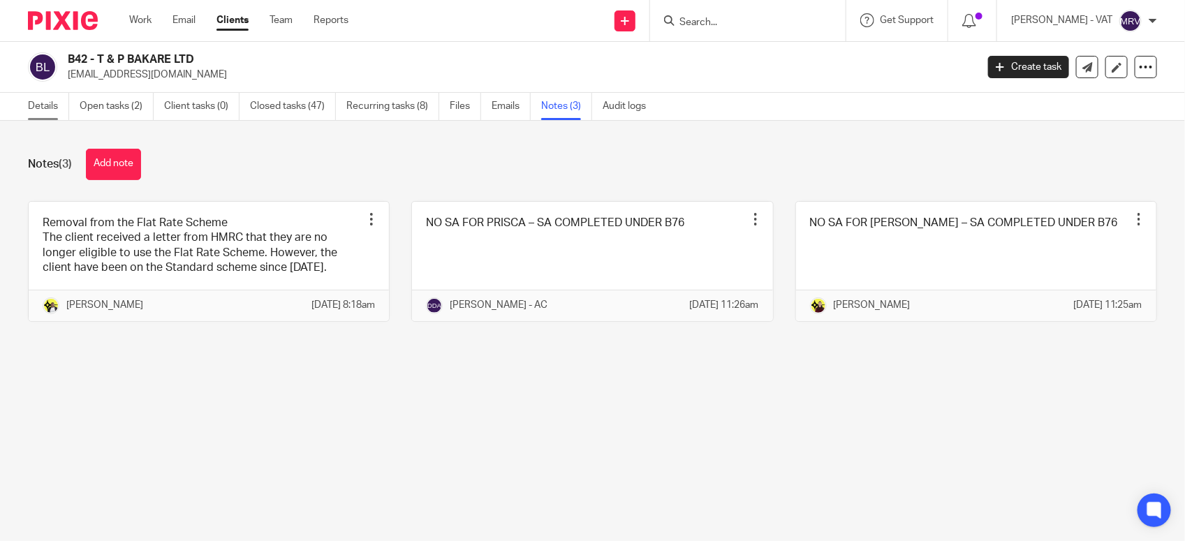
click at [43, 113] on link "Details" at bounding box center [48, 106] width 41 height 27
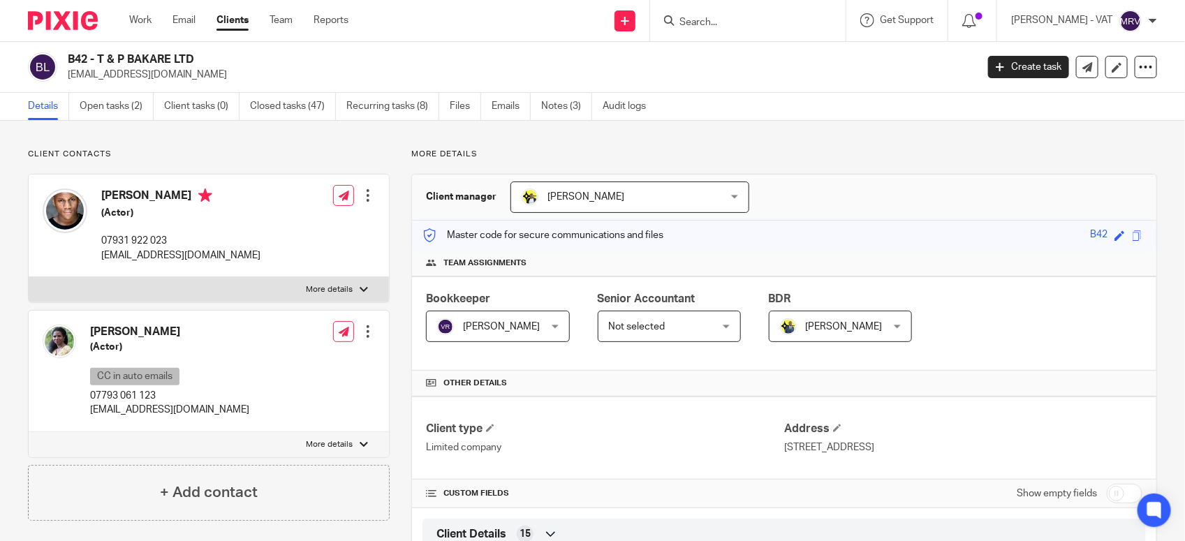
drag, startPoint x: 101, startPoint y: 58, endPoint x: 198, endPoint y: 54, distance: 96.4
click at [198, 54] on h2 "B42 - T & P BAKARE LTD" at bounding box center [427, 59] width 719 height 15
drag, startPoint x: 198, startPoint y: 54, endPoint x: 96, endPoint y: 58, distance: 101.3
click at [96, 58] on h2 "B42 - T & P BAKARE LTD" at bounding box center [427, 59] width 719 height 15
drag, startPoint x: 96, startPoint y: 58, endPoint x: 229, endPoint y: 58, distance: 132.7
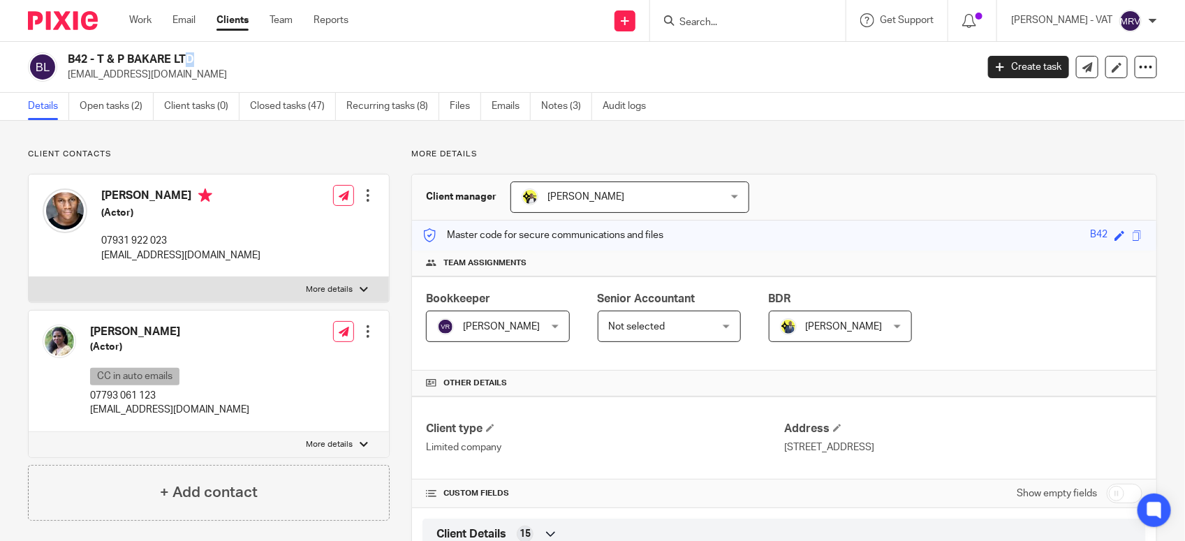
click at [229, 58] on h2 "B42 - T & P BAKARE LTD" at bounding box center [427, 59] width 719 height 15
copy div "T & P BAKARE LTD"
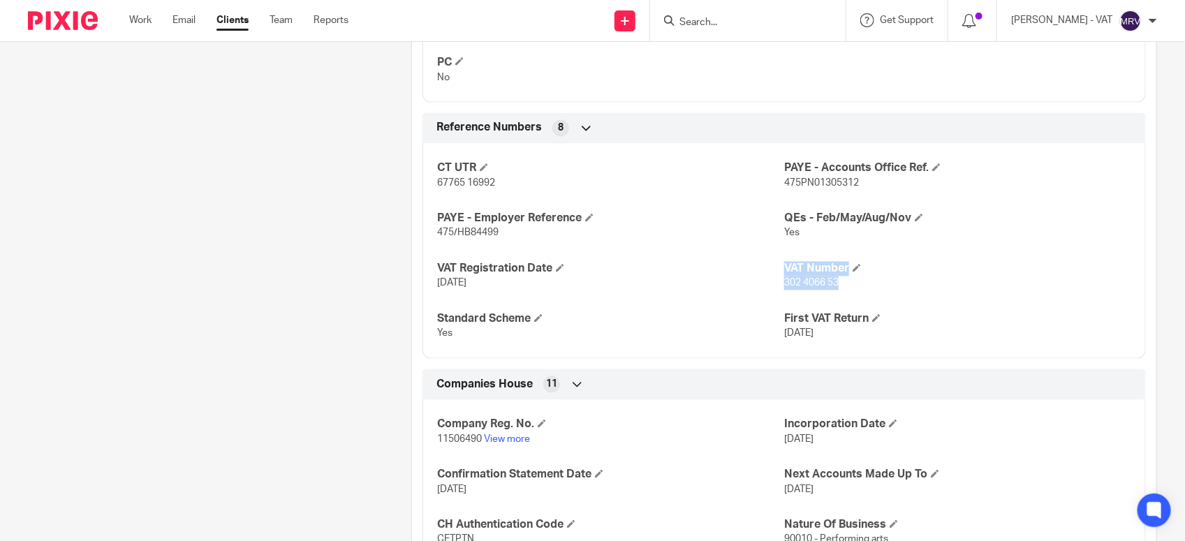
drag, startPoint x: 769, startPoint y: 286, endPoint x: 836, endPoint y: 285, distance: 67.7
click at [836, 285] on div "CT UTR 67765 16992 PAYE - Accounts Office Ref. 475PN01305312 PAYE - Employer Re…" at bounding box center [783, 246] width 723 height 226
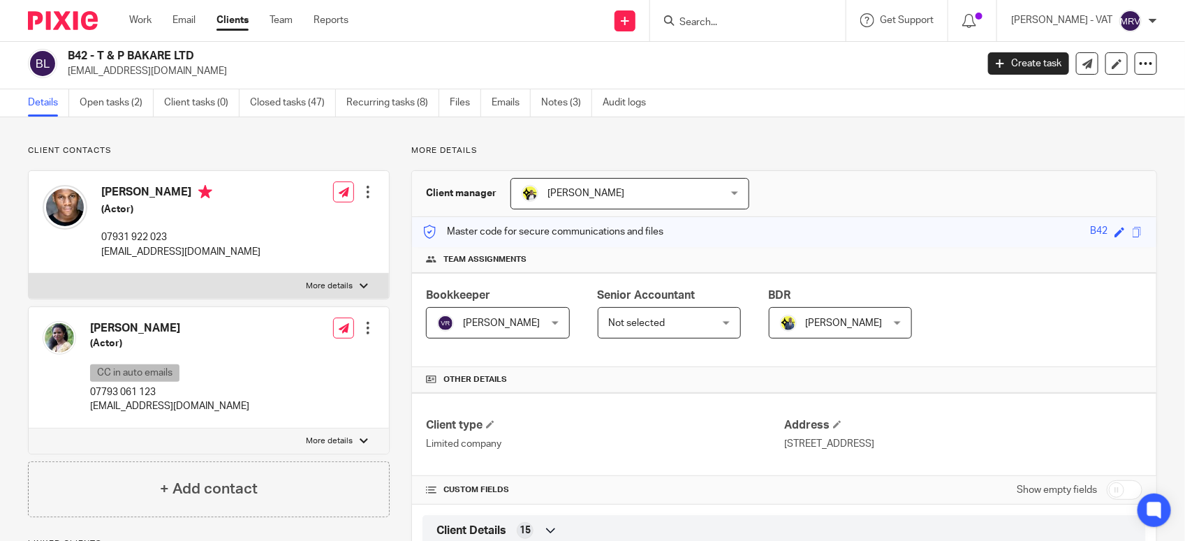
scroll to position [0, 0]
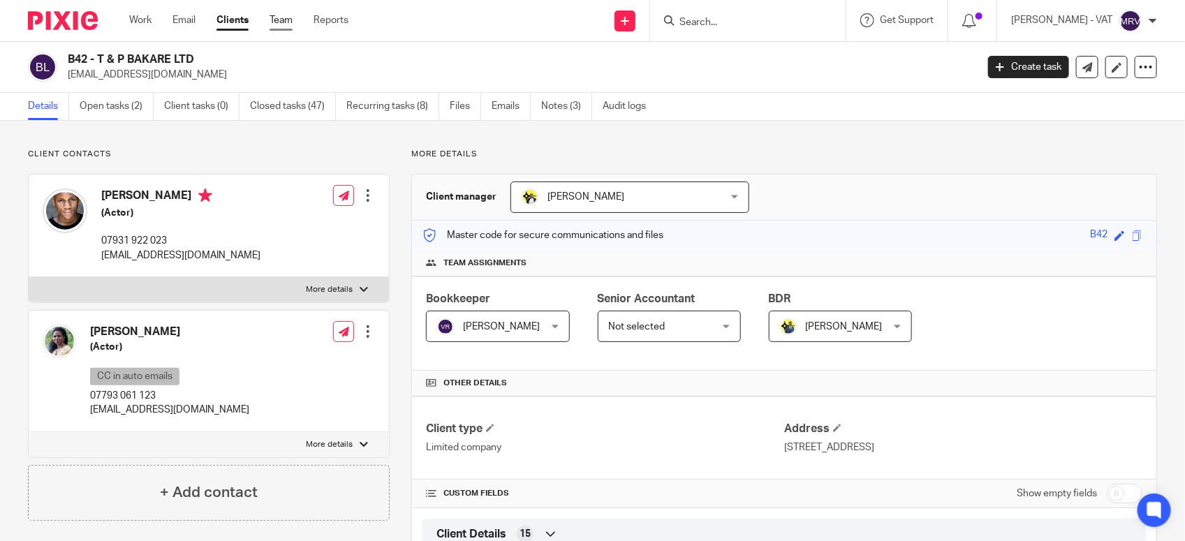
click at [285, 22] on link "Team" at bounding box center [281, 20] width 23 height 14
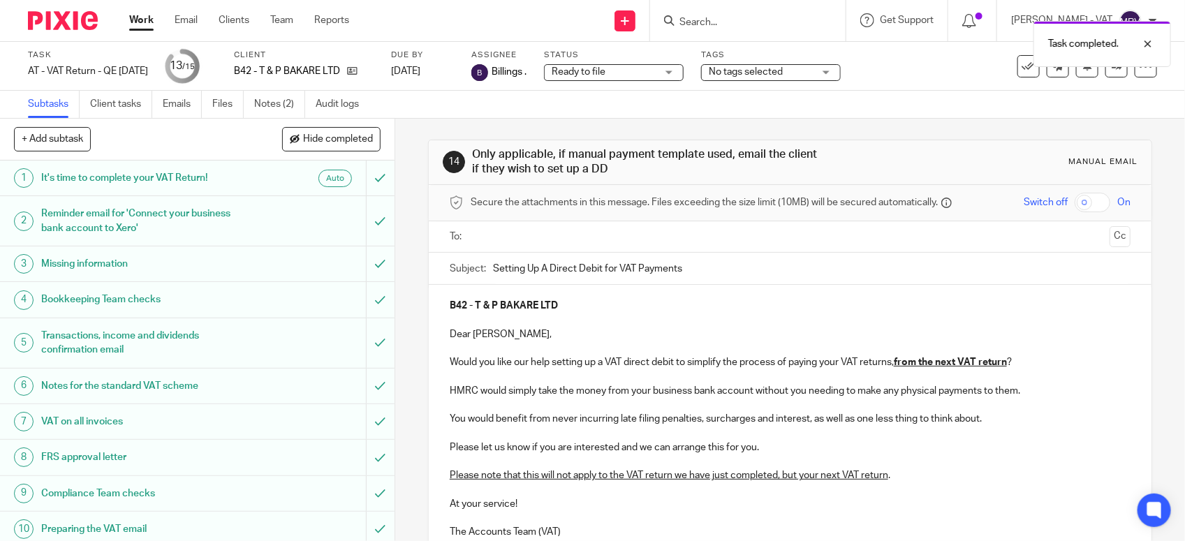
click at [538, 234] on input "text" at bounding box center [789, 237] width 628 height 16
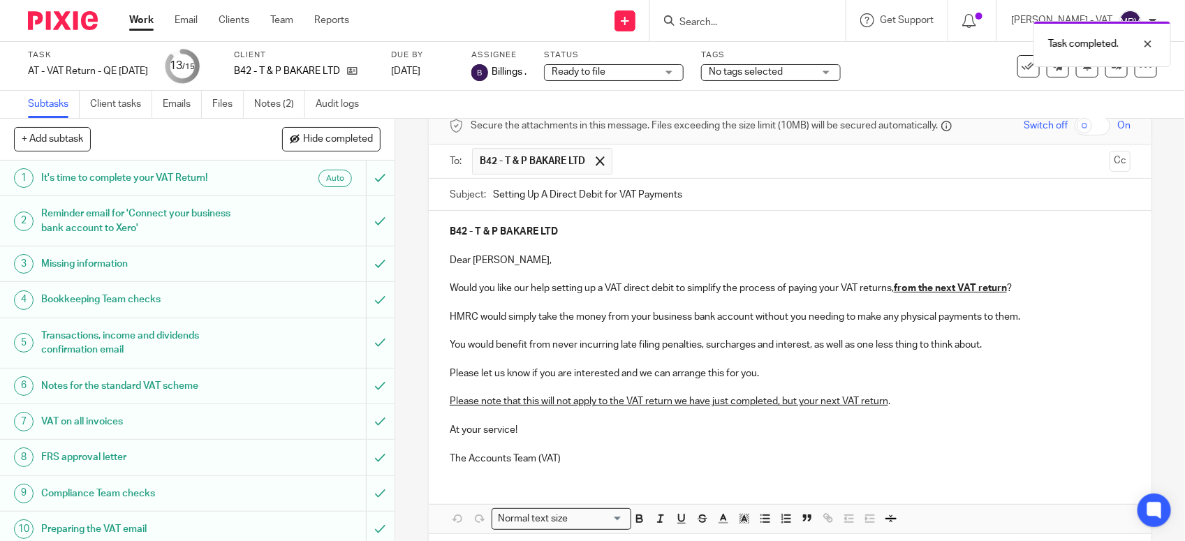
scroll to position [140, 0]
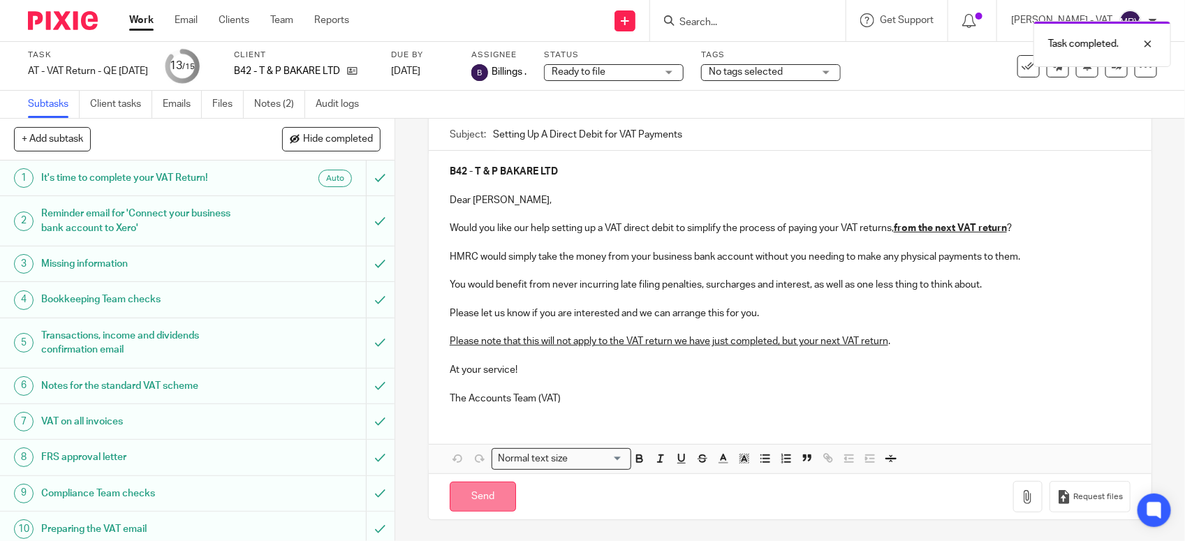
click at [475, 493] on input "Send" at bounding box center [483, 497] width 66 height 30
type input "Sent"
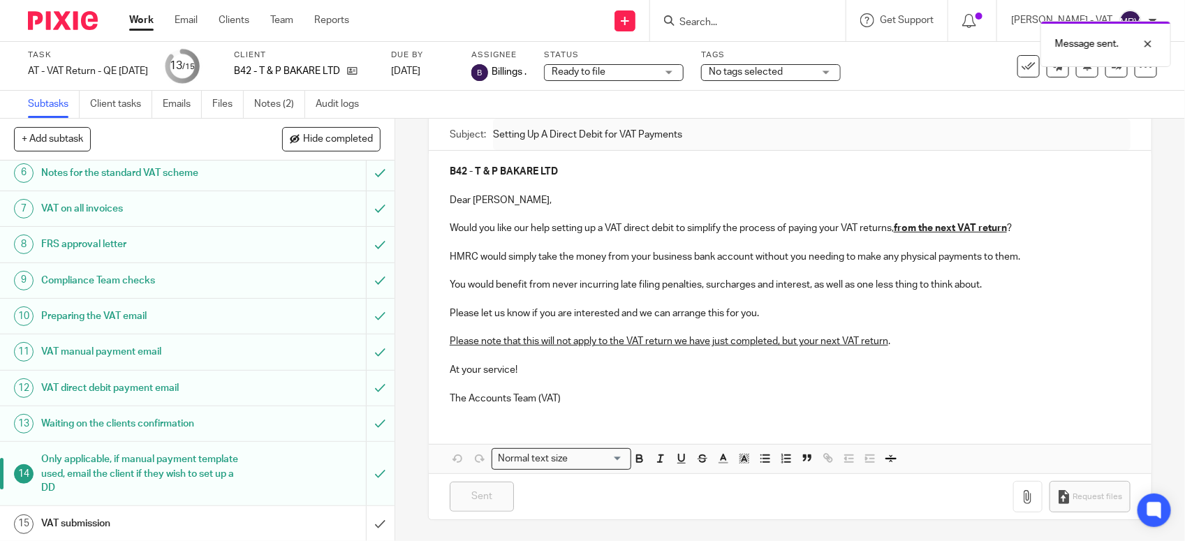
scroll to position [217, 0]
click at [152, 520] on h1 "VAT submission" at bounding box center [144, 522] width 207 height 21
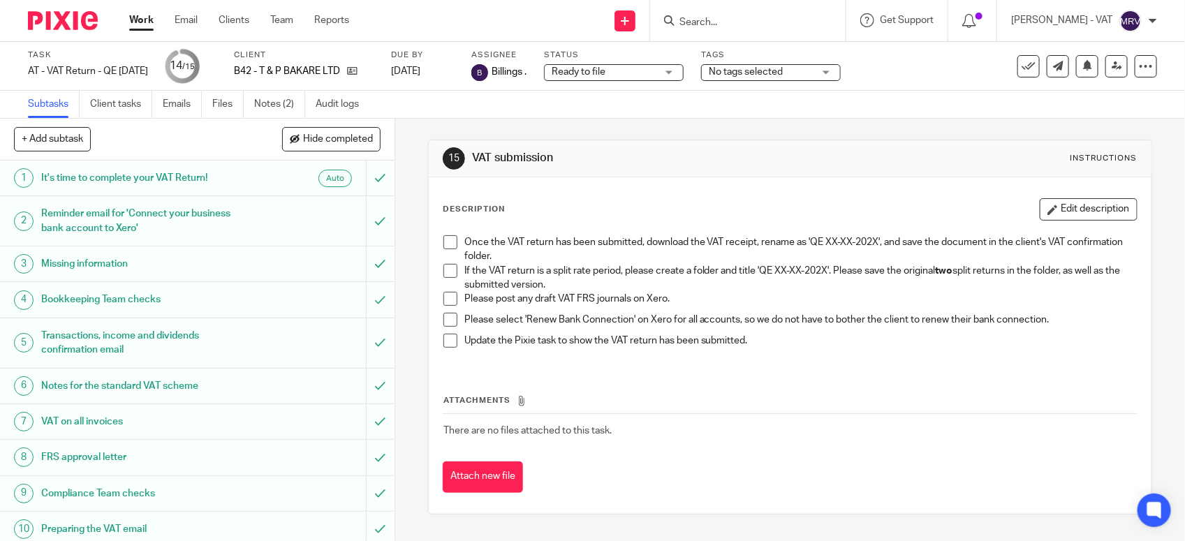
click at [451, 267] on span at bounding box center [450, 271] width 14 height 14
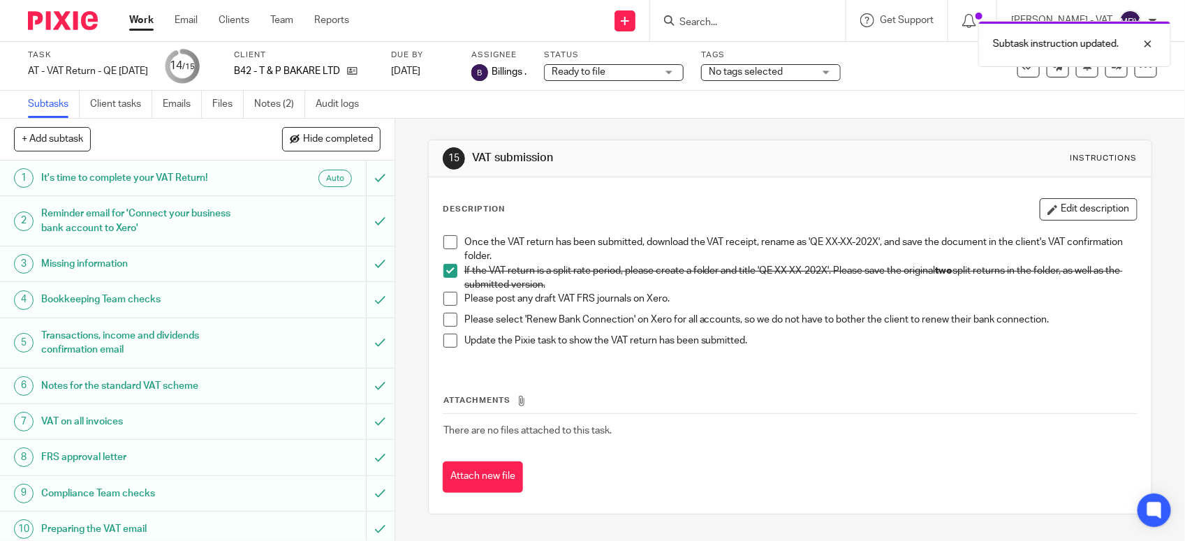
click at [448, 295] on span at bounding box center [450, 299] width 14 height 14
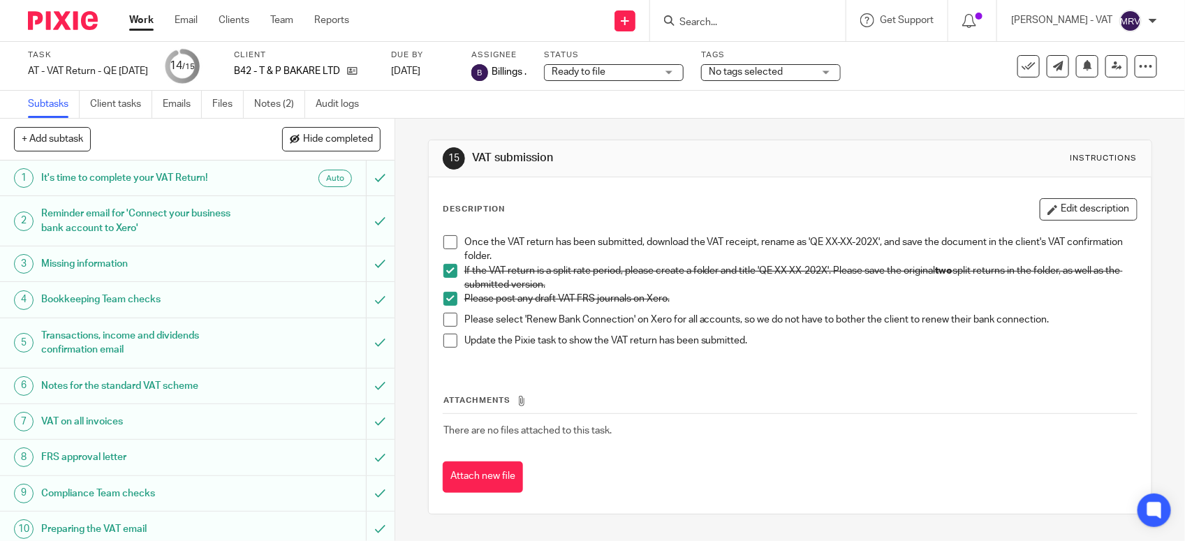
click at [443, 321] on span at bounding box center [450, 320] width 14 height 14
click at [443, 242] on span at bounding box center [450, 242] width 14 height 14
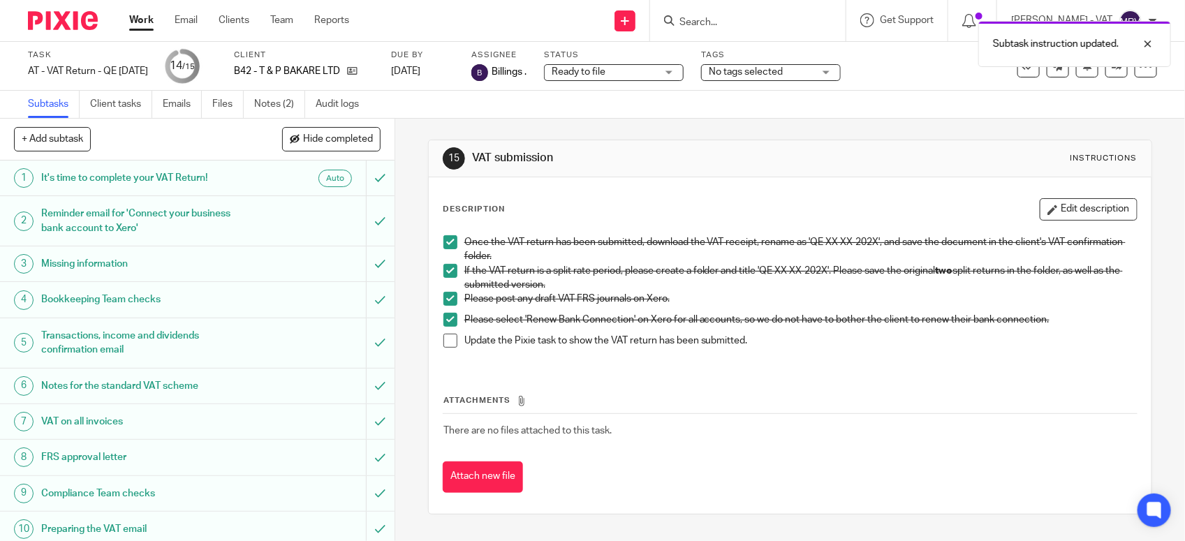
click at [445, 346] on span at bounding box center [450, 341] width 14 height 14
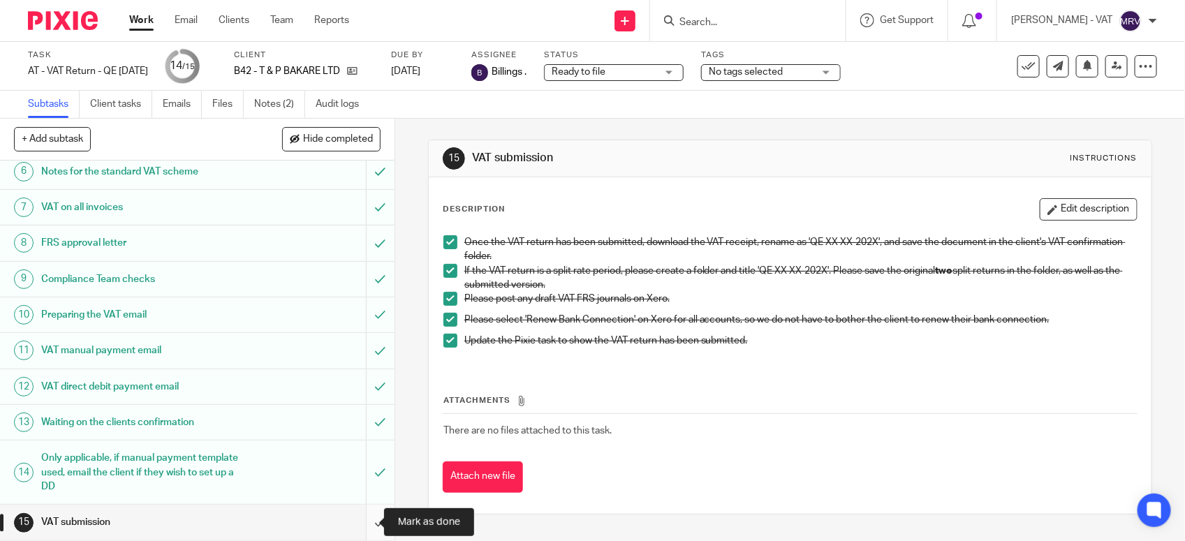
click at [360, 529] on input "submit" at bounding box center [197, 522] width 394 height 35
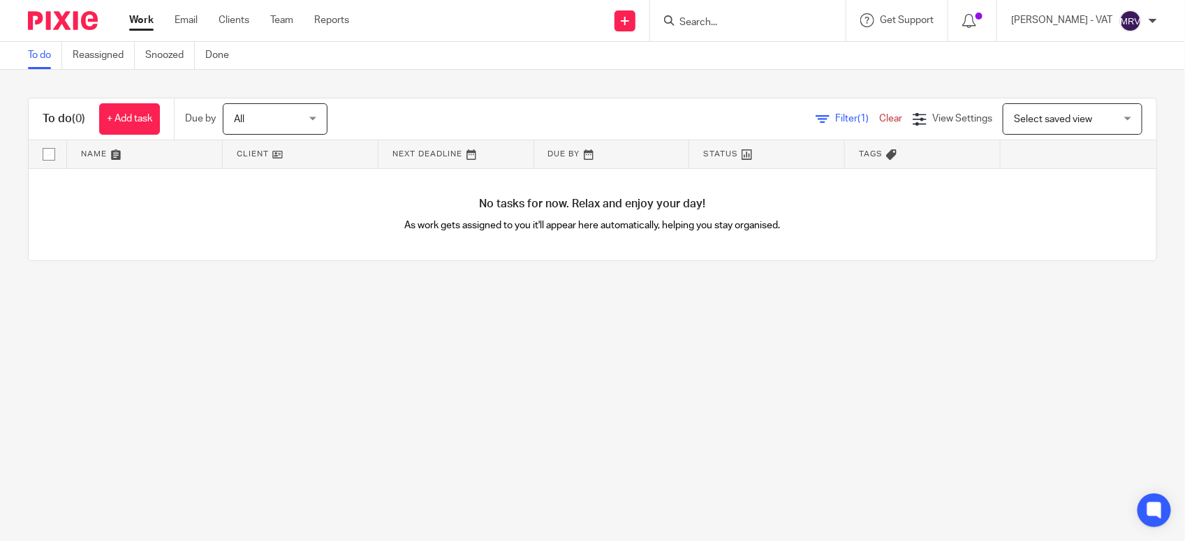
click at [553, 395] on main "To do Reassigned Snoozed Done To do (0) + Add task Due by All All Today Tomorro…" at bounding box center [592, 270] width 1185 height 541
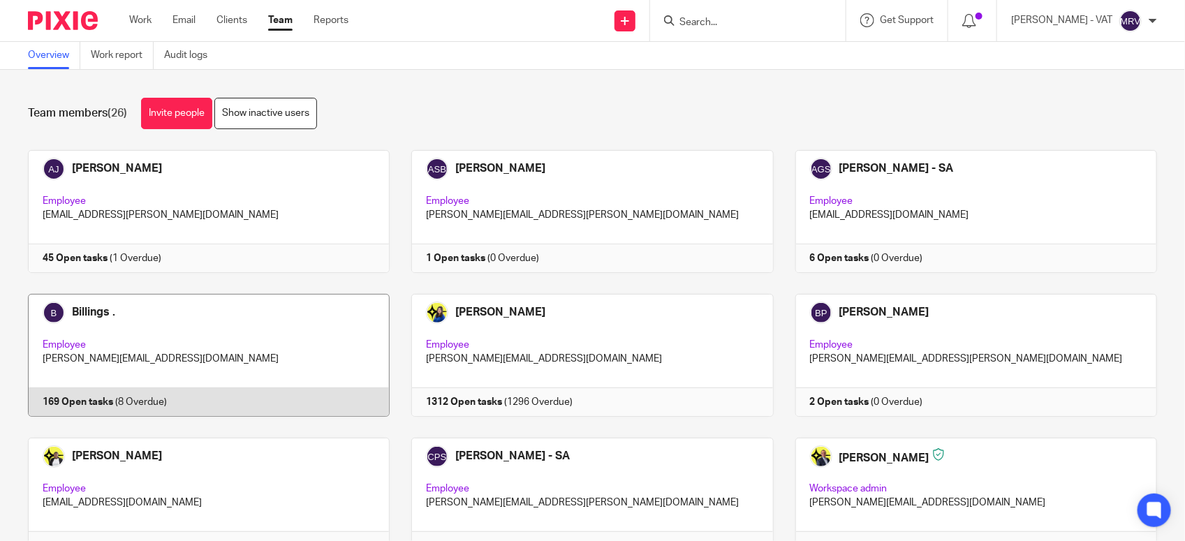
click at [166, 316] on link at bounding box center [197, 355] width 383 height 123
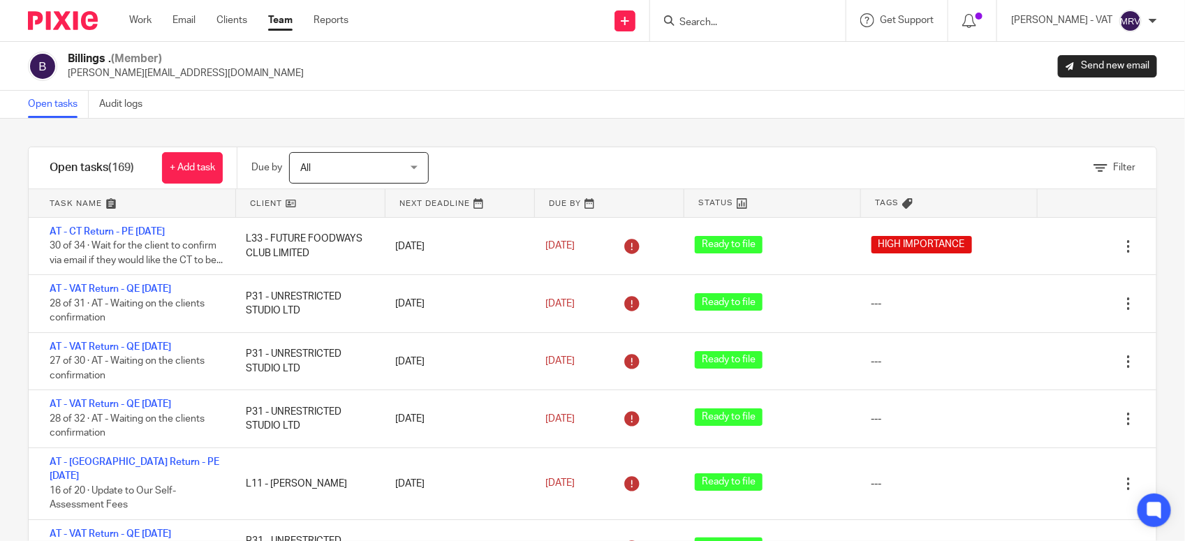
click at [616, 89] on div "Billings . (Member) billings@starbridge.uk Send new email" at bounding box center [592, 66] width 1185 height 49
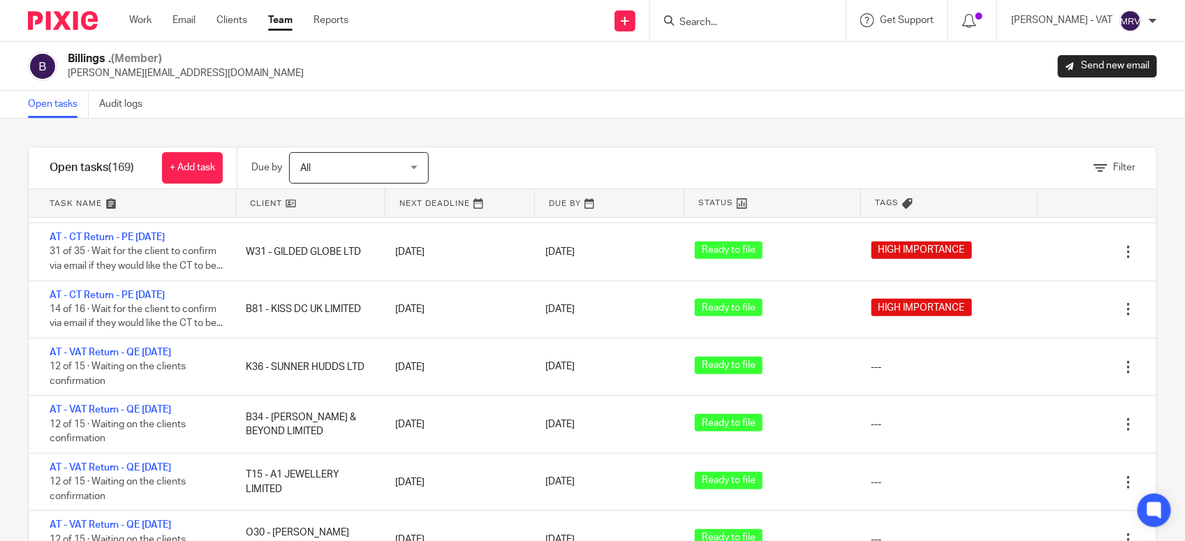
click at [285, 23] on link "Team" at bounding box center [280, 20] width 24 height 14
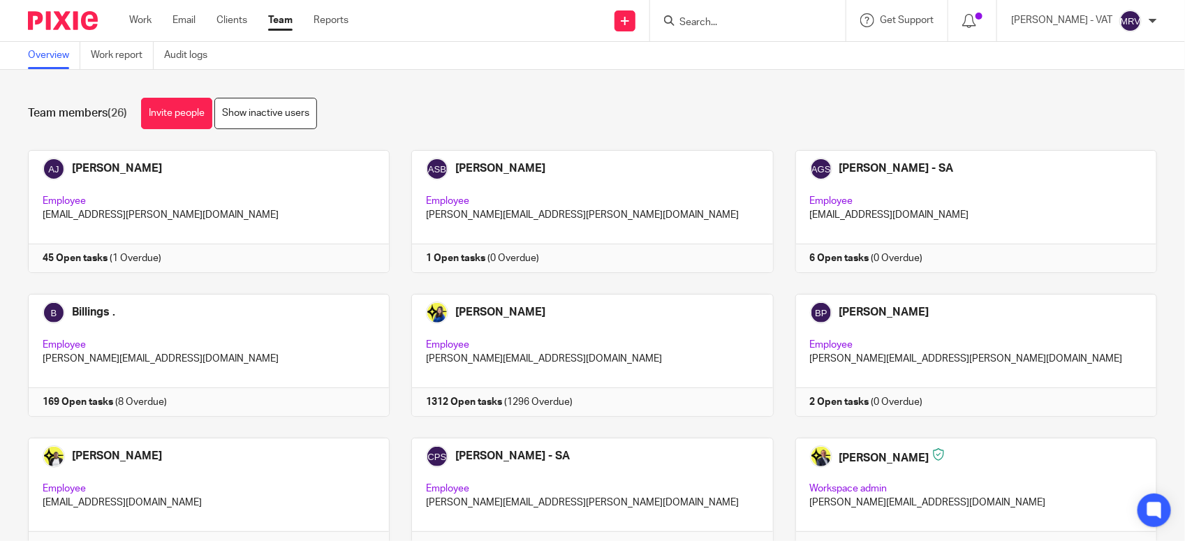
click at [811, 106] on div "Team members (26) Invite people Show inactive users" at bounding box center [592, 113] width 1129 height 31
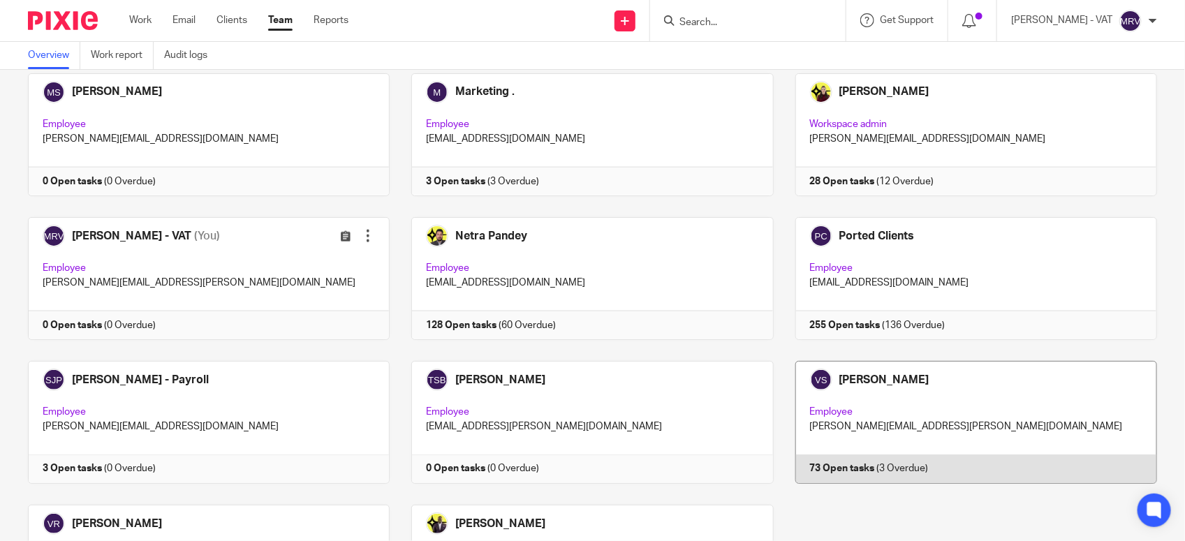
scroll to position [936, 0]
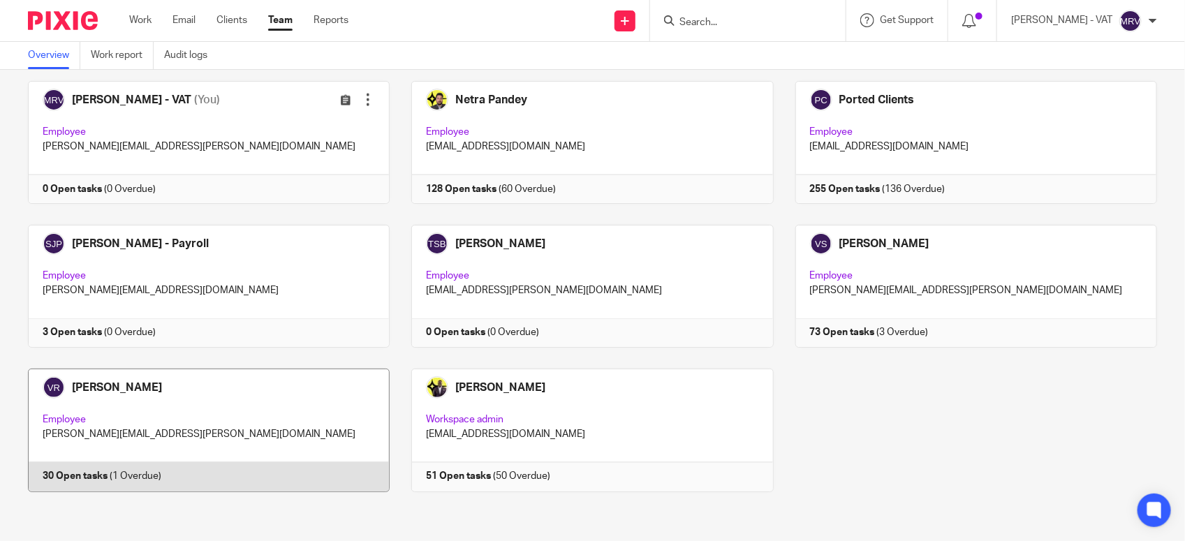
click at [291, 431] on link at bounding box center [197, 430] width 383 height 123
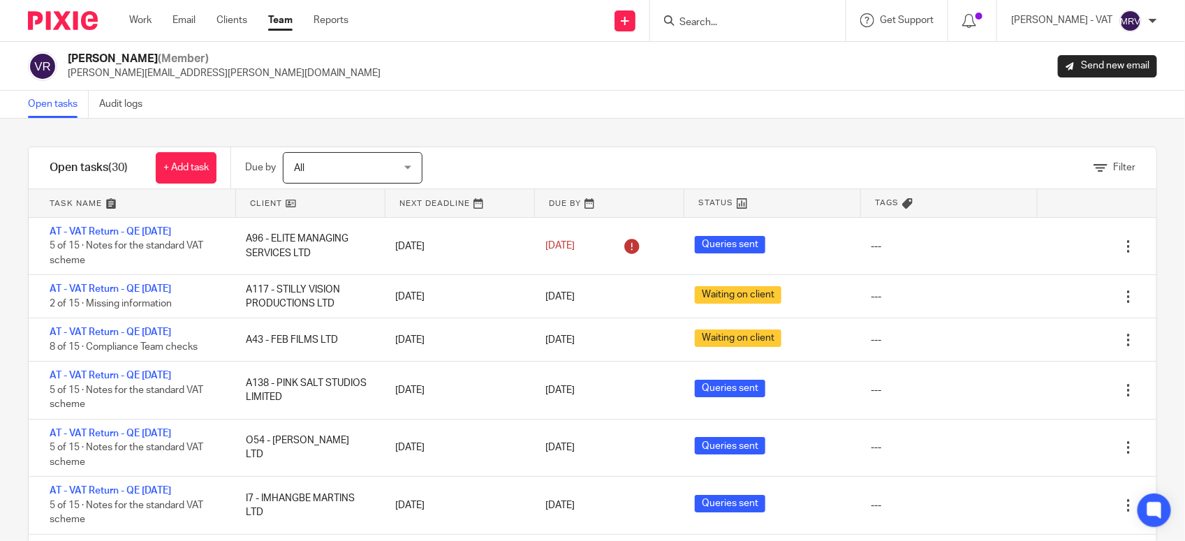
click at [612, 130] on div "Filter tasks Only show tasks matching all of these conditions 1 Client name Is …" at bounding box center [592, 330] width 1185 height 422
click at [503, 94] on div "Open tasks Audit logs" at bounding box center [592, 105] width 1185 height 28
click at [598, 117] on div "Open tasks Audit logs" at bounding box center [592, 105] width 1185 height 28
click at [348, 94] on div "Open tasks Audit logs" at bounding box center [592, 105] width 1185 height 28
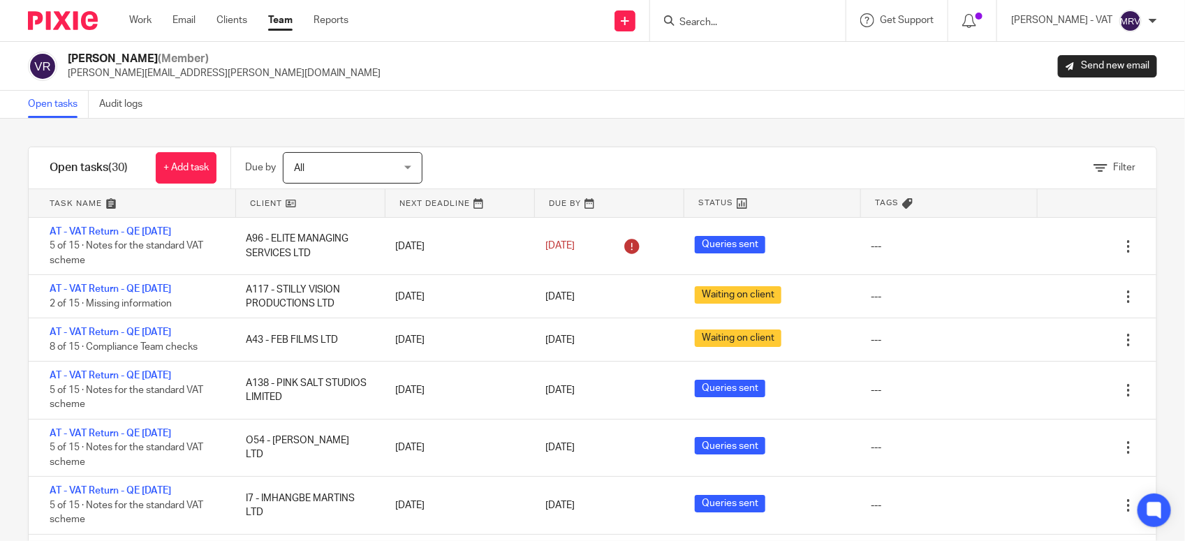
click at [276, 26] on link "Team" at bounding box center [280, 20] width 24 height 14
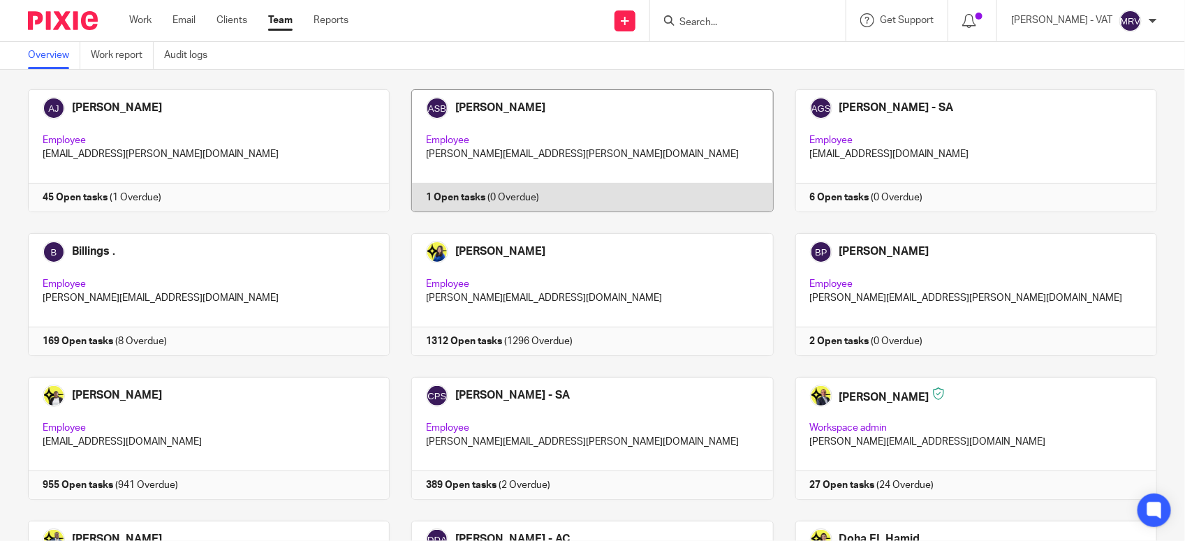
scroll to position [87, 0]
